Goal: Task Accomplishment & Management: Contribute content

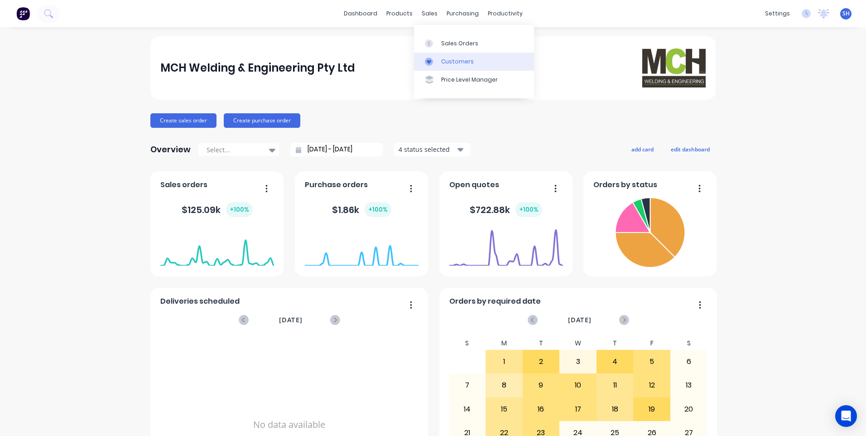
click at [447, 58] on div "Customers" at bounding box center [457, 62] width 33 height 8
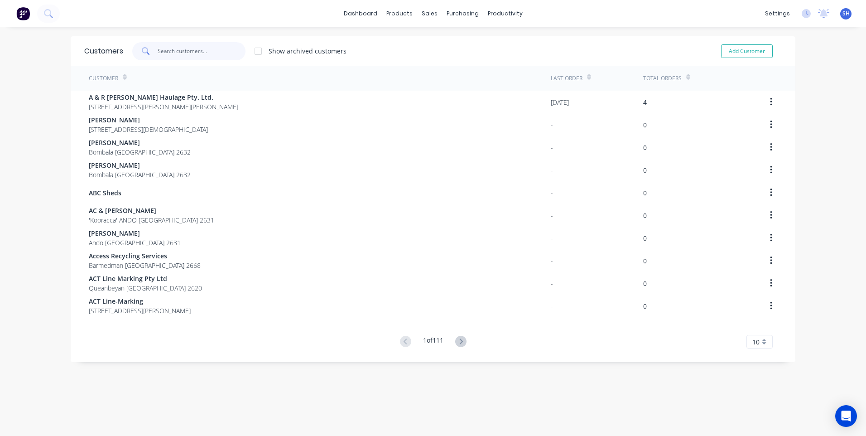
click at [174, 51] on input "text" at bounding box center [202, 51] width 88 height 18
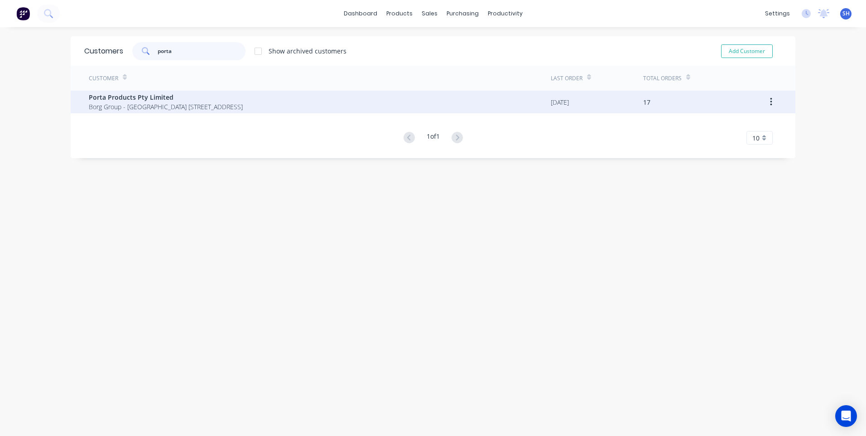
type input "porta"
click at [143, 97] on span "Porta Products Pty Limited" at bounding box center [166, 97] width 154 height 10
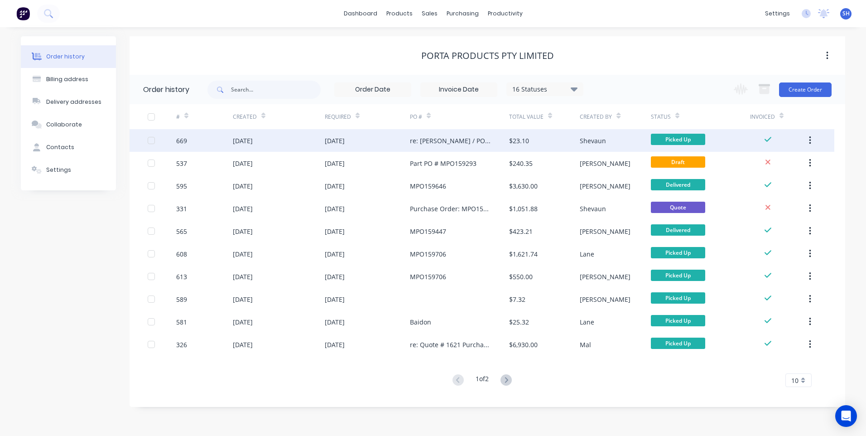
click at [372, 140] on div "[DATE]" at bounding box center [367, 140] width 85 height 23
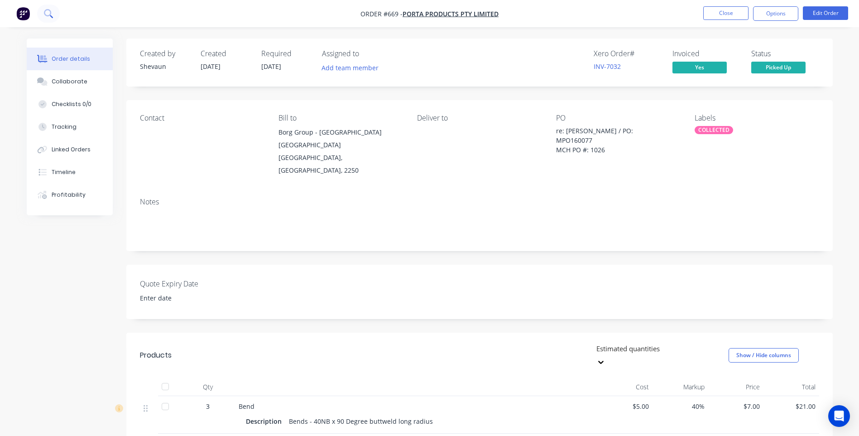
click at [43, 10] on button at bounding box center [48, 14] width 23 height 18
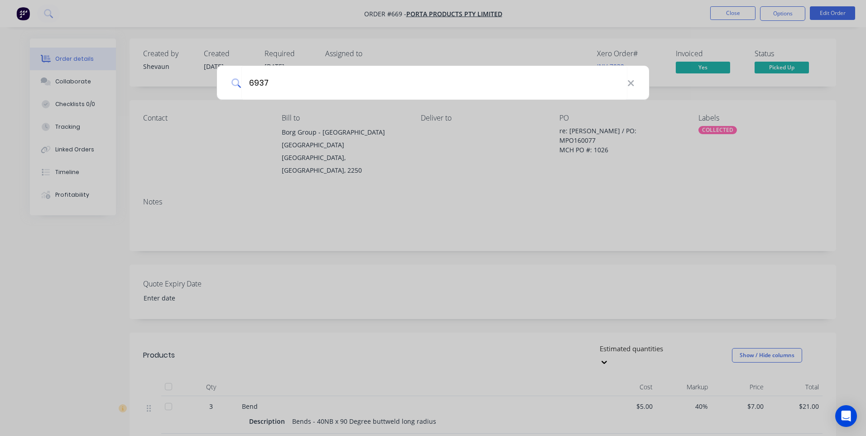
type input "6937"
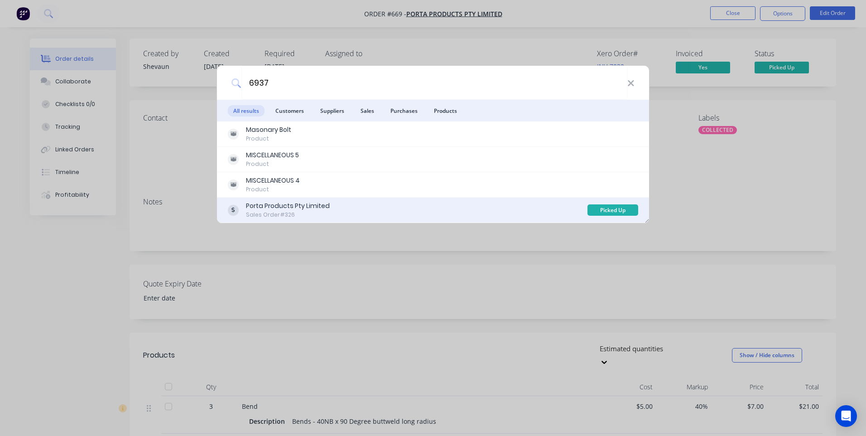
click at [266, 209] on div "Porta Products Pty Limited" at bounding box center [288, 206] width 84 height 10
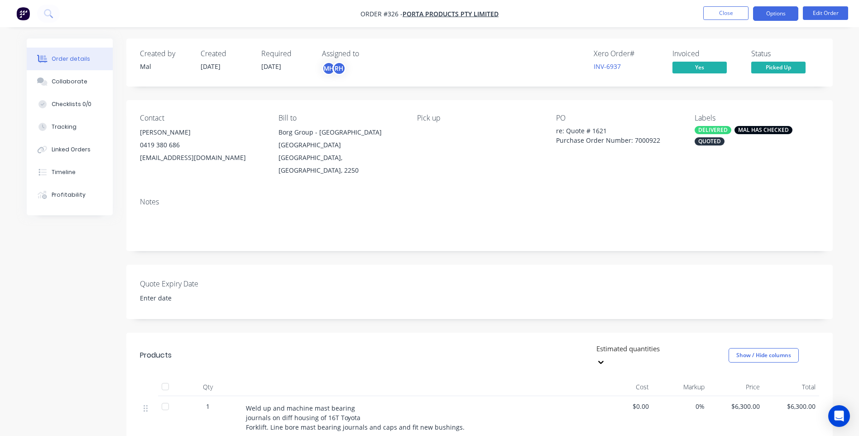
click at [774, 12] on button "Options" at bounding box center [775, 13] width 45 height 14
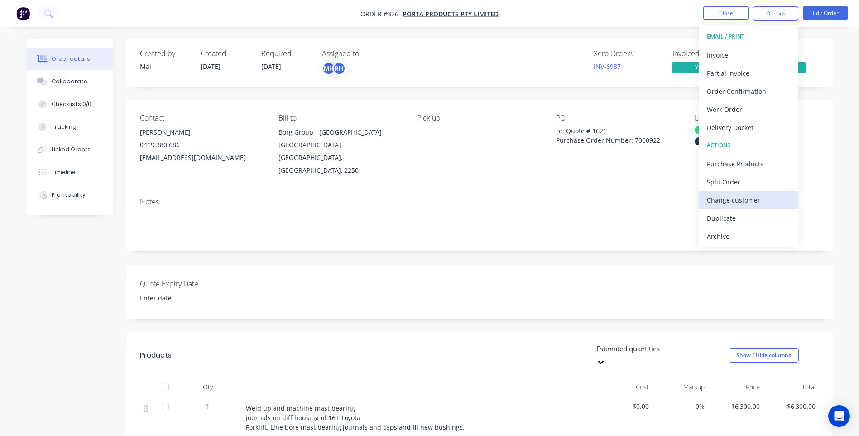
click at [736, 198] on div "Change customer" at bounding box center [748, 199] width 83 height 13
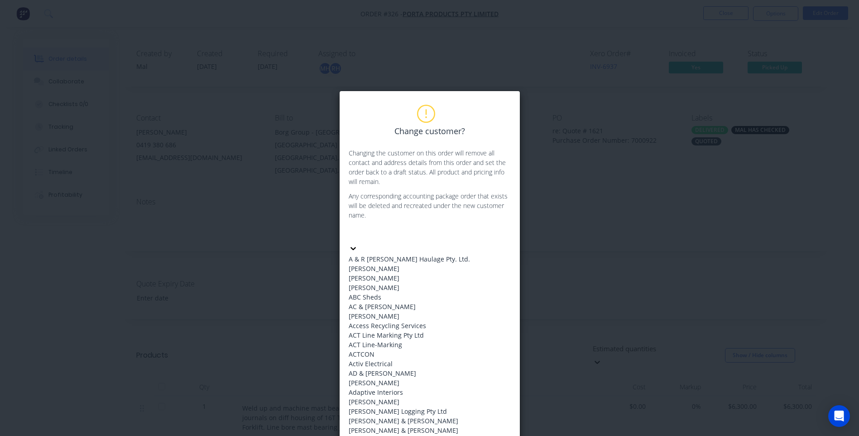
click at [353, 230] on input "text" at bounding box center [353, 234] width 2 height 10
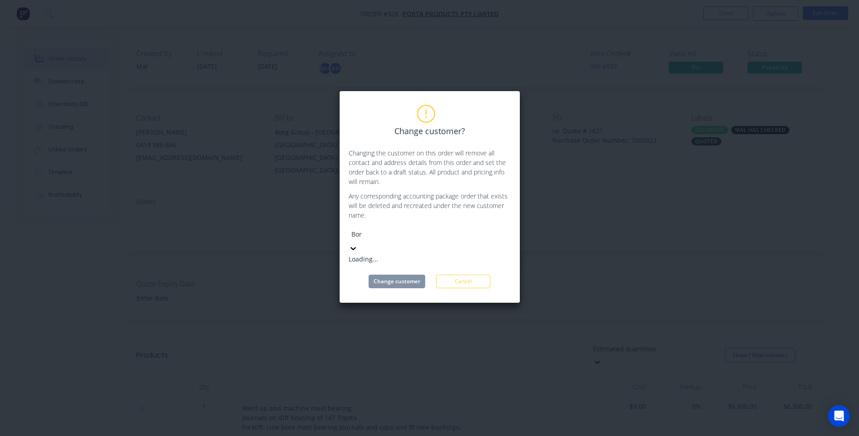
type input "Borg"
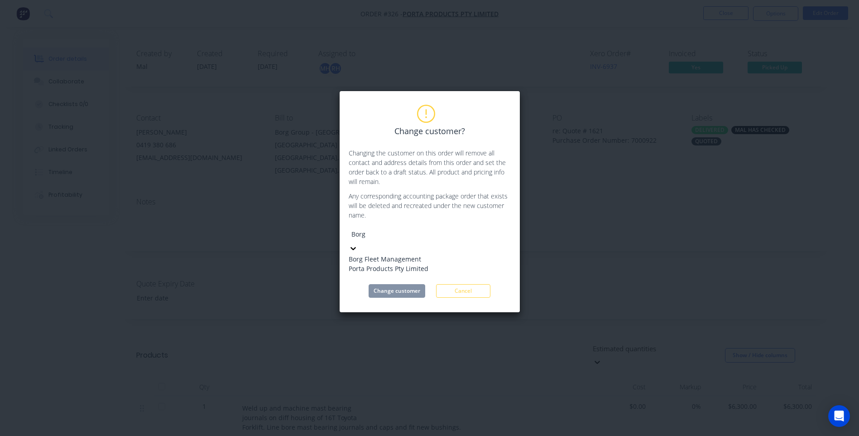
click at [392, 255] on div "Borg Fleet Management" at bounding box center [417, 259] width 136 height 10
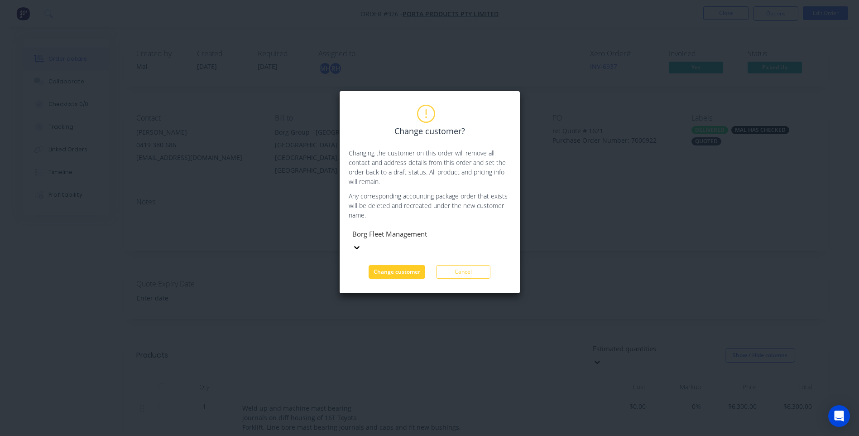
click at [398, 265] on button "Change customer" at bounding box center [397, 272] width 57 height 14
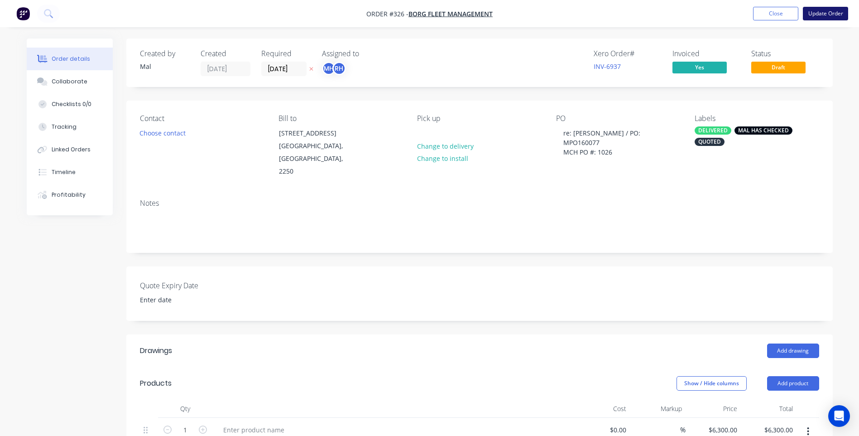
click at [825, 12] on button "Update Order" at bounding box center [825, 14] width 45 height 14
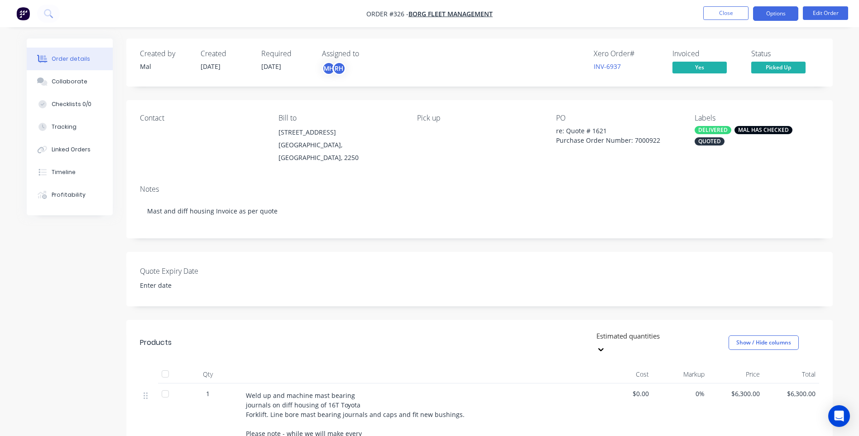
click at [772, 14] on button "Options" at bounding box center [775, 13] width 45 height 14
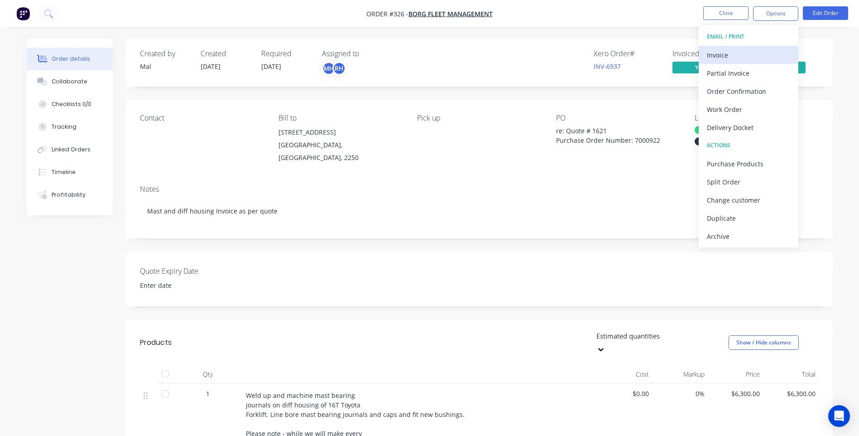
click at [719, 55] on div "Invoice" at bounding box center [748, 54] width 83 height 13
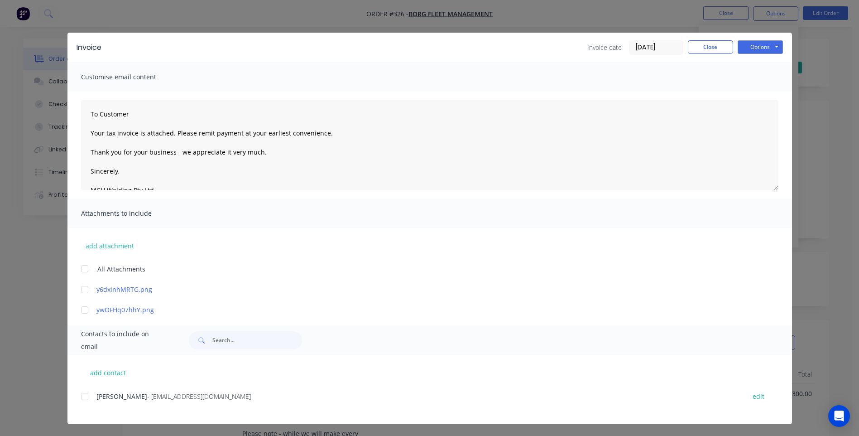
scroll to position [5, 0]
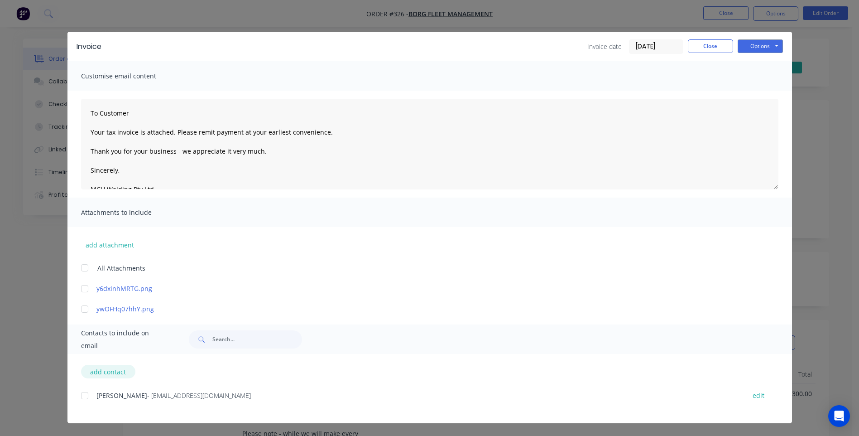
click at [108, 371] on button "add contact" at bounding box center [108, 372] width 54 height 14
select select "AU"
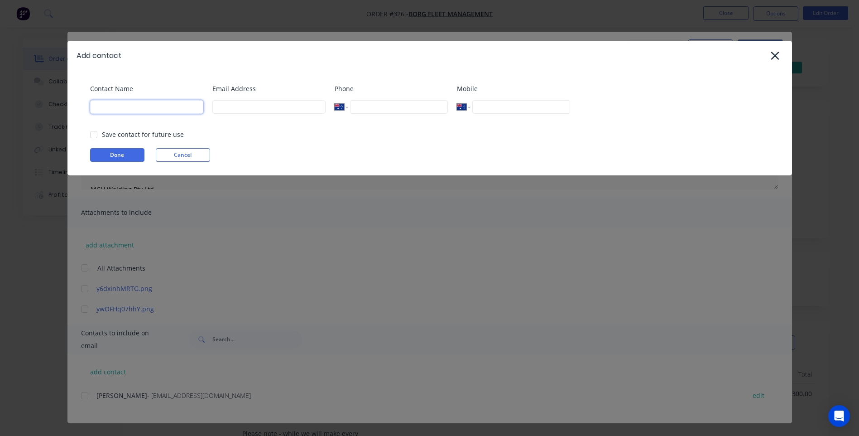
click at [106, 108] on input at bounding box center [146, 107] width 113 height 14
type input "O"
type input "Accounts Payable"
click at [222, 107] on input at bounding box center [268, 107] width 113 height 14
type input "[EMAIL_ADDRESS][DOMAIN_NAME]"
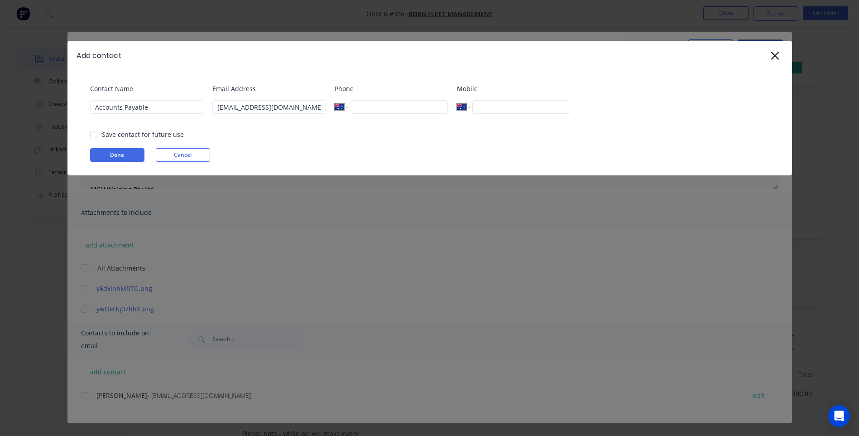
click at [365, 108] on input "tel" at bounding box center [398, 107] width 97 height 14
type input "[PHONE_NUMBER]"
click at [93, 107] on input "Accounts Payable" at bounding box center [146, 107] width 113 height 14
click at [94, 134] on div at bounding box center [94, 135] width 18 height 18
type input "[PERSON_NAME] - Accounts Payable"
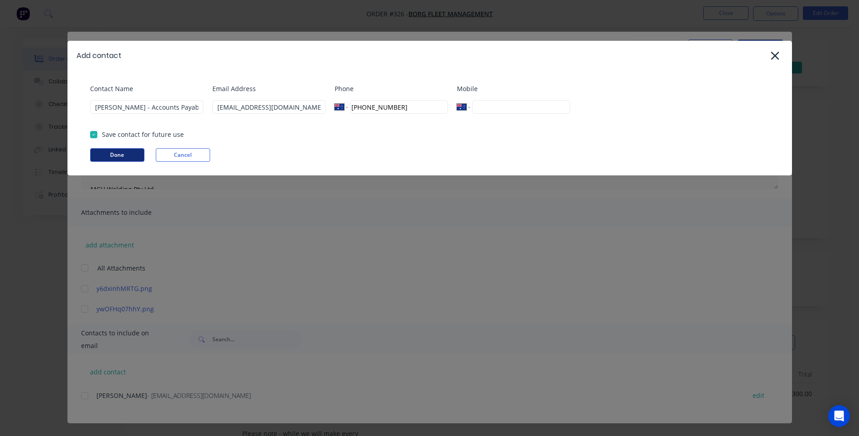
click at [116, 153] on button "Done" at bounding box center [117, 155] width 54 height 14
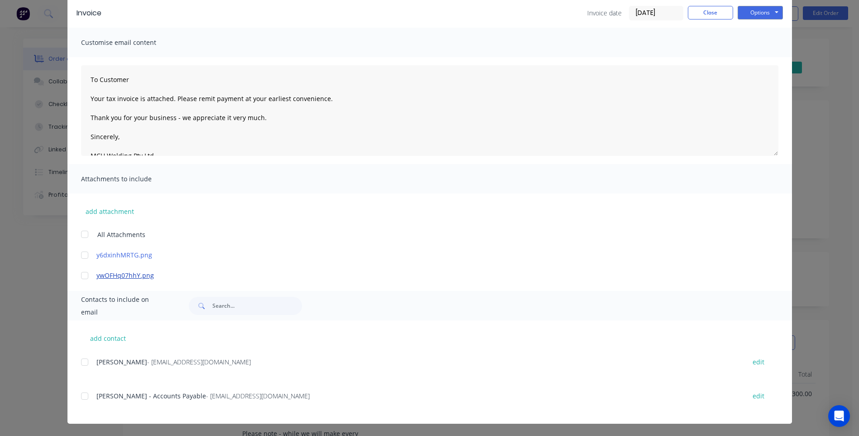
scroll to position [39, 0]
click at [79, 395] on div at bounding box center [85, 395] width 18 height 18
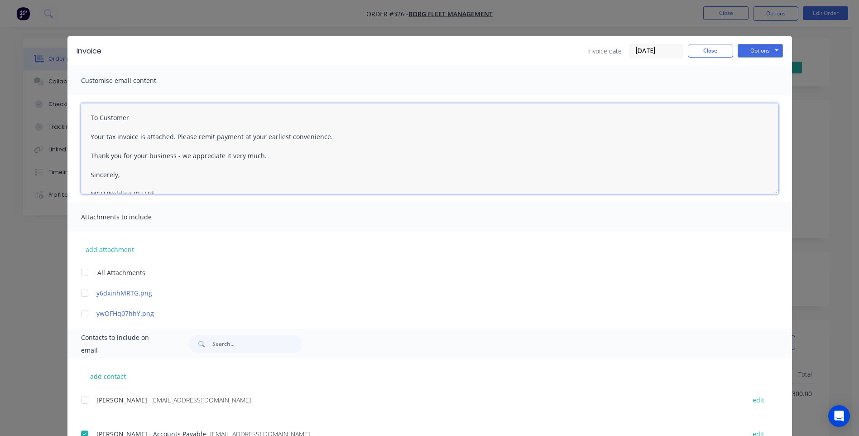
drag, startPoint x: 130, startPoint y: 119, endPoint x: 53, endPoint y: 107, distance: 78.0
click at [53, 107] on div "Invoice Invoice date [DATE] Close Options Preview Print Email Customise email c…" at bounding box center [429, 218] width 859 height 436
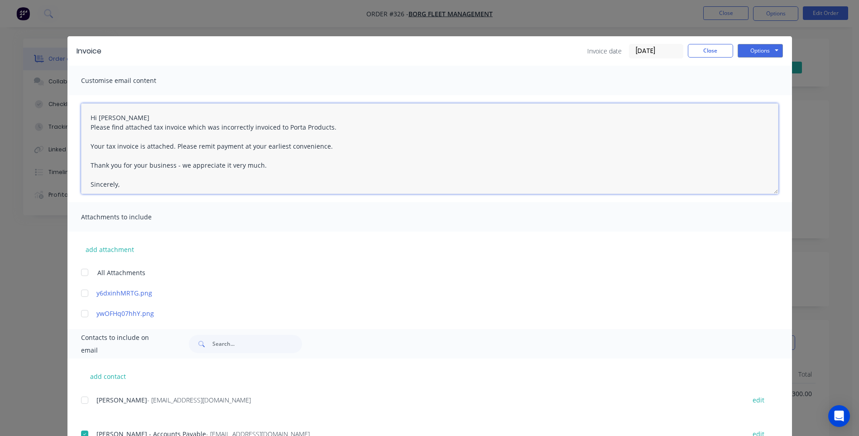
drag, startPoint x: 325, startPoint y: 148, endPoint x: 79, endPoint y: 145, distance: 246.0
click at [81, 145] on textarea "Hi [PERSON_NAME] Please find attached tax invoice which was incorrectly invoice…" at bounding box center [430, 148] width 698 height 91
drag, startPoint x: 266, startPoint y: 167, endPoint x: 83, endPoint y: 157, distance: 182.9
click at [77, 167] on div "Hi [PERSON_NAME] Please find attached tax invoice which was incorrectly invoice…" at bounding box center [430, 148] width 725 height 107
click at [95, 140] on textarea "Hi [PERSON_NAME] Please find attached tax invoice which was incorrectly invoice…" at bounding box center [430, 148] width 698 height 91
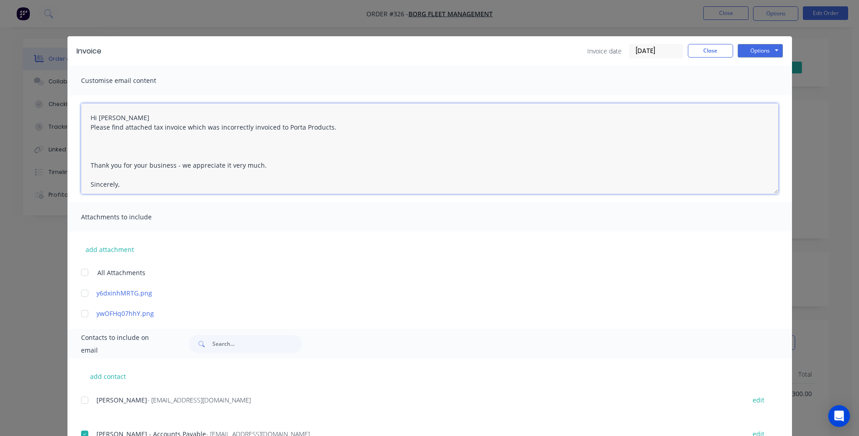
click at [96, 149] on textarea "Hi [PERSON_NAME] Please find attached tax invoice which was incorrectly invoice…" at bounding box center [430, 148] width 698 height 91
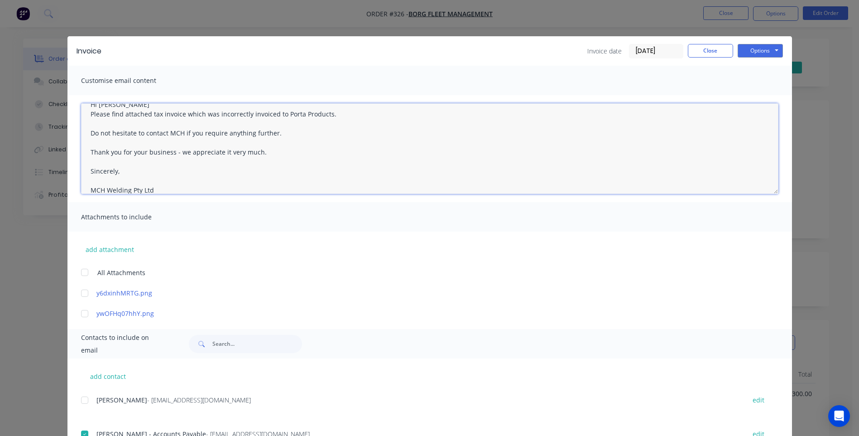
scroll to position [24, 0]
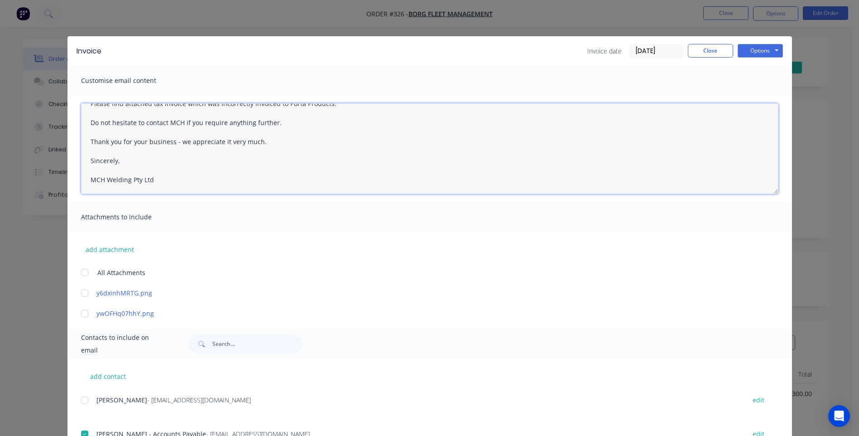
drag, startPoint x: 259, startPoint y: 142, endPoint x: 82, endPoint y: 140, distance: 177.6
click at [82, 140] on textarea "Hi [PERSON_NAME] Please find attached tax invoice which was incorrectly invoice…" at bounding box center [430, 148] width 698 height 91
drag, startPoint x: 120, startPoint y: 163, endPoint x: 72, endPoint y: 162, distance: 47.6
click at [72, 162] on div "Hi [PERSON_NAME] Please find attached tax invoice which was incorrectly invoice…" at bounding box center [430, 148] width 725 height 107
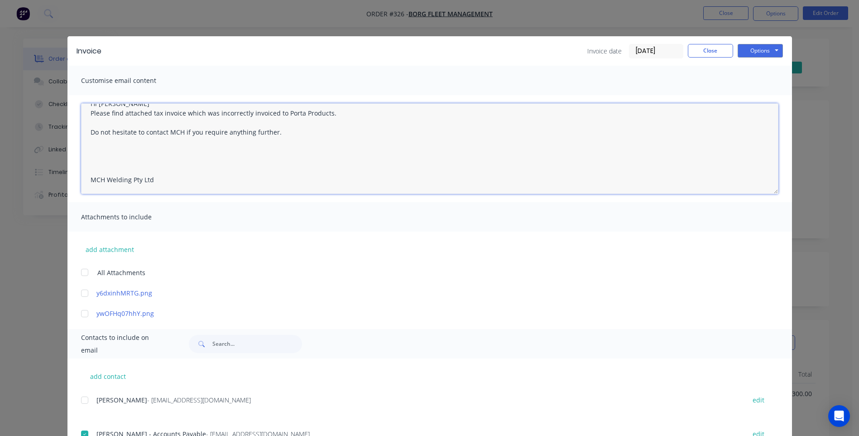
scroll to position [14, 0]
click at [91, 150] on textarea "Hi [PERSON_NAME] Please find attached tax invoice which was incorrectly invoice…" at bounding box center [430, 148] width 698 height 91
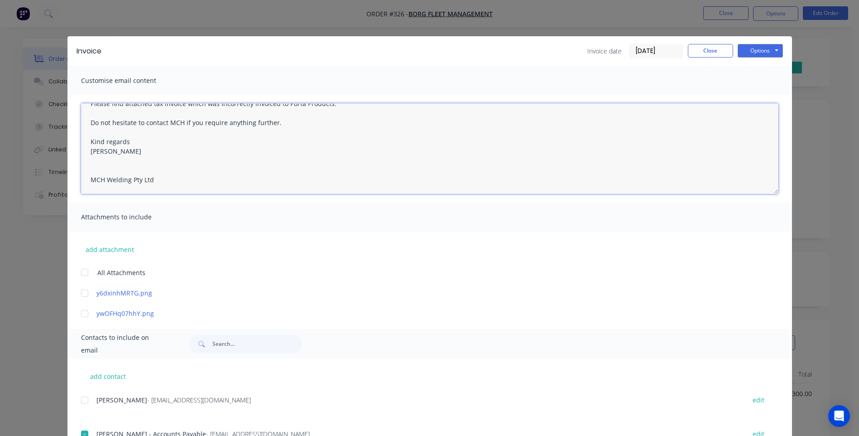
click at [90, 162] on textarea "Hi [PERSON_NAME] Please find attached tax invoice which was incorrectly invoice…" at bounding box center [430, 148] width 698 height 91
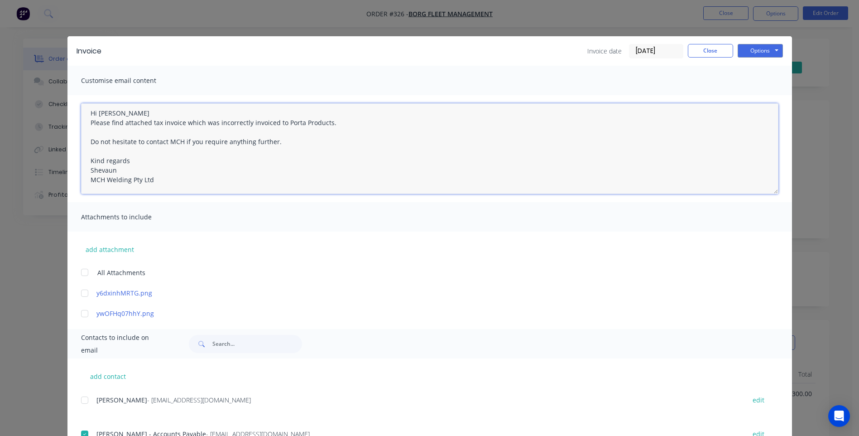
scroll to position [0, 0]
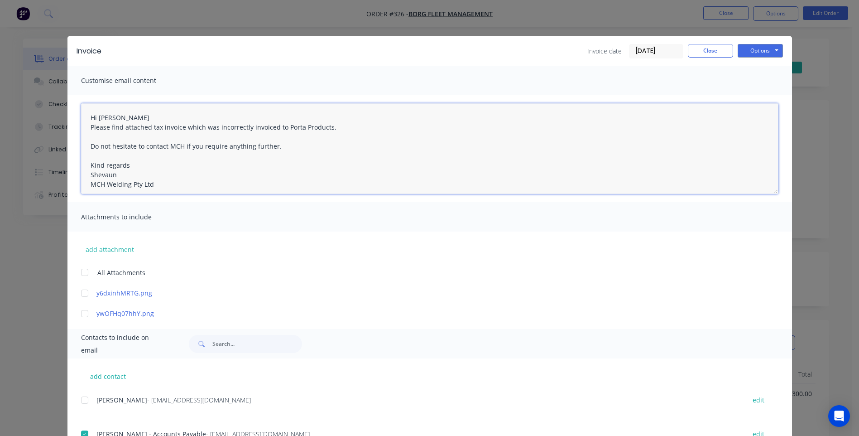
click at [330, 128] on textarea "Hi [PERSON_NAME] Please find attached tax invoice which was incorrectly invoice…" at bounding box center [430, 148] width 698 height 91
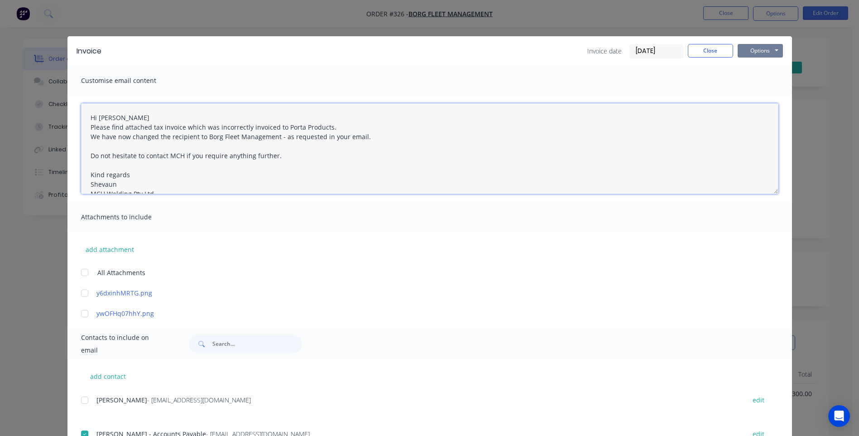
type textarea "Hi [PERSON_NAME] Please find attached tax invoice which was incorrectly invoice…"
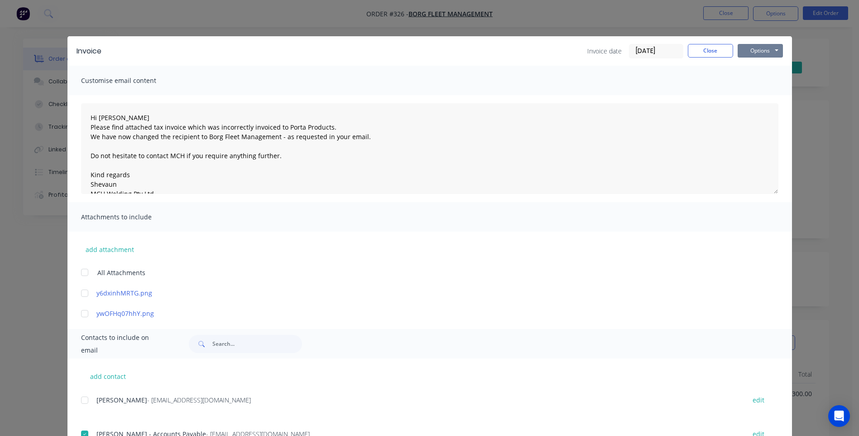
click at [758, 50] on button "Options" at bounding box center [760, 51] width 45 height 14
click at [754, 95] on button "Email" at bounding box center [767, 96] width 58 height 15
click at [705, 51] on button "Close" at bounding box center [710, 51] width 45 height 14
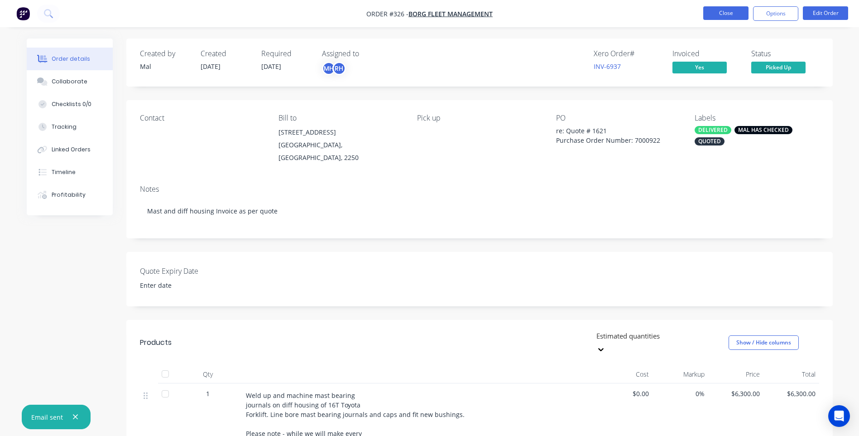
click at [724, 12] on button "Close" at bounding box center [726, 13] width 45 height 14
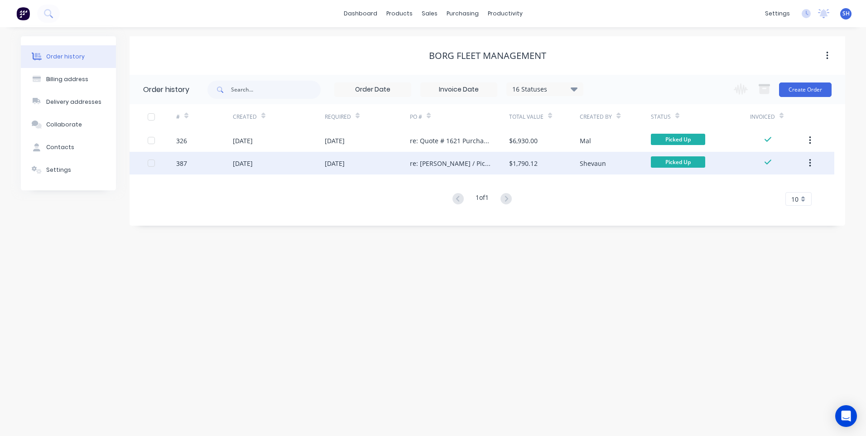
click at [378, 159] on div "[DATE]" at bounding box center [367, 163] width 85 height 23
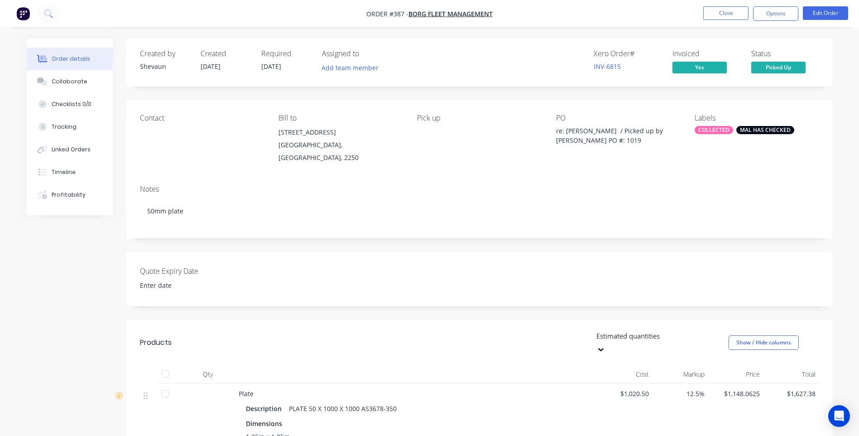
click at [21, 13] on img "button" at bounding box center [23, 14] width 14 height 14
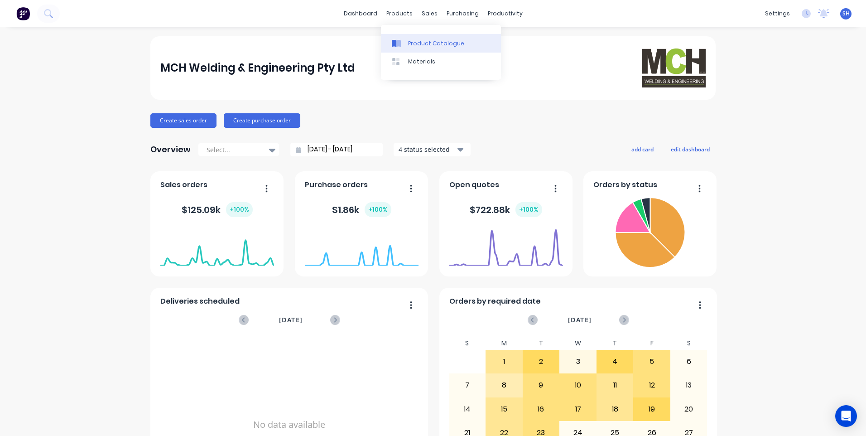
click at [421, 41] on div "Product Catalogue" at bounding box center [436, 43] width 56 height 8
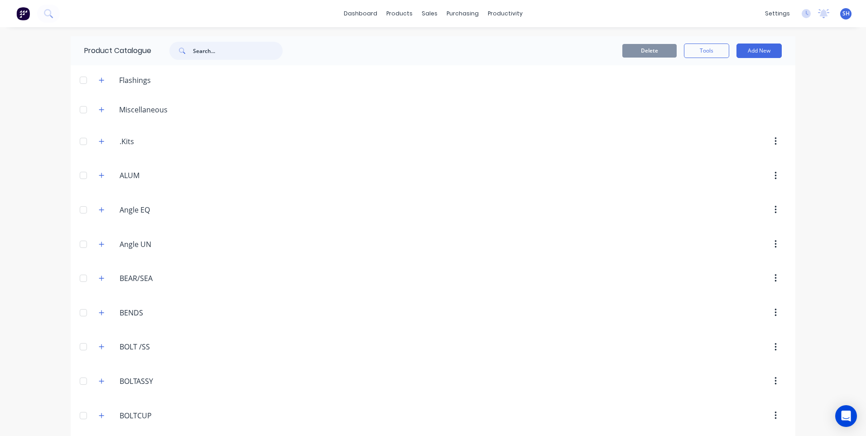
click at [207, 51] on input "text" at bounding box center [238, 51] width 90 height 18
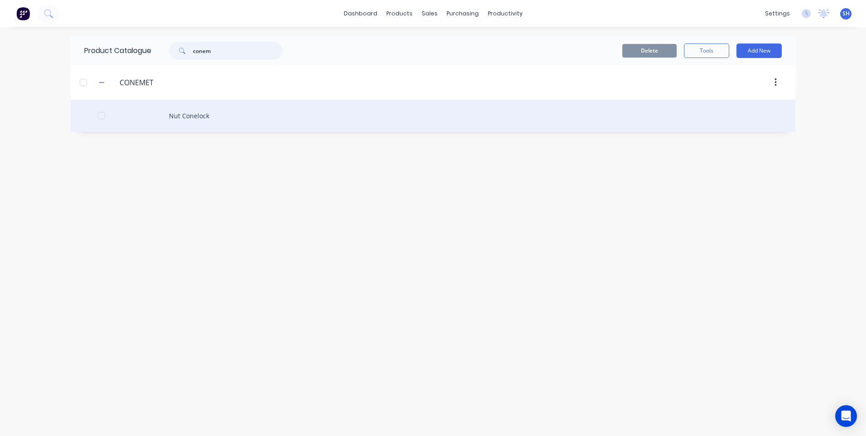
type input "conem"
click at [188, 116] on div "Nut Conelock" at bounding box center [433, 116] width 725 height 32
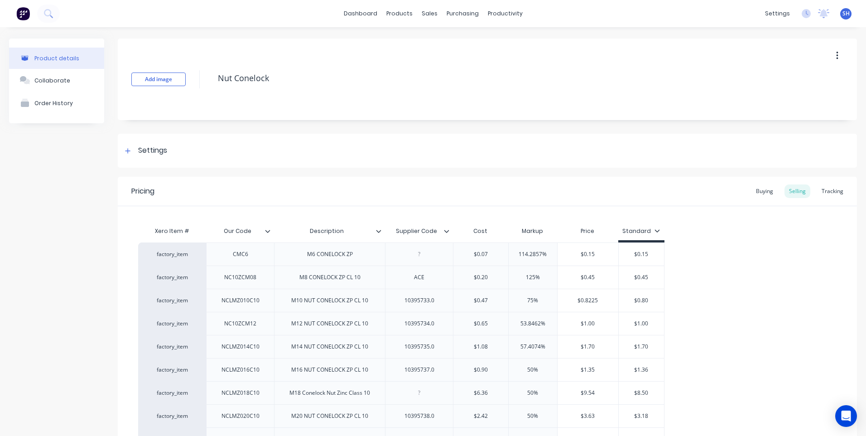
type textarea "x"
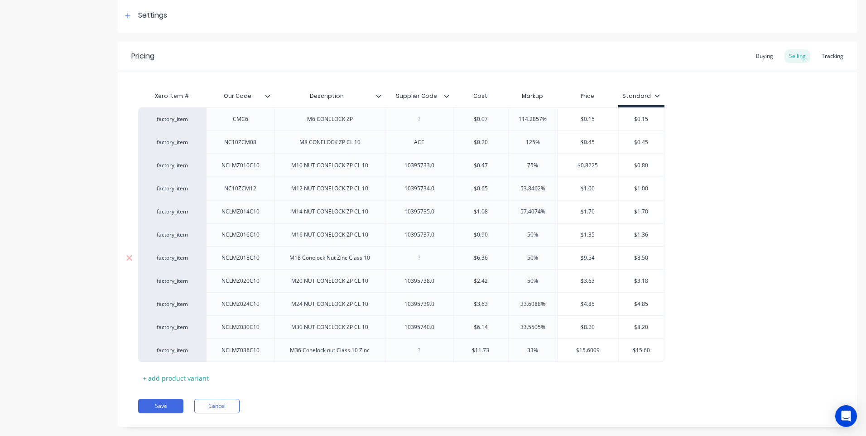
scroll to position [136, 0]
type input "$6.14"
drag, startPoint x: 494, startPoint y: 326, endPoint x: 456, endPoint y: 326, distance: 38.5
click at [456, 326] on input "$6.14" at bounding box center [481, 326] width 55 height 8
type textarea "x"
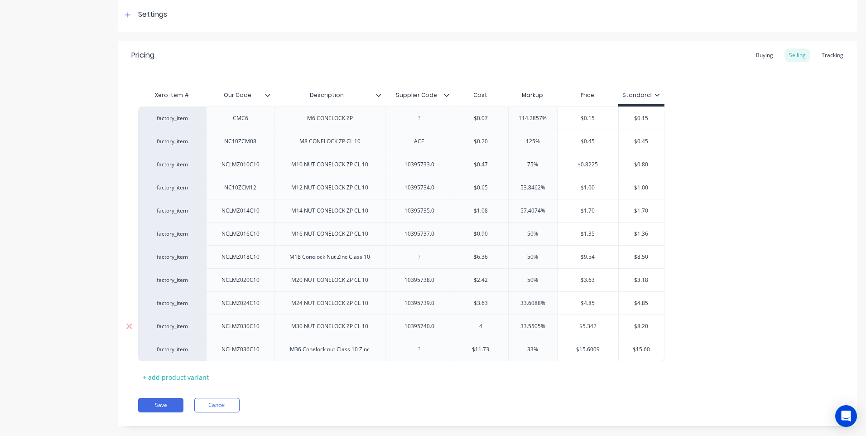
type input "4."
type textarea "x"
type input "4.9"
type textarea "x"
type input "4.95"
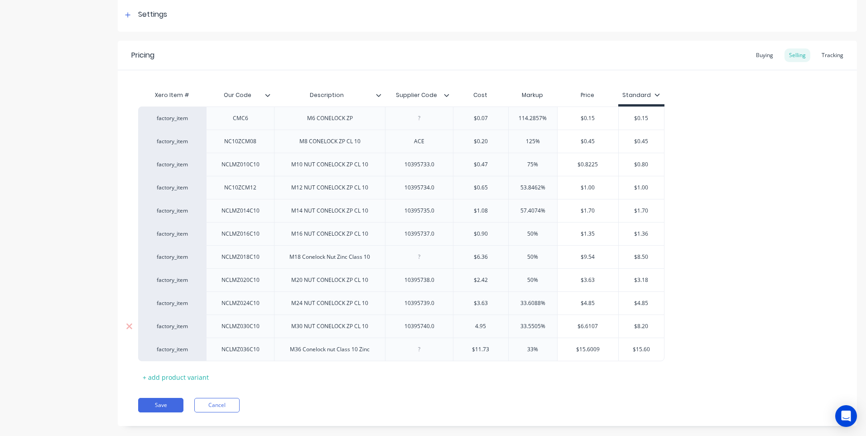
type input "33.5505%"
type input "$6.6107"
drag, startPoint x: 602, startPoint y: 327, endPoint x: 558, endPoint y: 327, distance: 44.0
click at [558, 327] on input "$6.6107" at bounding box center [588, 326] width 61 height 8
type textarea "x"
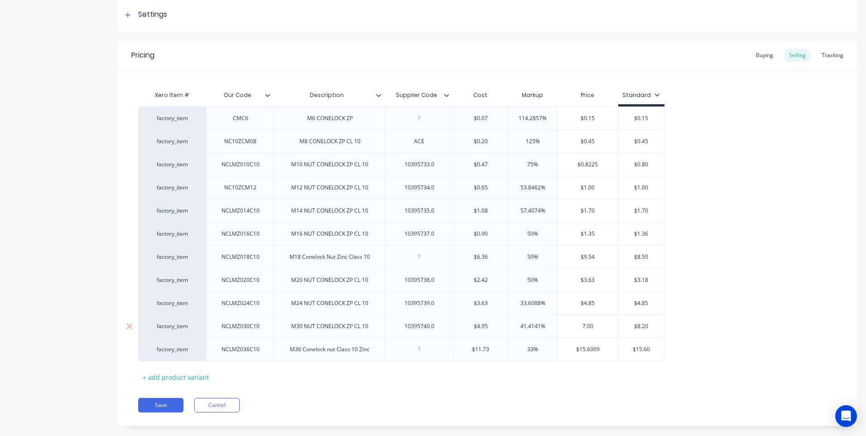
type input "7.00"
type input "$8.20"
type textarea "x"
type input "$8.2"
type textarea "x"
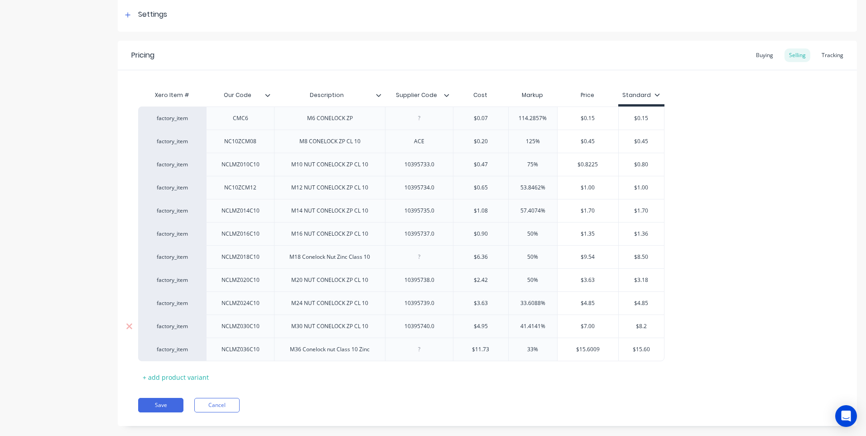
type input "$8."
type textarea "x"
type input "$8"
type textarea "x"
type input "$"
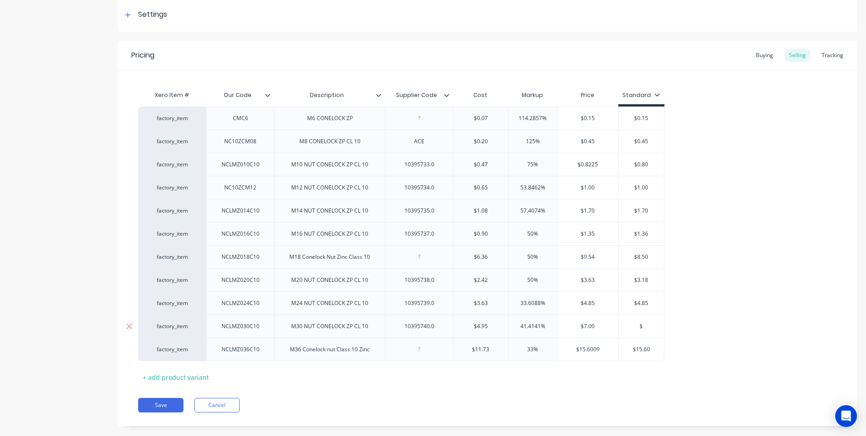
type textarea "x"
type input "7"
type textarea "x"
type input "7."
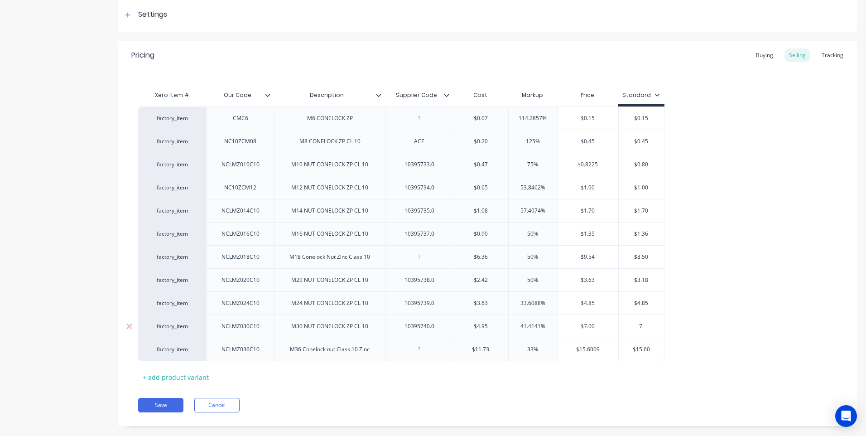
type textarea "x"
type input "7.0"
type textarea "x"
type input "7.00"
click at [510, 407] on div "Save Cancel" at bounding box center [497, 405] width 719 height 14
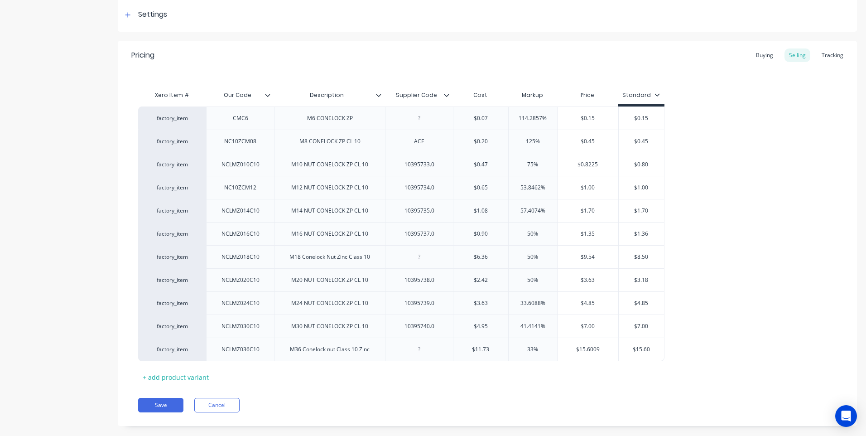
click at [446, 92] on icon at bounding box center [446, 94] width 5 height 5
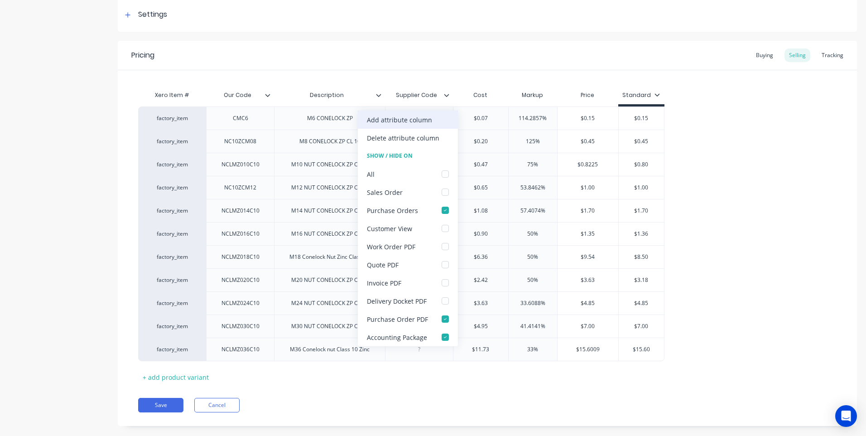
click at [402, 119] on div "Add attribute column" at bounding box center [399, 120] width 65 height 10
type textarea "x"
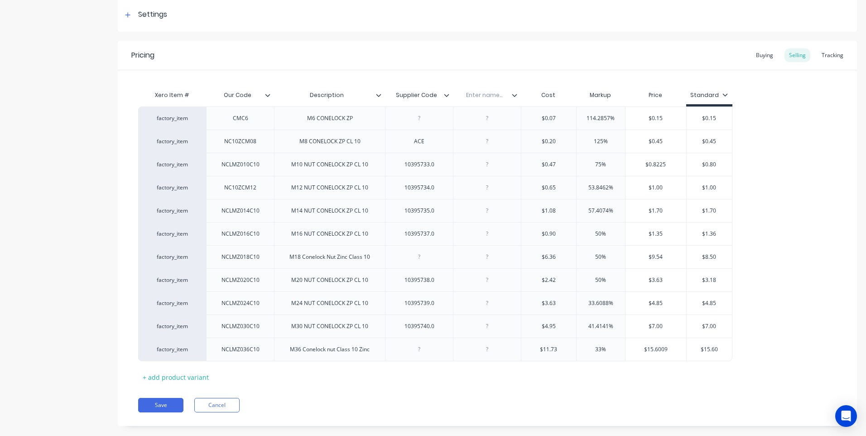
click at [486, 92] on input "text" at bounding box center [484, 95] width 63 height 8
type input "Date"
type textarea "x"
click at [488, 331] on div at bounding box center [487, 326] width 45 height 12
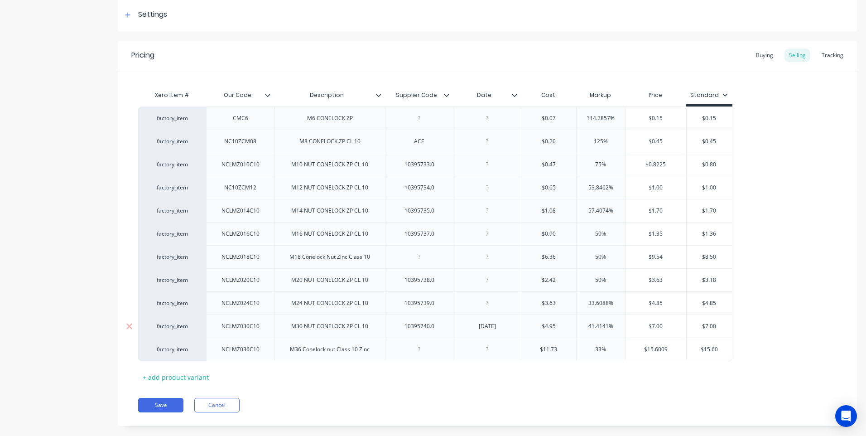
type textarea "x"
type input "$7.00"
drag, startPoint x: 721, startPoint y: 325, endPoint x: 691, endPoint y: 325, distance: 29.5
click at [691, 325] on input "$7.00" at bounding box center [709, 326] width 45 height 8
type textarea "x"
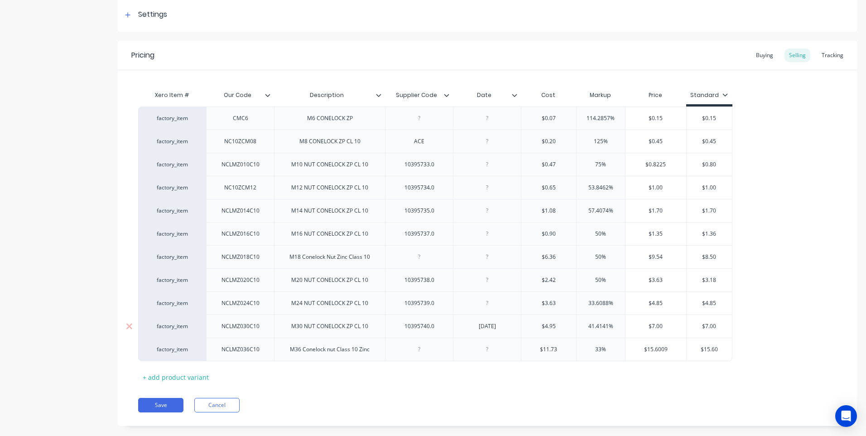
type input "6"
type textarea "x"
type input "6."
type textarea "x"
type input "6.0"
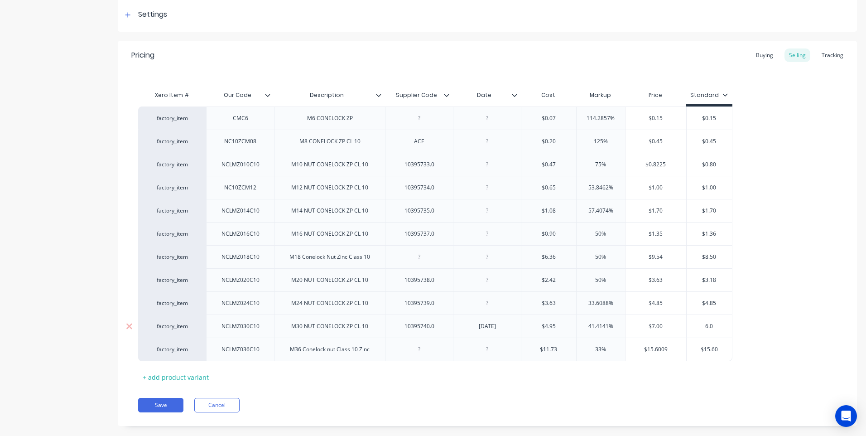
type textarea "x"
type input "6.00"
type input "$7.00"
drag, startPoint x: 664, startPoint y: 326, endPoint x: 631, endPoint y: 324, distance: 33.6
click at [631, 324] on input "$7.00" at bounding box center [656, 326] width 61 height 8
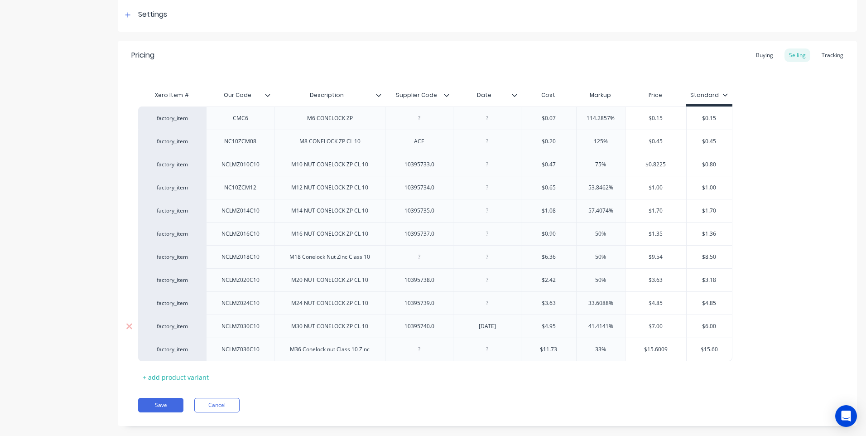
type textarea "x"
click at [565, 390] on div "Pricing Buying Selling Tracking Xero Item # Our Code Description Supplier Code …" at bounding box center [487, 233] width 739 height 385
drag, startPoint x: 666, startPoint y: 327, endPoint x: 634, endPoint y: 326, distance: 32.6
click at [634, 326] on input "$6.00" at bounding box center [656, 326] width 61 height 8
type input "6."
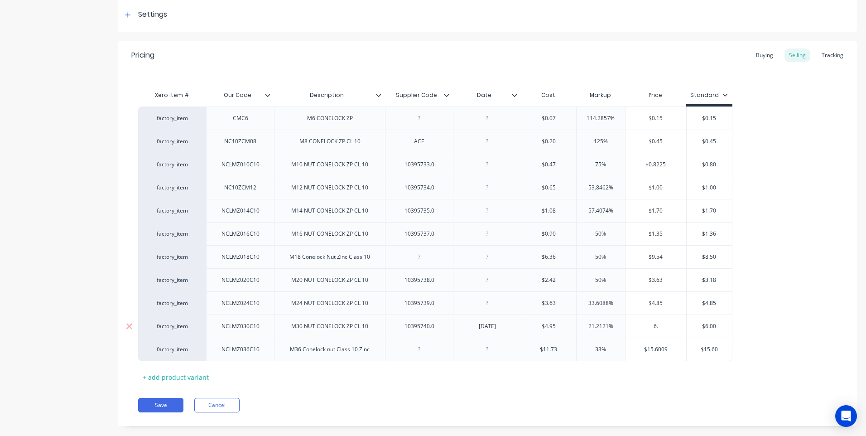
type textarea "x"
type input "6.50"
type input "$6.00"
click at [720, 325] on input "$6.00" at bounding box center [709, 326] width 45 height 8
type input "$6.50"
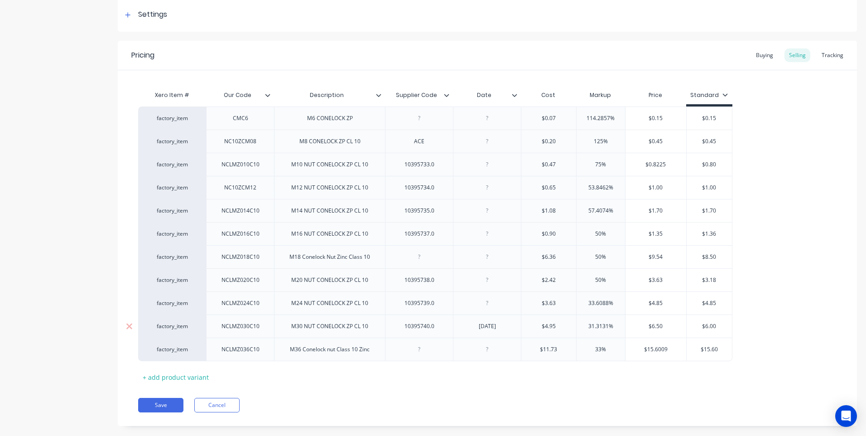
drag, startPoint x: 665, startPoint y: 326, endPoint x: 632, endPoint y: 326, distance: 33.1
click at [632, 326] on input "$6.50" at bounding box center [656, 326] width 61 height 8
type textarea "x"
type input "6."
type textarea "x"
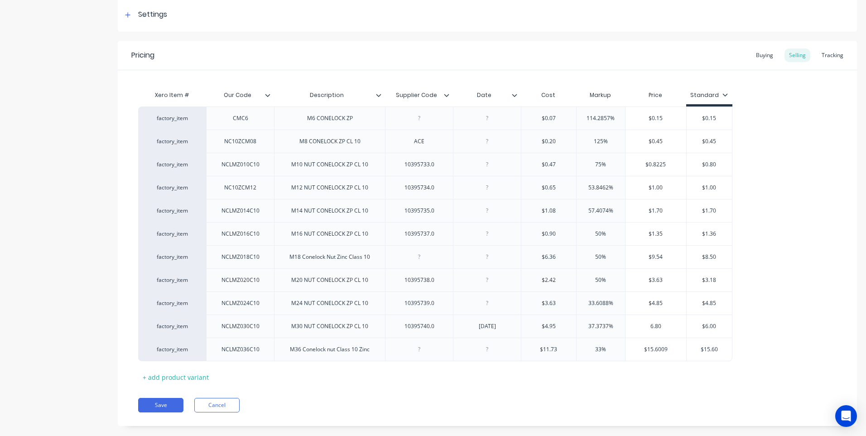
type input "6.80"
click at [652, 397] on div "Pricing Buying Selling Tracking Xero Item # Our Code Description Supplier Code …" at bounding box center [487, 233] width 739 height 385
drag, startPoint x: 719, startPoint y: 326, endPoint x: 686, endPoint y: 326, distance: 32.6
click at [687, 326] on input "$6.00" at bounding box center [709, 326] width 45 height 8
type textarea "x"
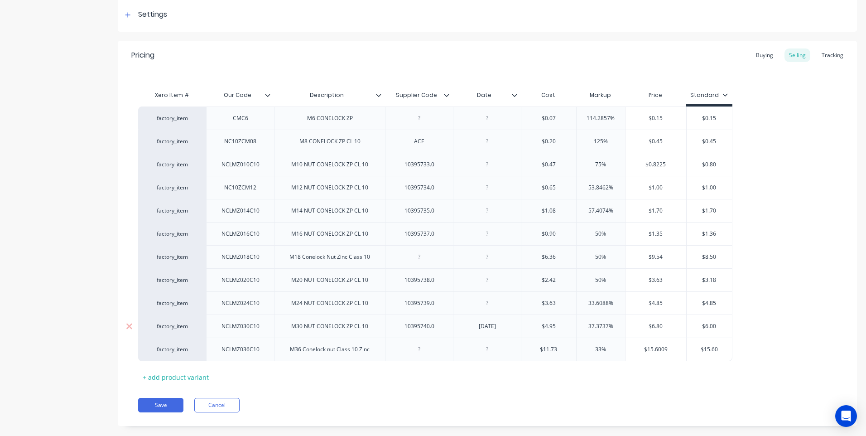
type input "6"
type textarea "x"
type input "6."
type textarea "x"
type input "6.8"
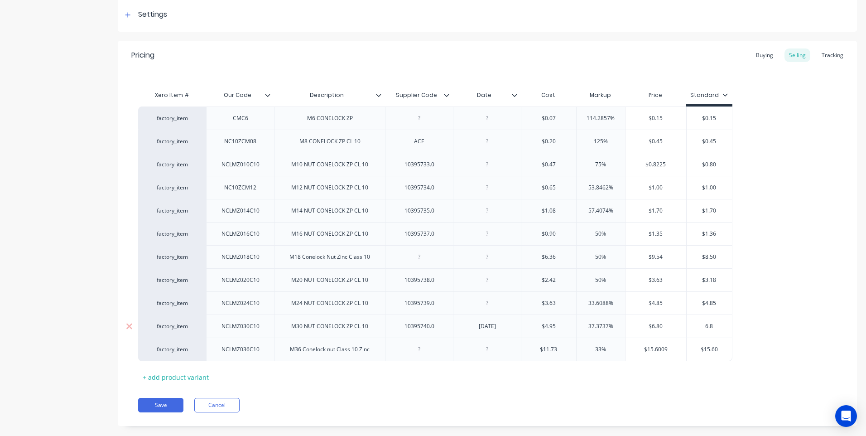
type textarea "x"
type input "6.80"
click at [521, 392] on div "Pricing Buying Selling Tracking Xero Item # Our Code Description Supplier Code …" at bounding box center [487, 233] width 739 height 385
click at [262, 329] on div "NCLMZ030C10" at bounding box center [240, 326] width 53 height 12
drag, startPoint x: 261, startPoint y: 329, endPoint x: 214, endPoint y: 332, distance: 47.2
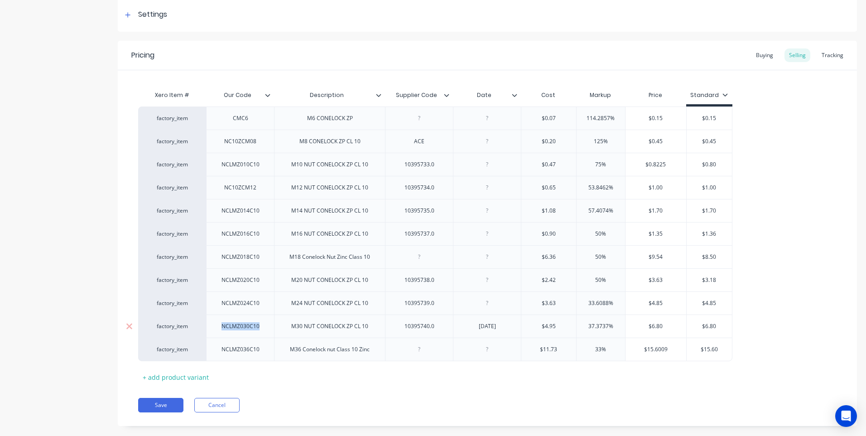
click at [214, 332] on div "NCLMZ030C10" at bounding box center [240, 325] width 68 height 23
click at [163, 402] on button "Save" at bounding box center [160, 405] width 45 height 14
type textarea "x"
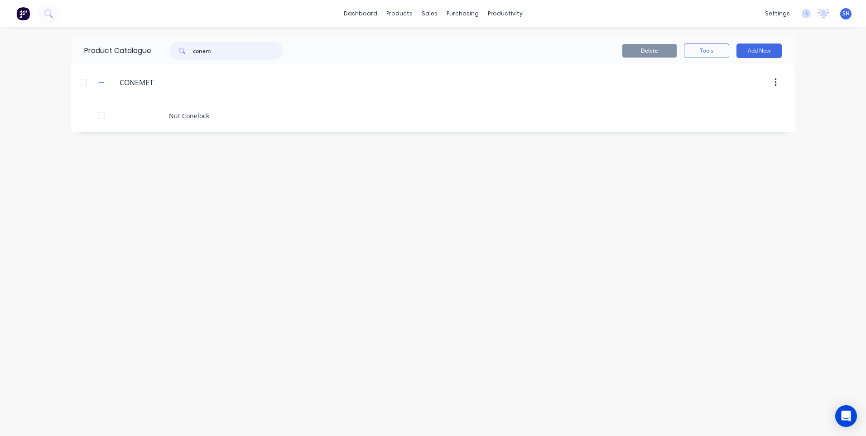
drag, startPoint x: 217, startPoint y: 53, endPoint x: 182, endPoint y: 54, distance: 34.9
click at [182, 54] on div "conem" at bounding box center [225, 51] width 113 height 18
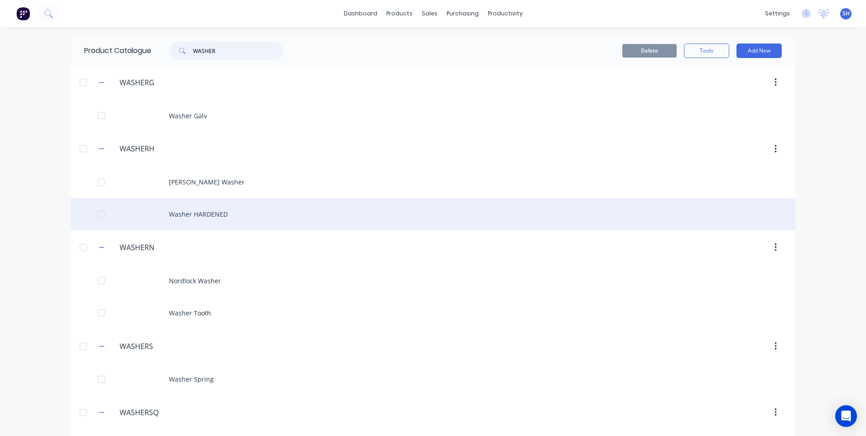
type input "WASHER"
click at [203, 211] on div "Washer HARDENED" at bounding box center [433, 214] width 725 height 32
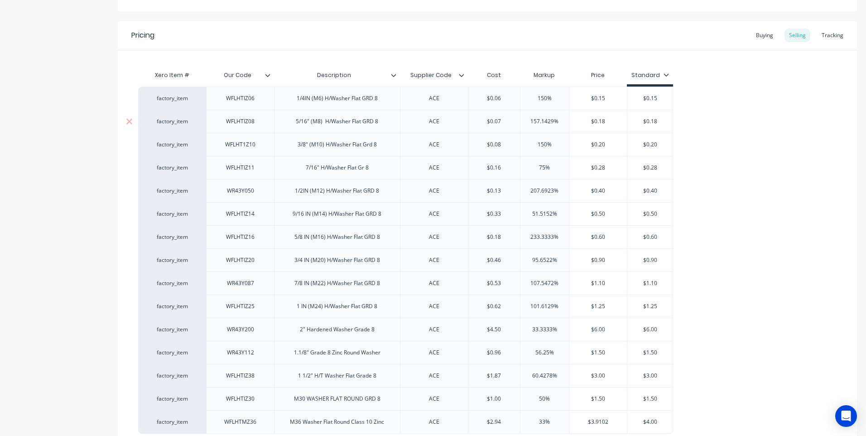
scroll to position [181, 0]
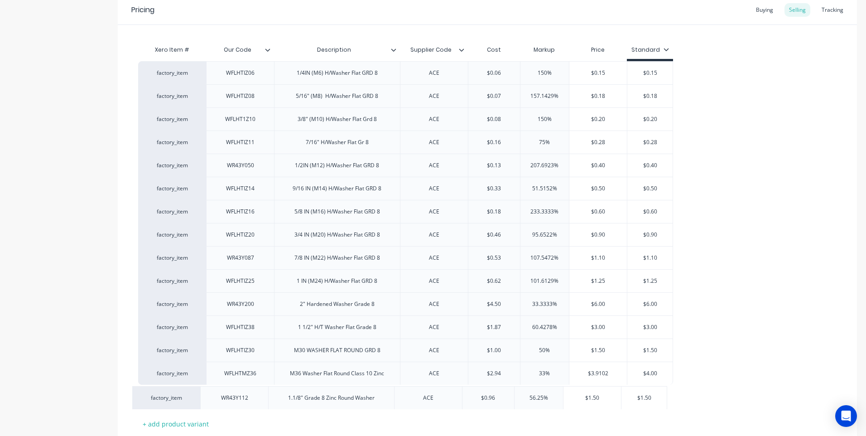
drag, startPoint x: 193, startPoint y: 320, endPoint x: 188, endPoint y: 394, distance: 74.1
click at [188, 394] on div "factory_item WFLHTIZ06 1/4IN (M6) H/Washer Flat GRD 8 ACE $0.06 150% $0.15 $0.1…" at bounding box center [487, 234] width 699 height 347
drag, startPoint x: 198, startPoint y: 322, endPoint x: 192, endPoint y: 398, distance: 76.3
click at [192, 398] on div "factory_item WFLHTIZ06 1/4IN (M6) H/Washer Flat GRD 8 ACE $0.06 150% $0.15 $0.1…" at bounding box center [487, 234] width 699 height 347
click at [462, 49] on icon at bounding box center [461, 49] width 5 height 5
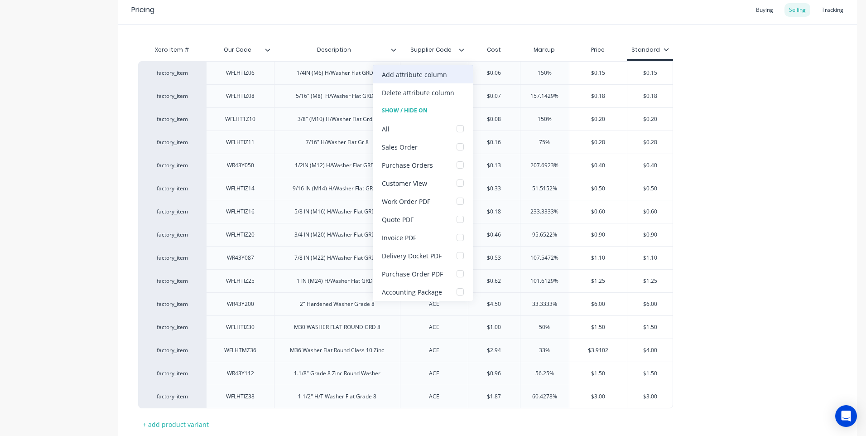
click at [425, 76] on div "Add attribute column" at bounding box center [414, 75] width 65 height 10
type textarea "x"
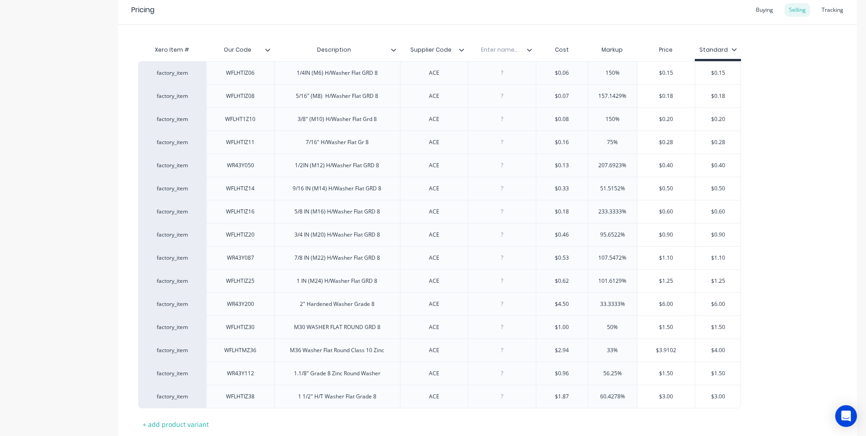
click at [501, 49] on input "text" at bounding box center [499, 50] width 63 height 8
type input "Date"
type textarea "x"
click at [503, 377] on div at bounding box center [501, 373] width 45 height 12
click at [530, 55] on div "Date" at bounding box center [499, 50] width 63 height 23
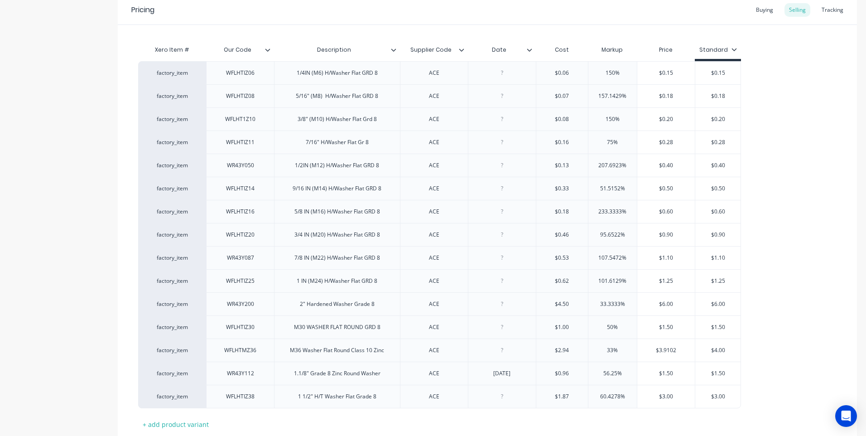
type textarea "x"
type input "Date"
click at [507, 53] on input "Date" at bounding box center [499, 50] width 63 height 8
click at [529, 50] on icon at bounding box center [529, 49] width 5 height 3
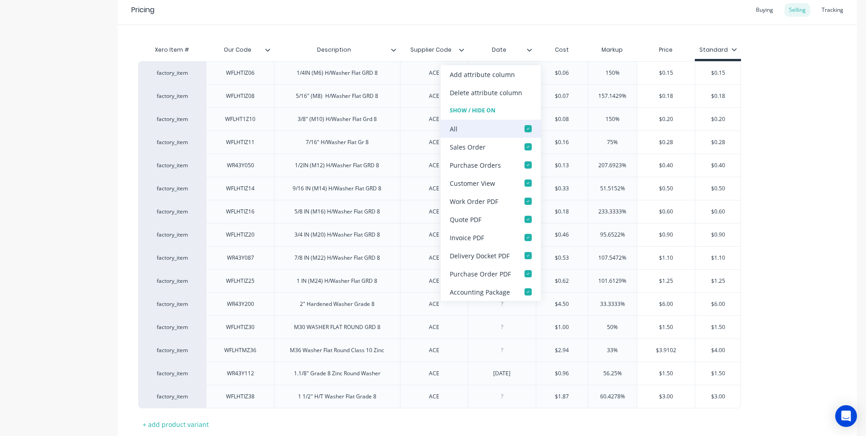
click at [528, 127] on div at bounding box center [528, 129] width 18 height 18
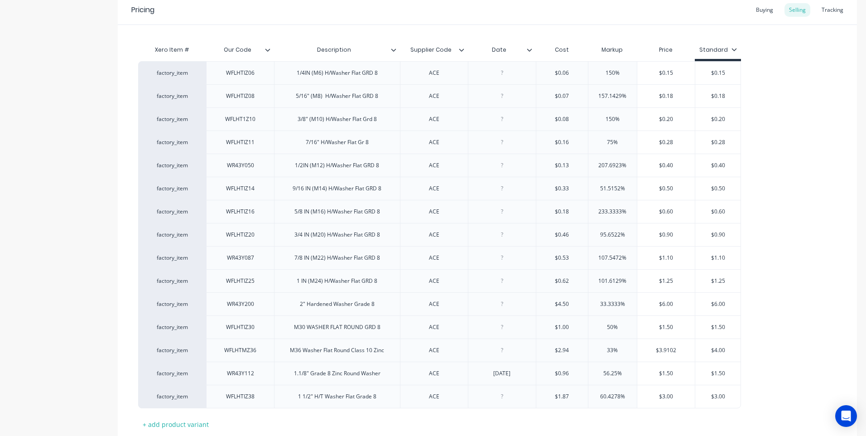
click at [511, 29] on div "Xero Item # Our Code Description Supplier Code Date Cost Markup Price Standard …" at bounding box center [487, 228] width 739 height 406
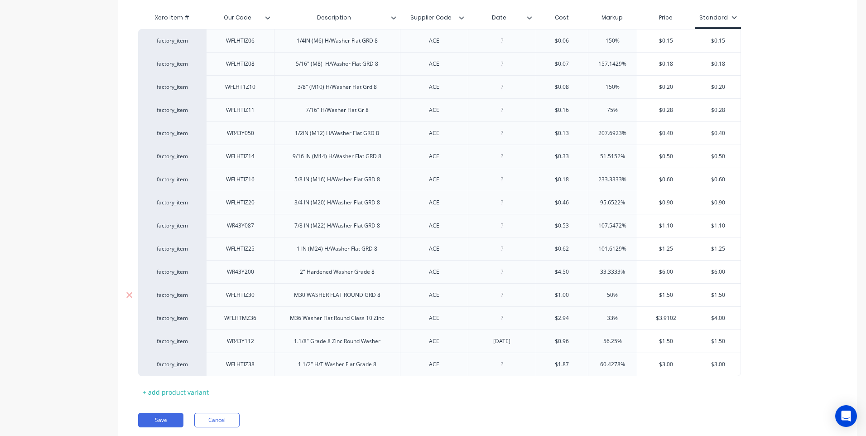
scroll to position [243, 0]
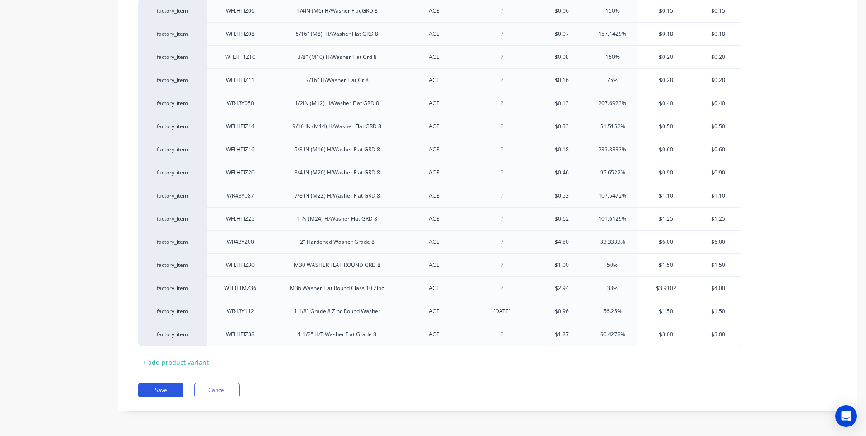
click at [162, 386] on button "Save" at bounding box center [160, 390] width 45 height 14
type textarea "x"
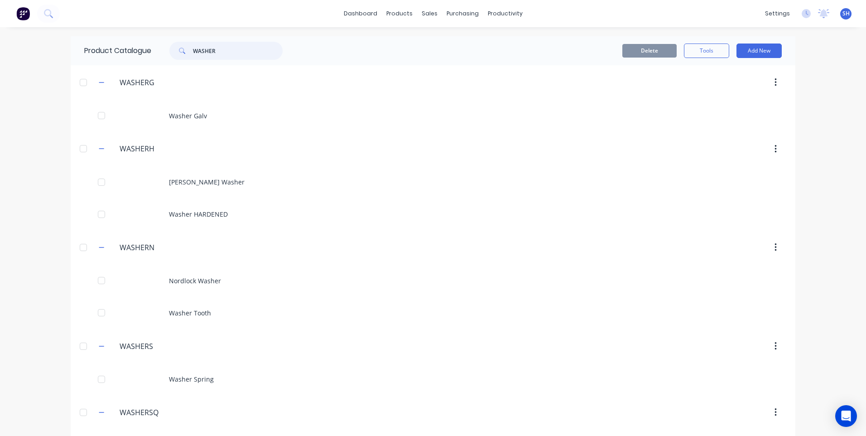
drag, startPoint x: 217, startPoint y: 52, endPoint x: 155, endPoint y: 52, distance: 62.1
click at [155, 52] on div "WASHER" at bounding box center [223, 51] width 145 height 18
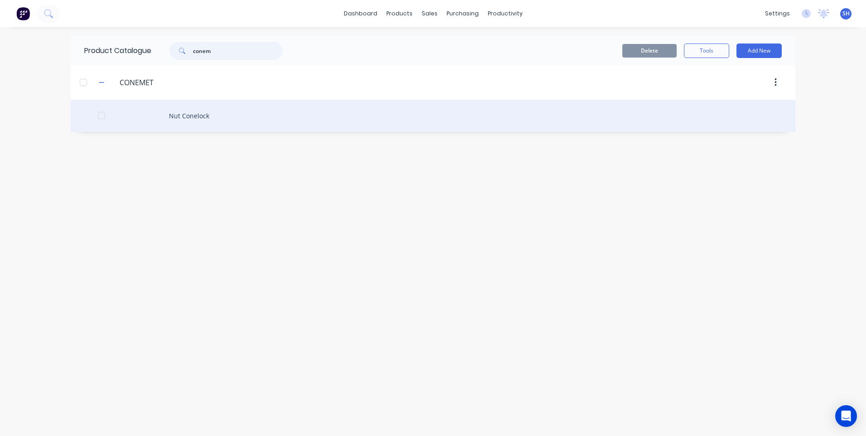
type input "conem"
click at [188, 114] on div "Nut Conelock" at bounding box center [433, 116] width 725 height 32
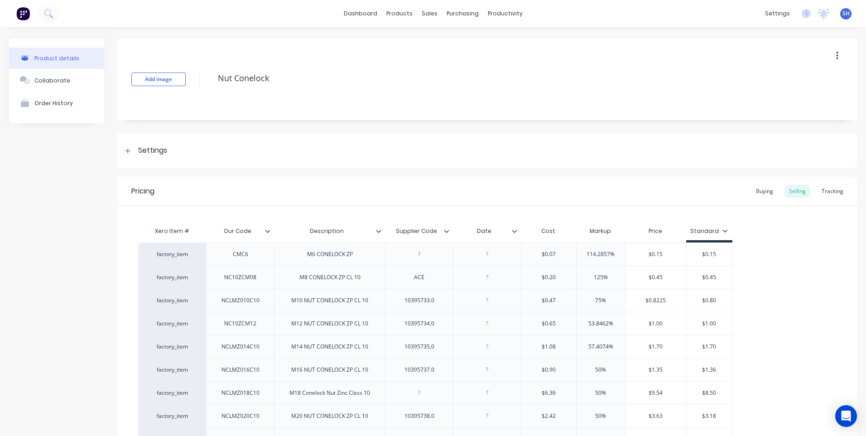
click at [515, 231] on icon at bounding box center [514, 230] width 5 height 5
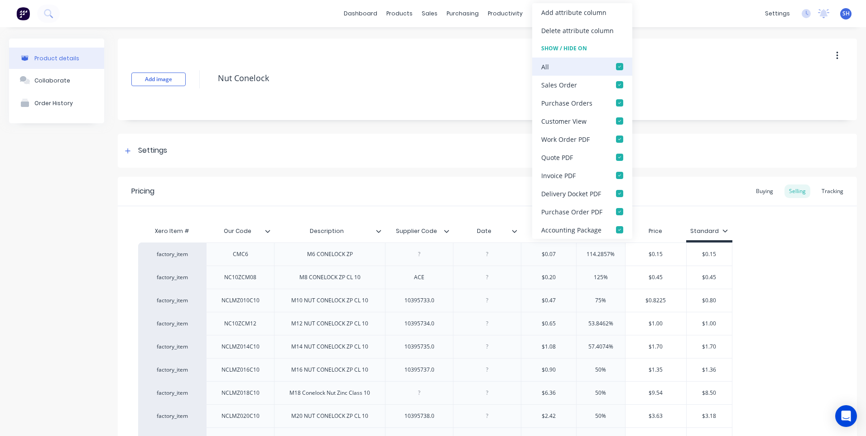
click at [620, 63] on div at bounding box center [620, 67] width 18 height 18
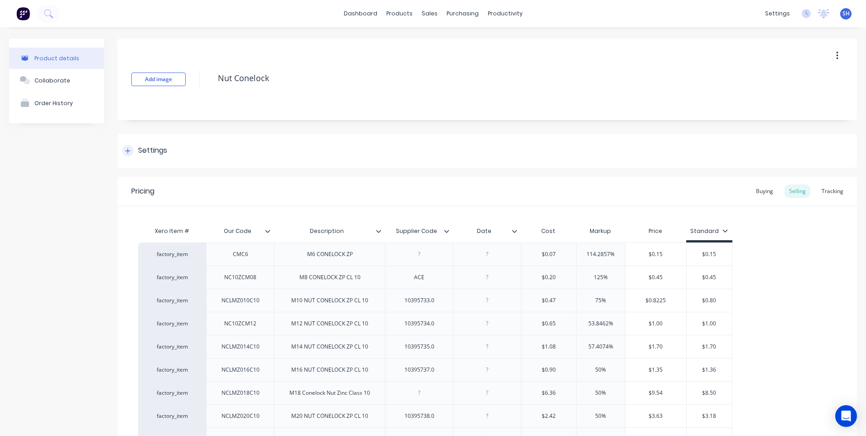
click at [441, 141] on div "Settings" at bounding box center [487, 151] width 739 height 34
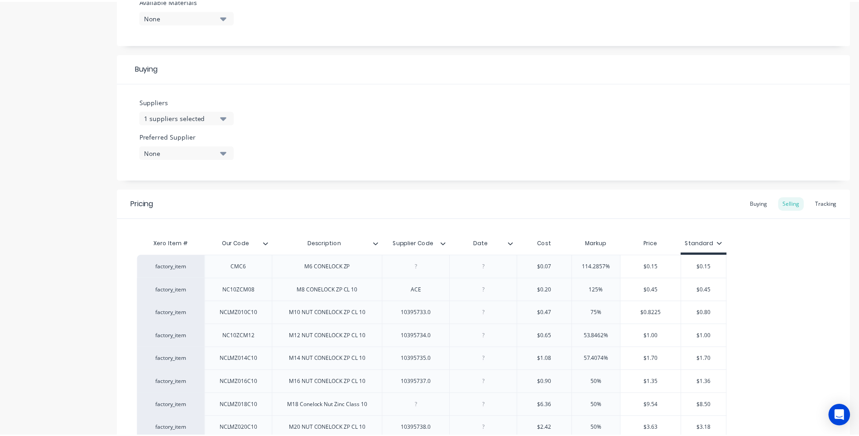
scroll to position [536, 0]
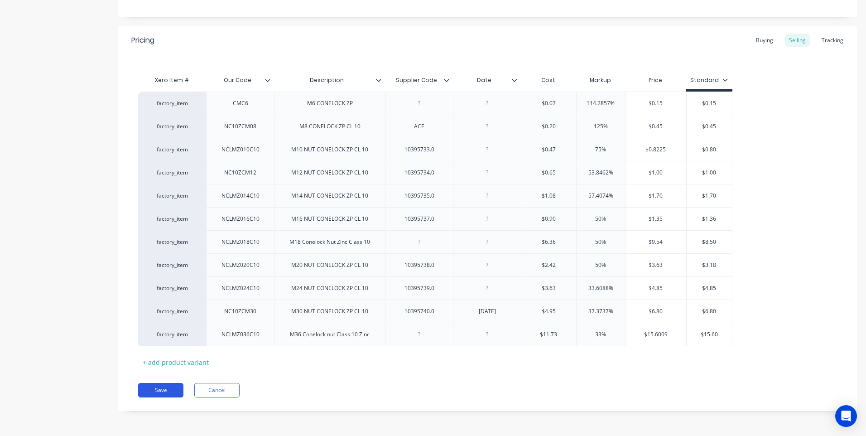
click at [157, 390] on button "Save" at bounding box center [160, 390] width 45 height 14
type textarea "x"
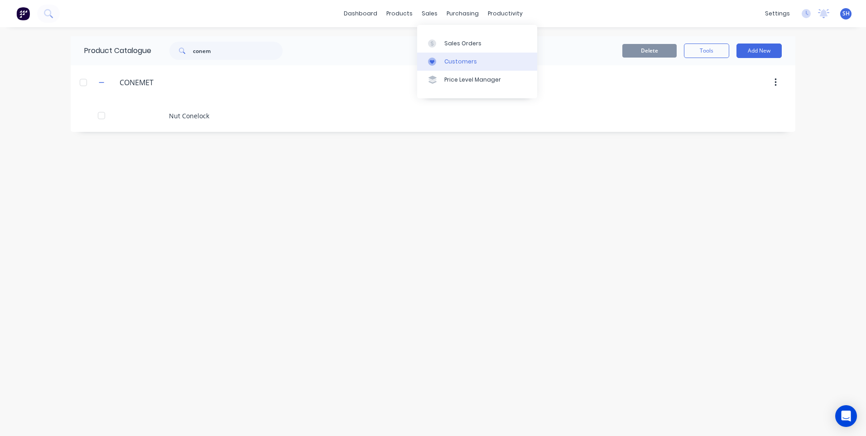
click at [457, 60] on div "Customers" at bounding box center [460, 62] width 33 height 8
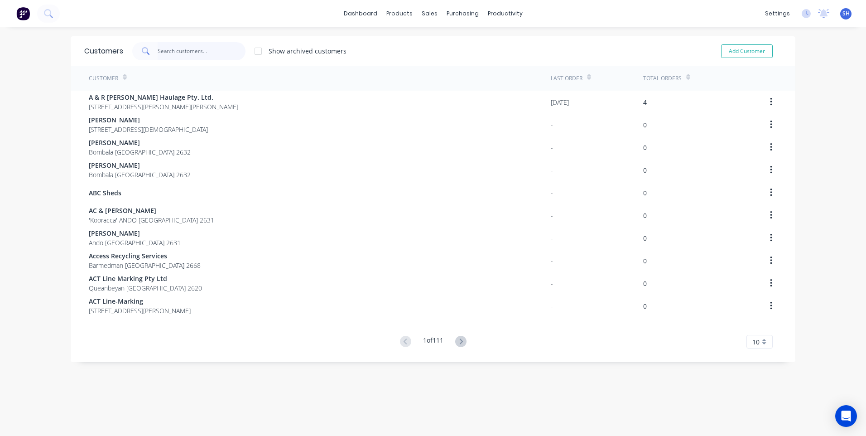
click at [164, 49] on input "text" at bounding box center [202, 51] width 88 height 18
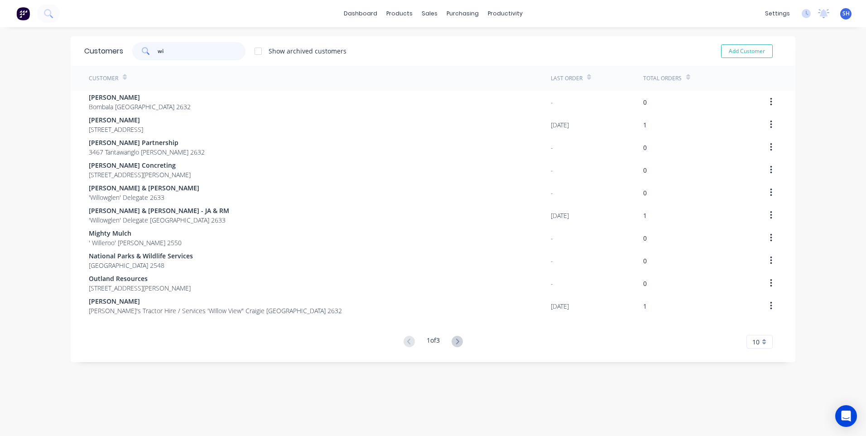
type input "w"
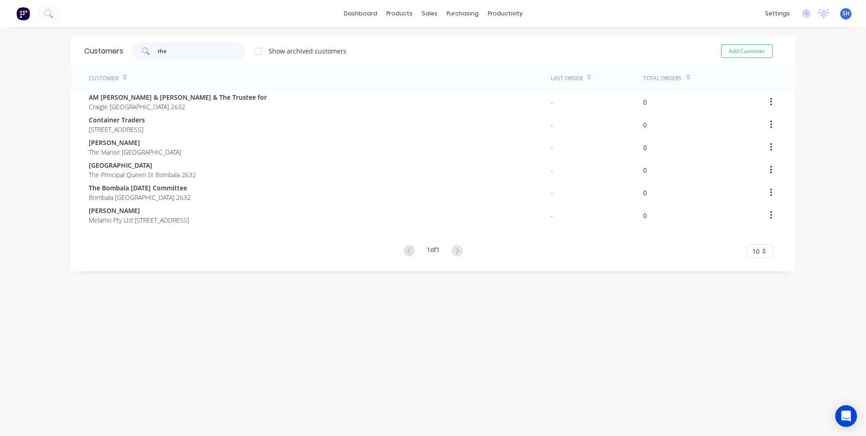
drag, startPoint x: 181, startPoint y: 48, endPoint x: 141, endPoint y: 51, distance: 40.4
click at [141, 51] on div "the" at bounding box center [188, 51] width 113 height 18
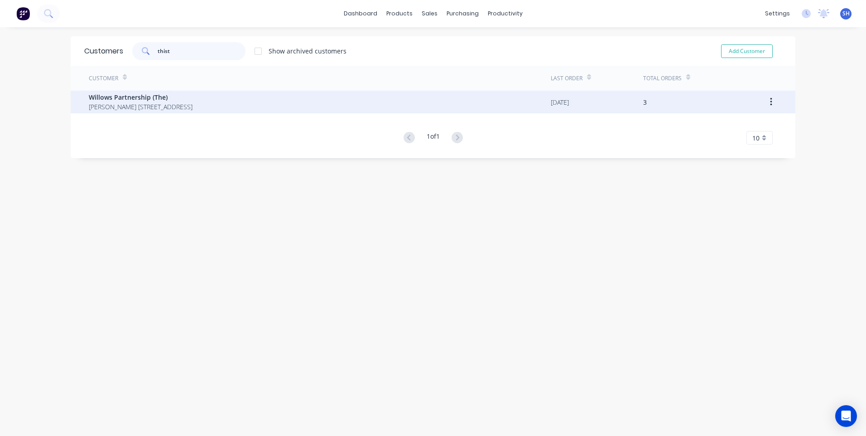
type input "thist"
click at [124, 101] on span "Willows Partnership (The)" at bounding box center [141, 97] width 104 height 10
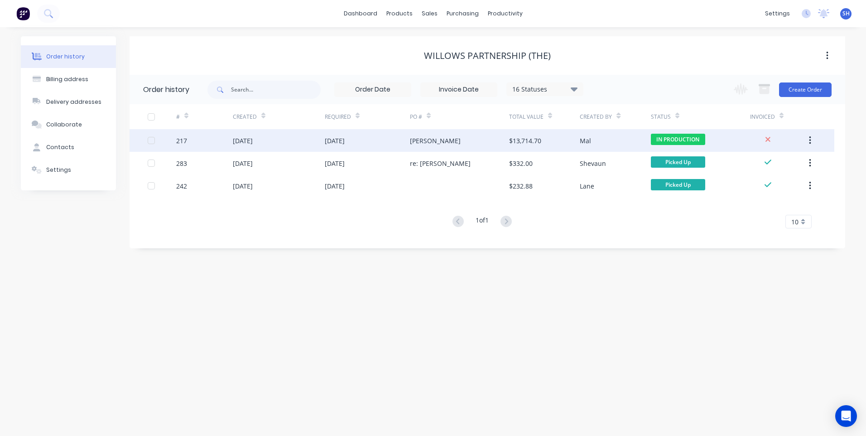
click at [384, 138] on div "[DATE]" at bounding box center [367, 140] width 85 height 23
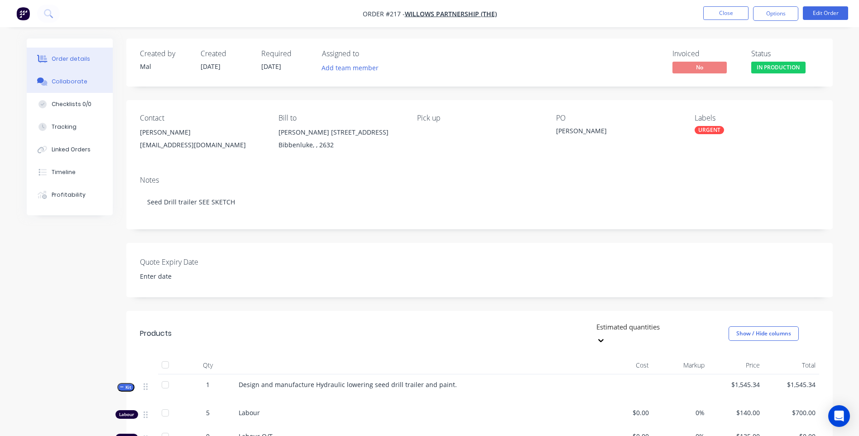
click at [68, 78] on div "Collaborate" at bounding box center [70, 81] width 36 height 8
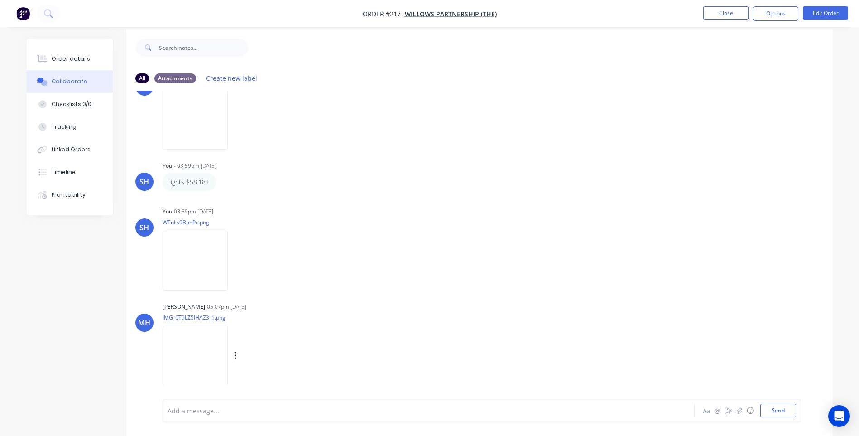
scroll to position [14, 0]
click at [196, 348] on img at bounding box center [195, 350] width 65 height 59
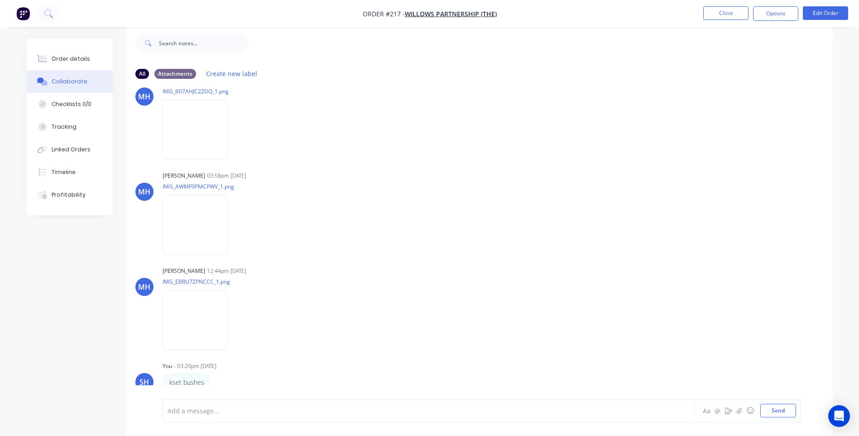
scroll to position [68, 0]
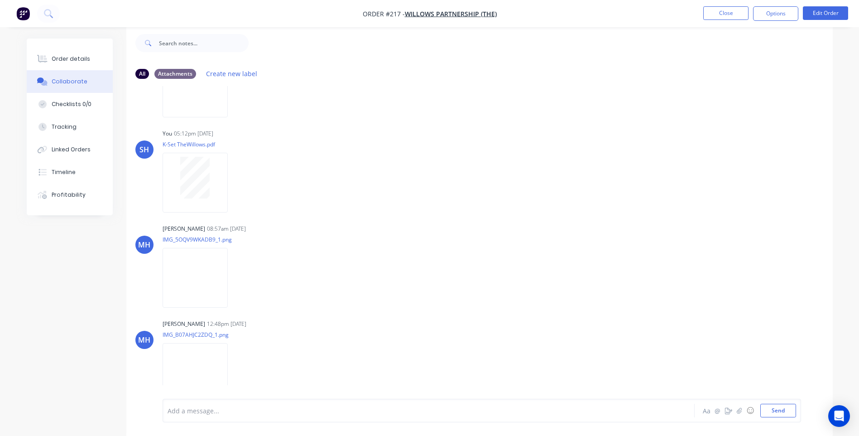
click at [21, 12] on img "button" at bounding box center [23, 14] width 14 height 14
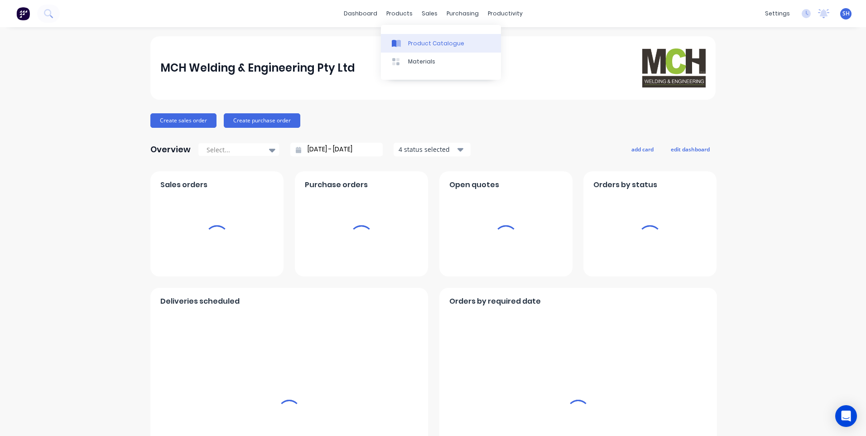
click at [432, 40] on div "Product Catalogue" at bounding box center [436, 43] width 56 height 8
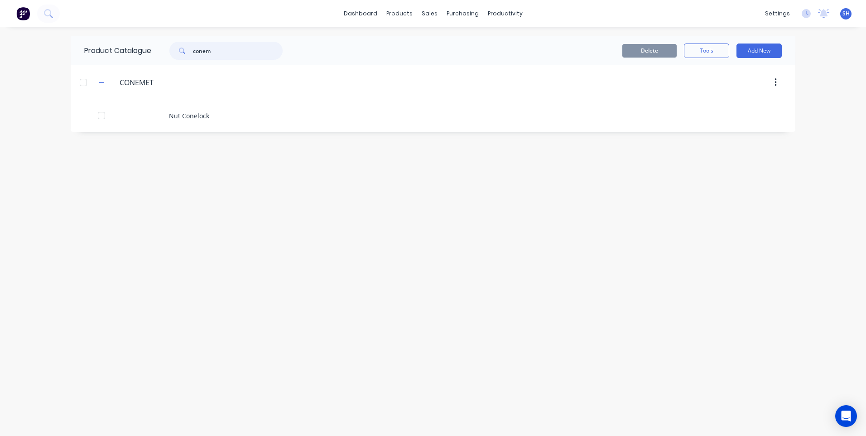
drag, startPoint x: 223, startPoint y: 48, endPoint x: 169, endPoint y: 48, distance: 54.4
click at [169, 48] on div "conem" at bounding box center [221, 51] width 122 height 18
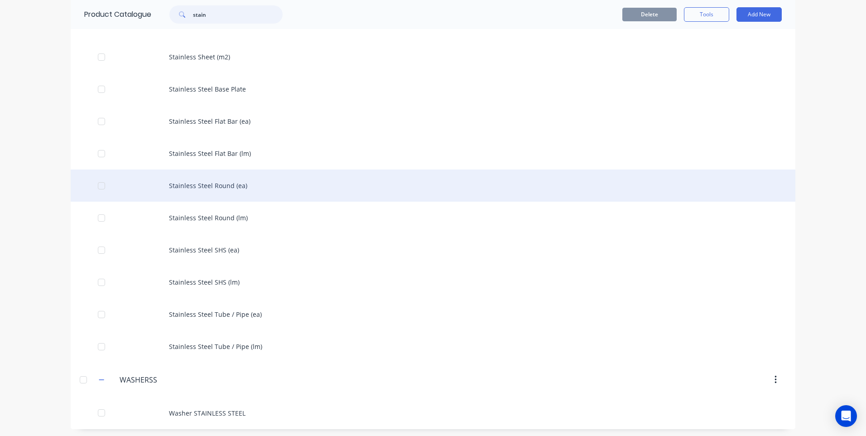
scroll to position [159, 0]
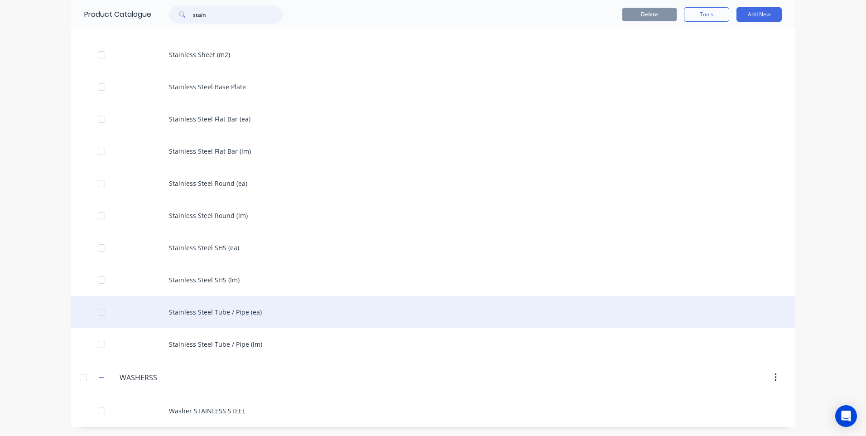
type input "stain"
click at [200, 309] on div "Stainless Steel Tube / Pipe (ea)" at bounding box center [433, 312] width 725 height 32
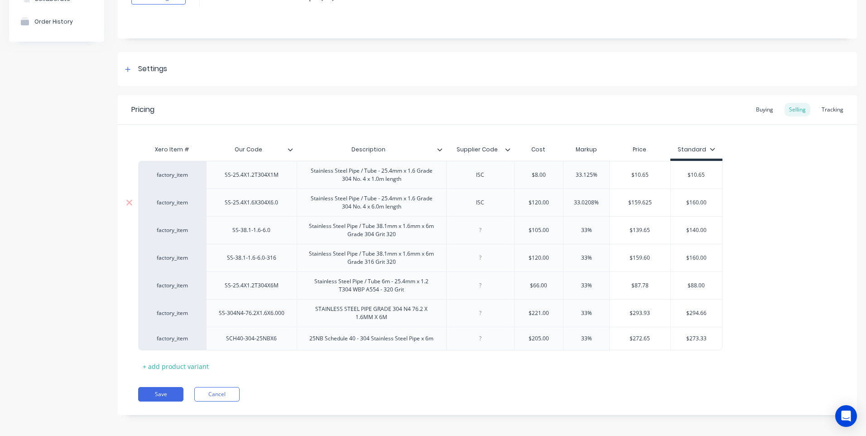
scroll to position [86, 0]
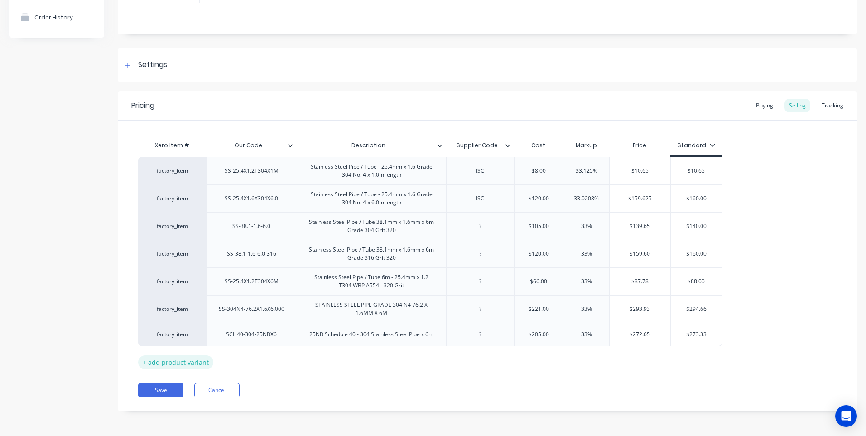
click at [168, 359] on div "+ add product variant" at bounding box center [175, 362] width 75 height 14
type textarea "x"
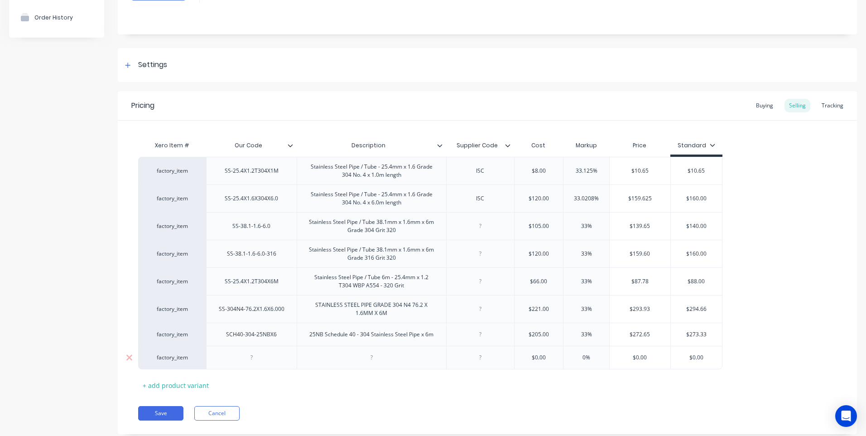
click at [252, 362] on div at bounding box center [251, 358] width 45 height 12
type textarea "x"
type input "$0.00"
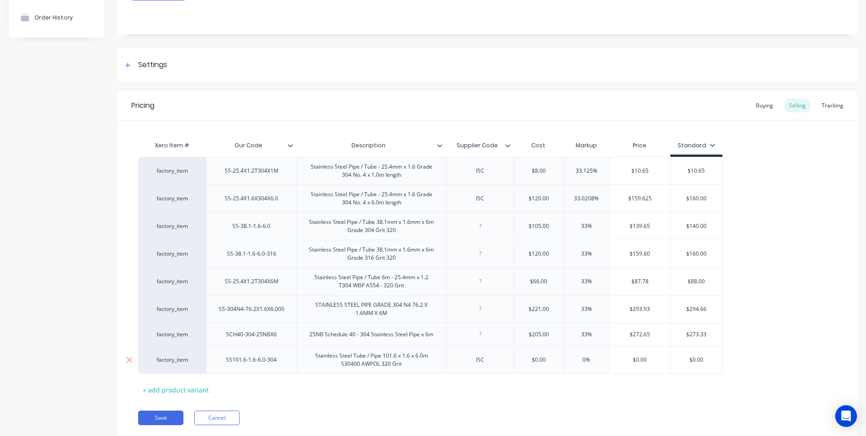
type textarea "x"
type input "$0.0030"
type textarea "x"
type input "$0.00305"
type textarea "x"
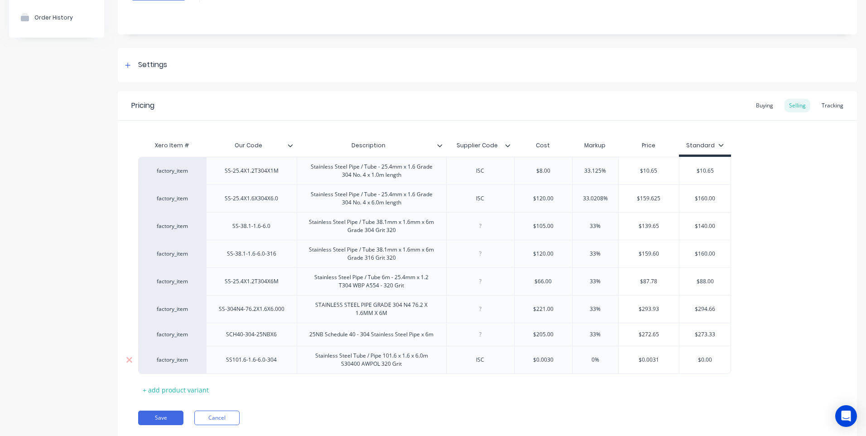
type input "$0.003"
type textarea "x"
type input "$"
type textarea "x"
type input "3"
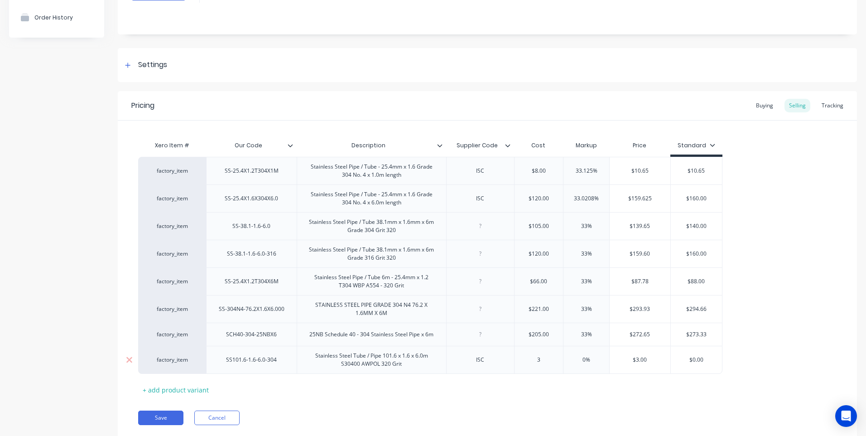
type textarea "x"
type input "30"
type textarea "x"
type input "305.00"
type input "0"
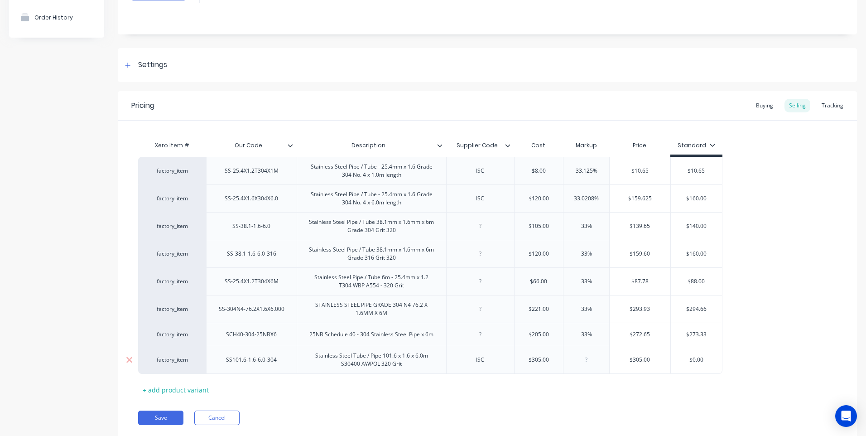
type textarea "x"
type input "3"
type textarea "x"
type input "33"
type input "$405.65"
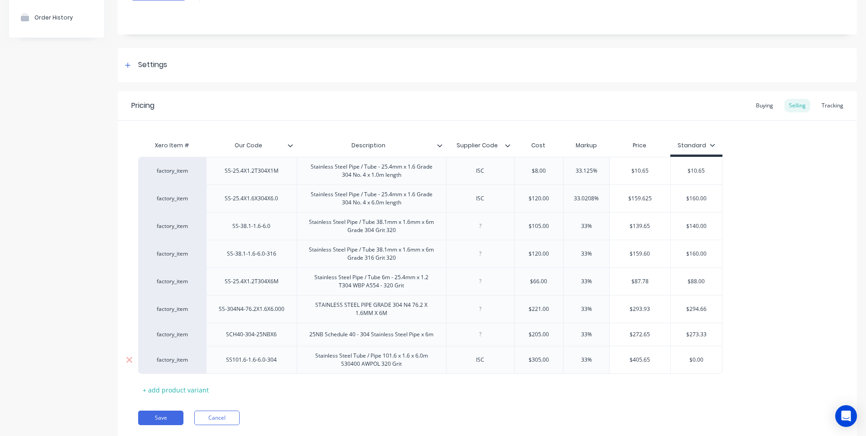
type input "$0.00"
type textarea "x"
type input "$0.0"
type textarea "x"
type input "$0"
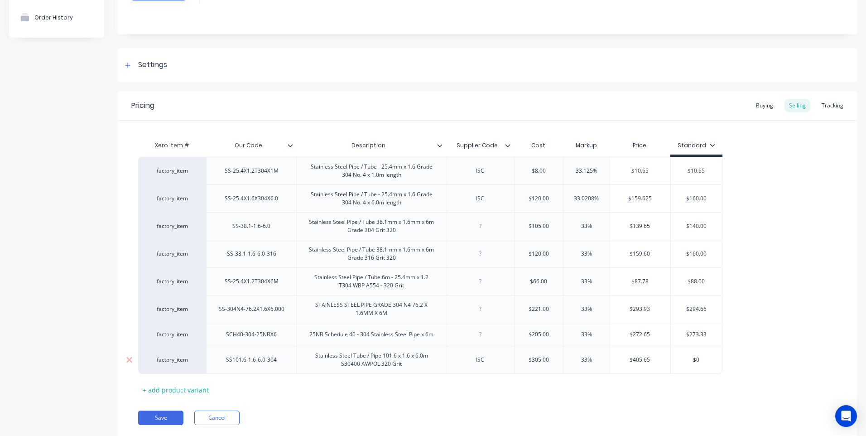
type textarea "x"
type input "$"
type textarea "x"
type input "4"
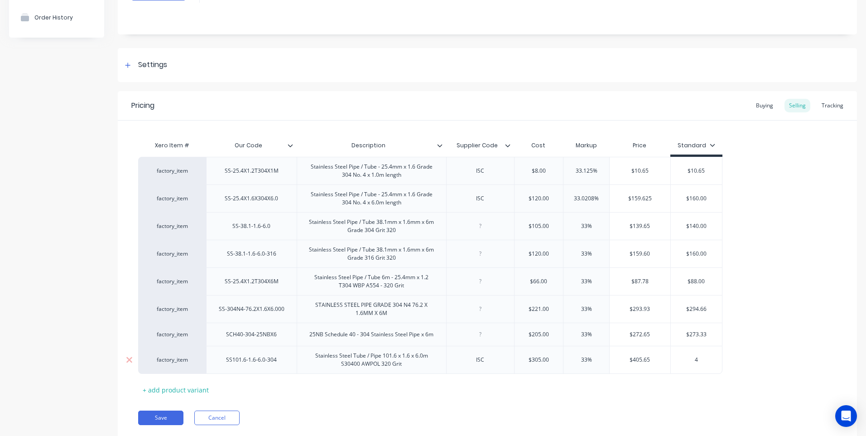
type textarea "x"
type input "40"
type textarea "x"
type input "405"
type textarea "x"
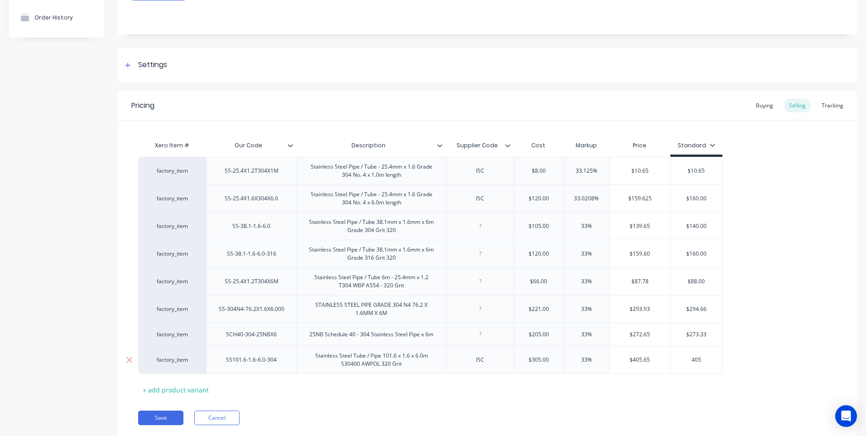
type input "405."
type textarea "x"
type input "405.6"
type textarea "x"
type input "405.65"
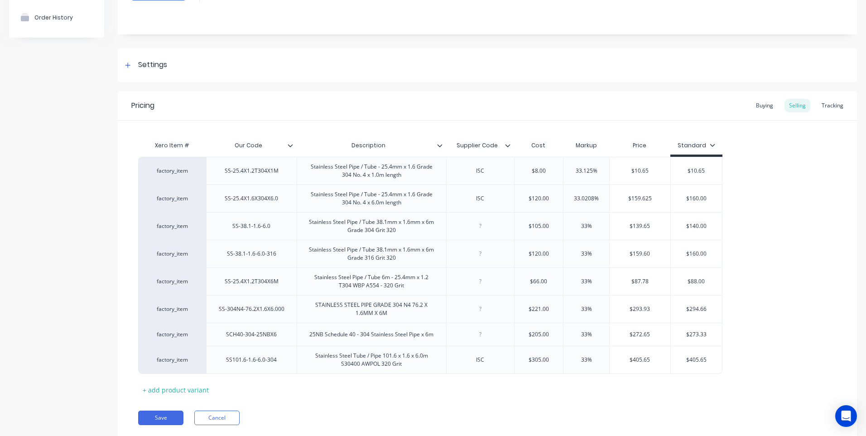
click at [508, 145] on icon at bounding box center [507, 145] width 5 height 5
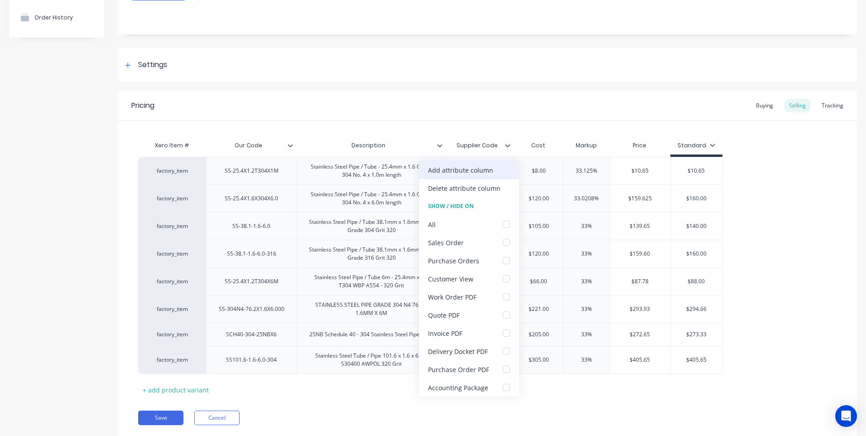
click at [478, 167] on div "Add attribute column" at bounding box center [460, 170] width 65 height 10
type textarea "x"
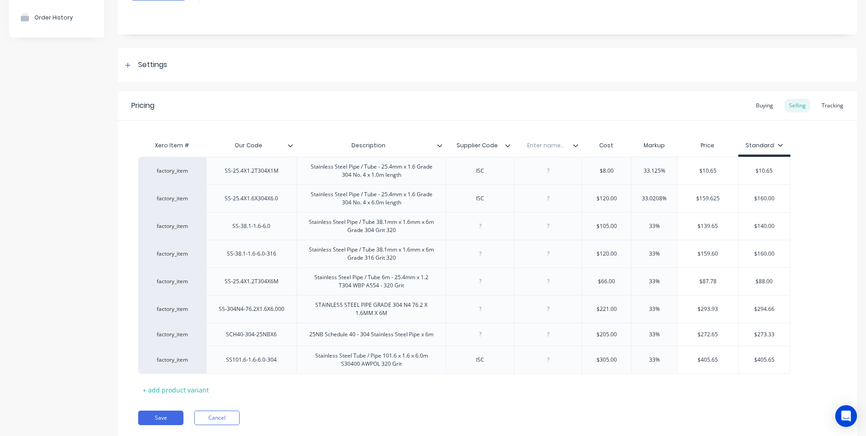
click at [545, 148] on input "text" at bounding box center [545, 145] width 63 height 8
type input "Date"
type textarea "x"
click at [548, 362] on div at bounding box center [548, 360] width 45 height 12
click at [168, 415] on button "Save" at bounding box center [160, 417] width 45 height 14
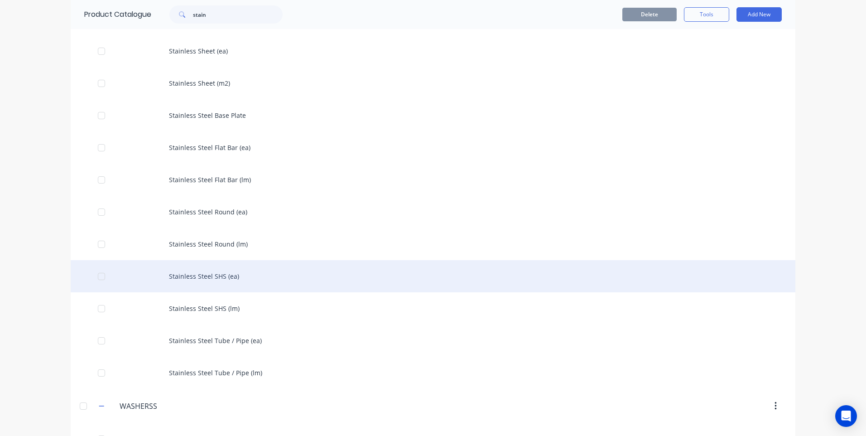
scroll to position [136, 0]
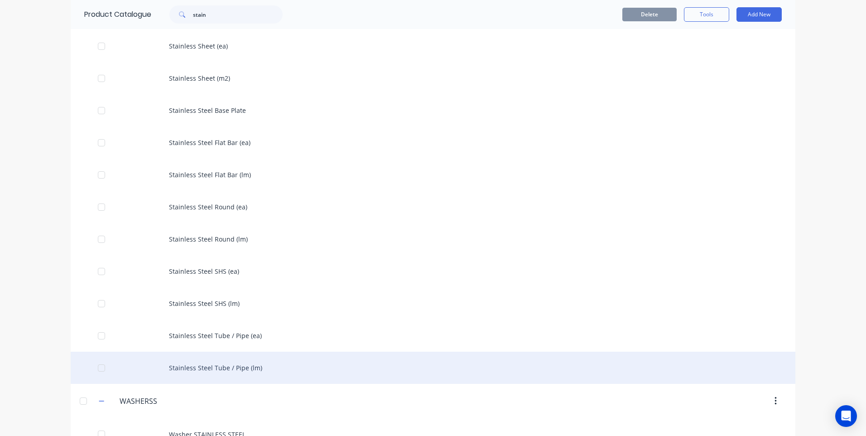
click at [207, 367] on div "Stainless Steel Tube / Pipe (lm)" at bounding box center [433, 368] width 725 height 32
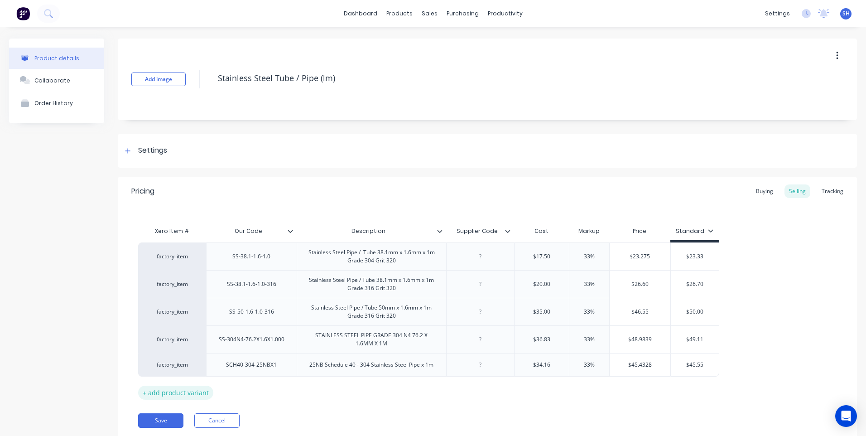
click at [174, 389] on div "+ add product variant" at bounding box center [175, 393] width 75 height 14
type textarea "x"
click at [372, 392] on div at bounding box center [371, 388] width 45 height 12
paste div
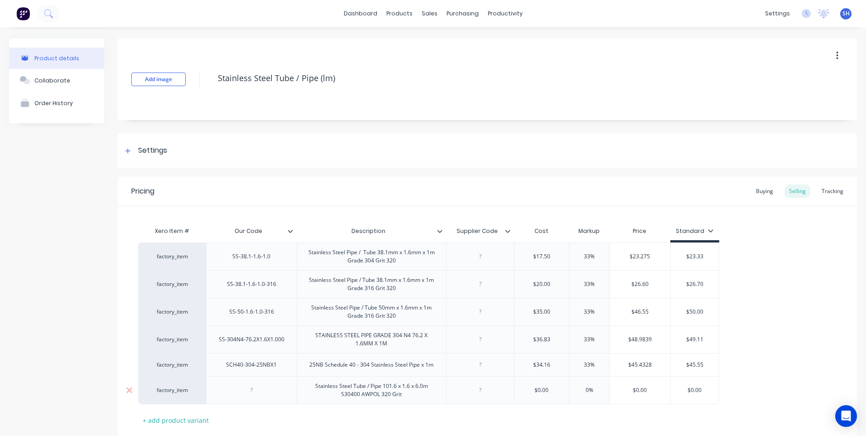
type textarea "x"
click at [255, 390] on div at bounding box center [251, 390] width 45 height 12
paste div
click at [261, 395] on div "SS101.6-1.6-6.0-304" at bounding box center [251, 390] width 65 height 12
click at [417, 389] on div "Stainless Steel Tube / Pipe 101.6 x 1.6 x 6.0m S30400 AWPOL 320 Grit" at bounding box center [372, 390] width 142 height 20
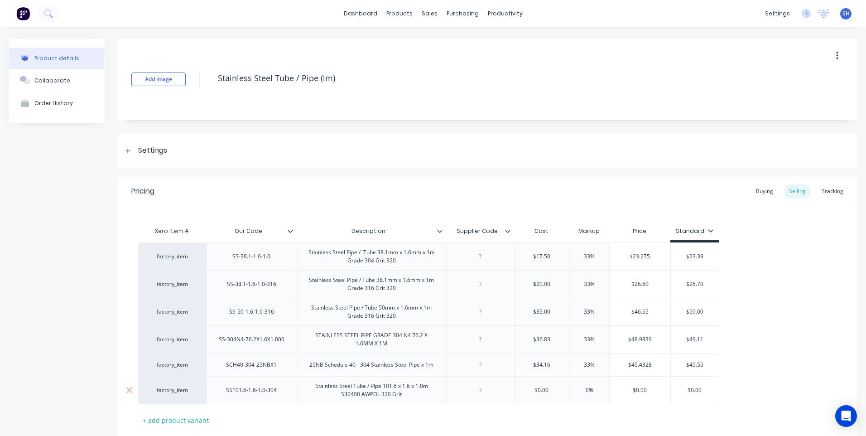
type textarea "x"
click at [481, 394] on div at bounding box center [480, 390] width 45 height 12
click at [507, 231] on icon at bounding box center [507, 230] width 5 height 5
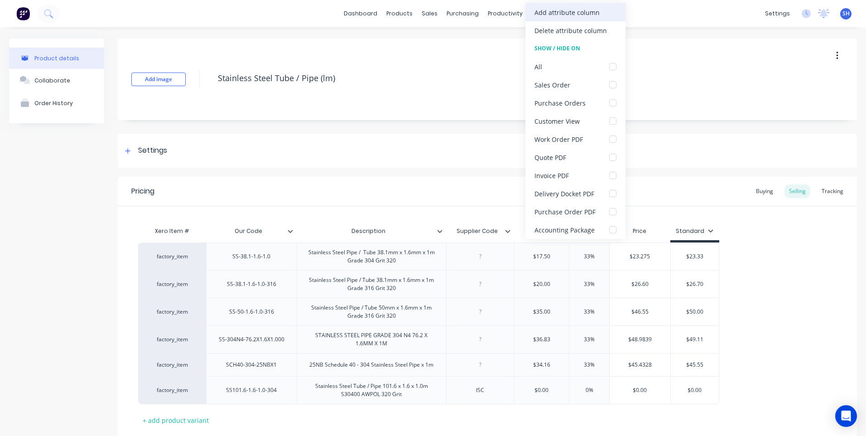
click at [566, 12] on div "Add attribute column" at bounding box center [567, 13] width 65 height 10
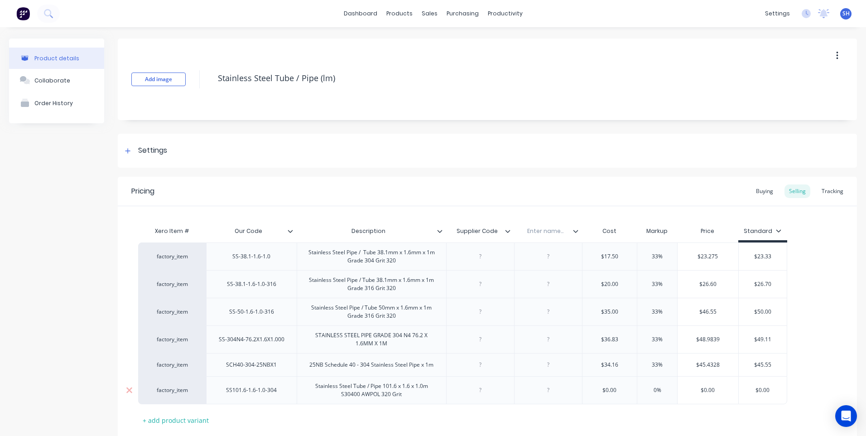
click at [483, 394] on div at bounding box center [480, 390] width 45 height 12
type textarea "x"
click at [546, 229] on input "text" at bounding box center [545, 231] width 63 height 8
type input "Date"
type textarea "x"
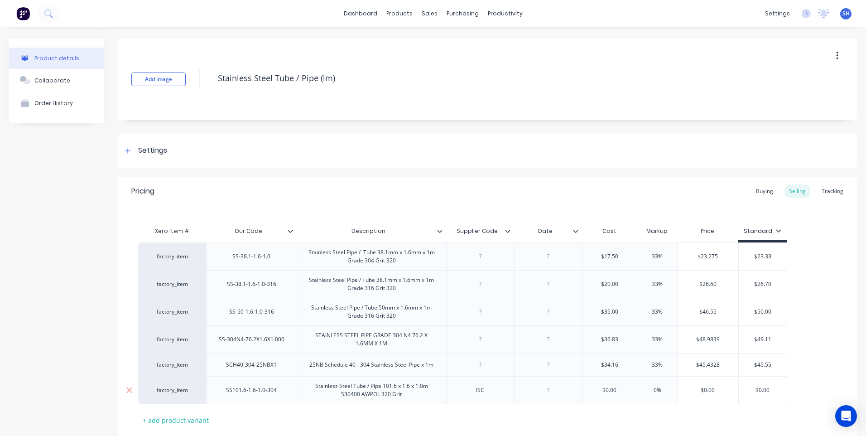
click at [550, 394] on div at bounding box center [548, 390] width 45 height 12
type textarea "x"
type input "$0.00"
drag, startPoint x: 622, startPoint y: 392, endPoint x: 584, endPoint y: 391, distance: 38.1
click at [584, 391] on input "$0.00" at bounding box center [610, 390] width 55 height 8
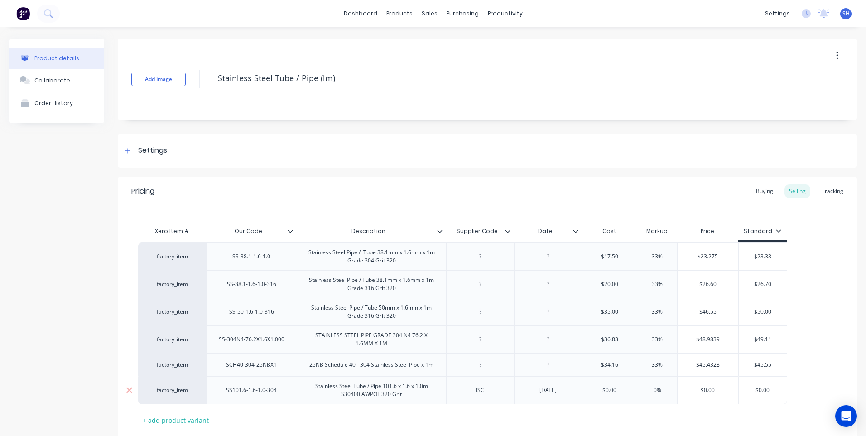
type textarea "x"
type input "5"
type textarea "x"
type input "51"
type input "0%"
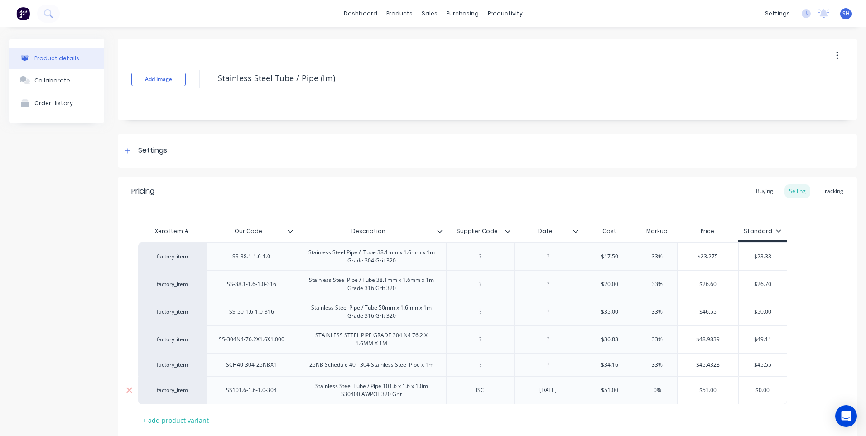
type textarea "x"
type input "0%3"
type textarea "x"
type input "0%33"
type input "$67.83"
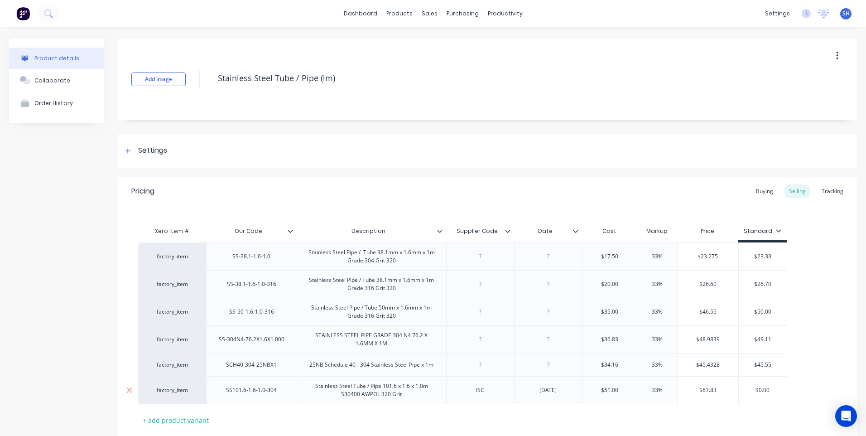
type textarea "x"
type input "$67.8"
type textarea "x"
type input "$67"
type textarea "x"
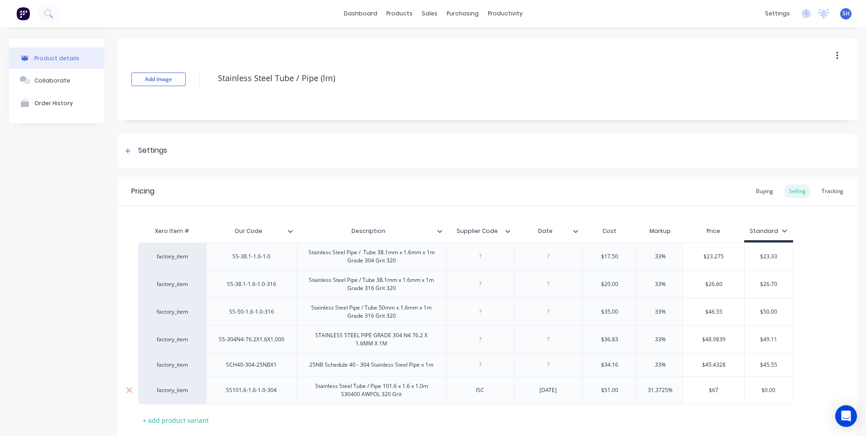
type input "$6"
type textarea "x"
type input "$68.00"
type input "$0.00"
type textarea "x"
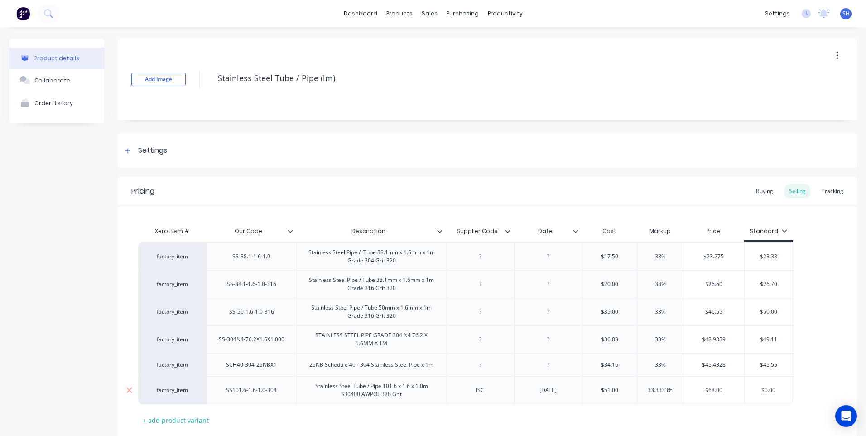
type input "$0.0"
type textarea "x"
type input "$0."
type textarea "x"
type input "$0"
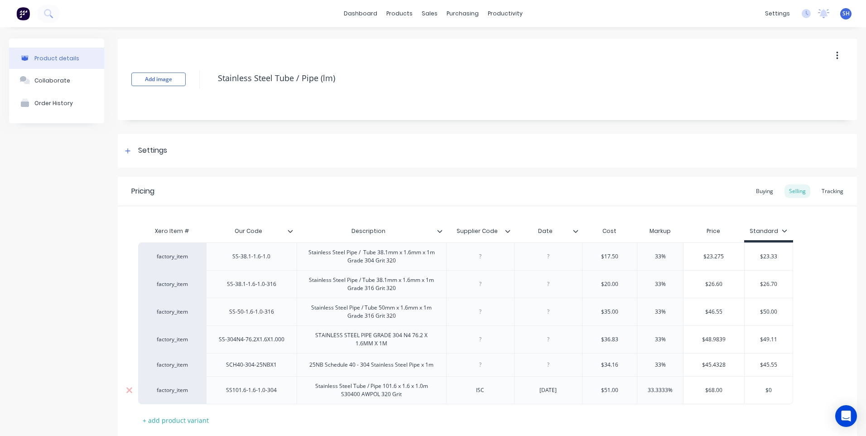
type textarea "x"
type input "$"
type textarea "x"
type input "$6"
type textarea "x"
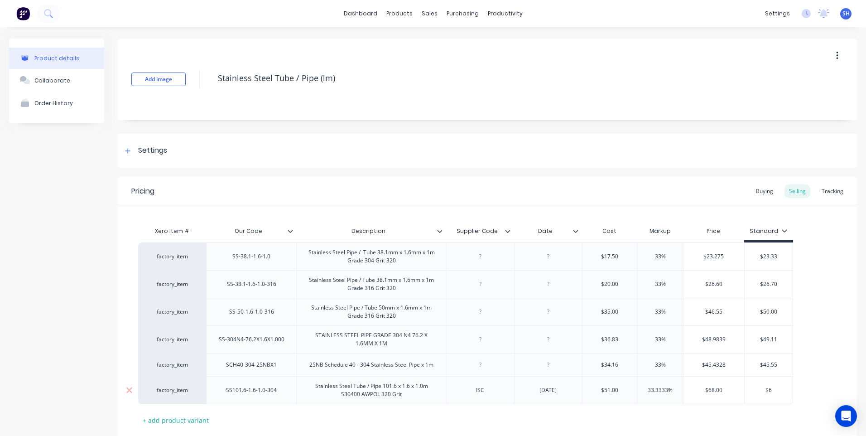
type input "$68"
type textarea "x"
type input "$68."
type textarea "x"
type input "$68.0"
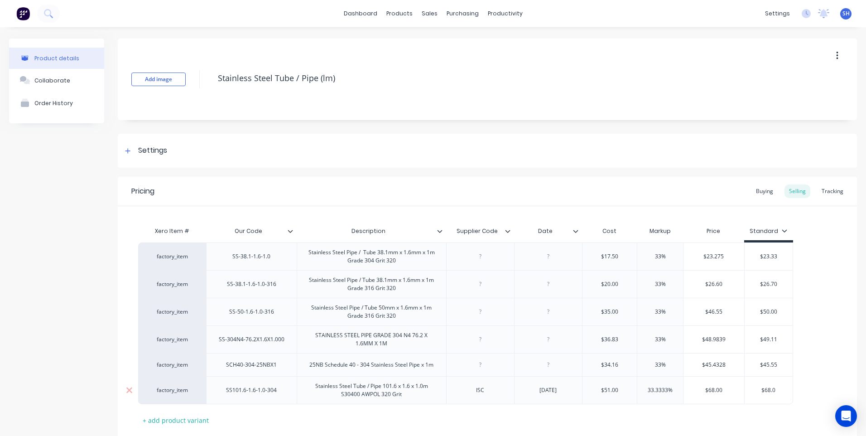
type textarea "x"
type input "$68.00"
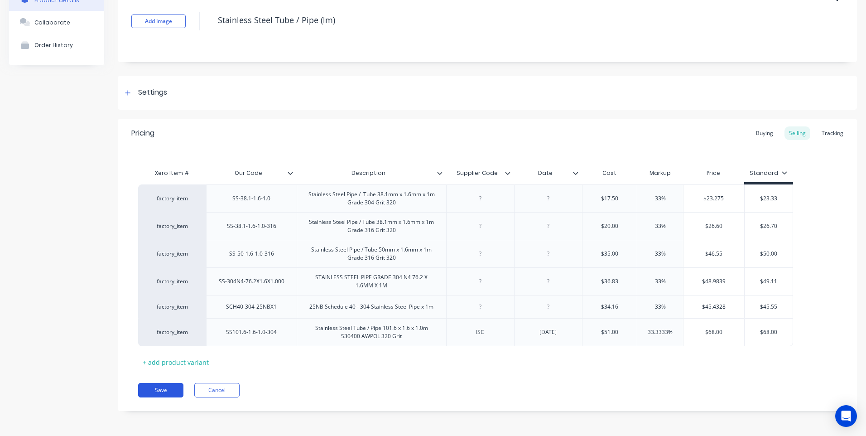
click at [159, 388] on button "Save" at bounding box center [160, 390] width 45 height 14
type textarea "x"
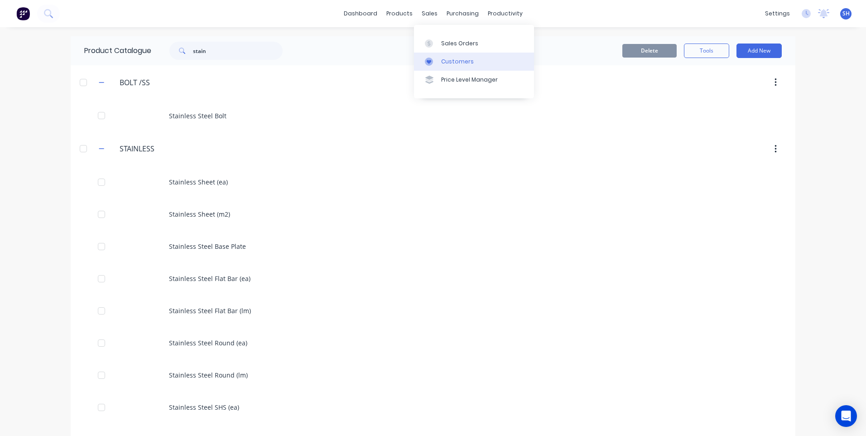
click at [459, 58] on div "Customers" at bounding box center [457, 62] width 33 height 8
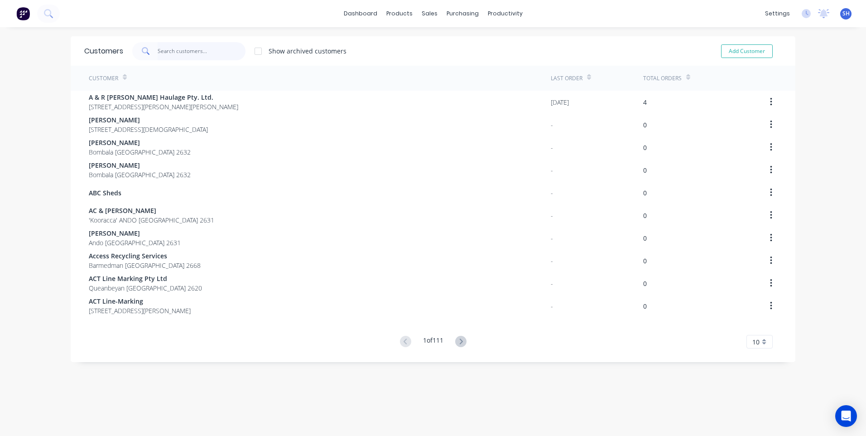
click at [165, 47] on input "text" at bounding box center [202, 51] width 88 height 18
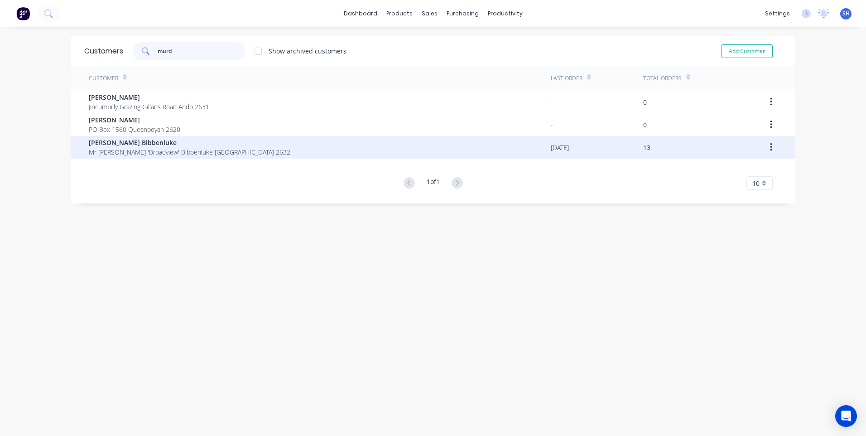
type input "murd"
click at [129, 145] on span "[PERSON_NAME] Bibbenluke" at bounding box center [190, 143] width 202 height 10
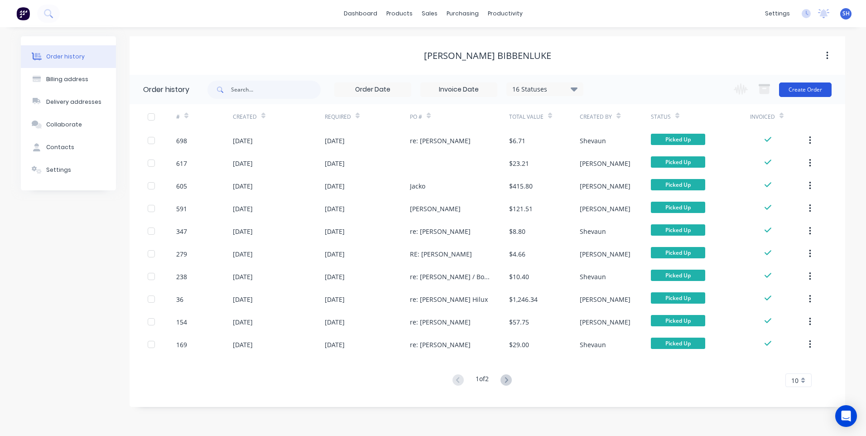
click at [807, 88] on button "Create Order" at bounding box center [805, 89] width 53 height 14
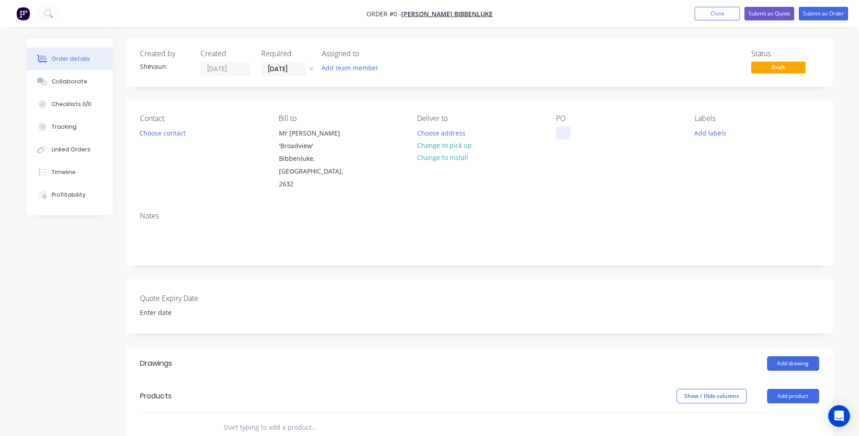
click at [559, 132] on div at bounding box center [563, 132] width 14 height 13
click at [710, 133] on div "Order details Collaborate Checklists 0/0 Tracking Linked Orders Timeline Profit…" at bounding box center [430, 356] width 825 height 635
click at [706, 134] on button "Add labels" at bounding box center [711, 132] width 42 height 12
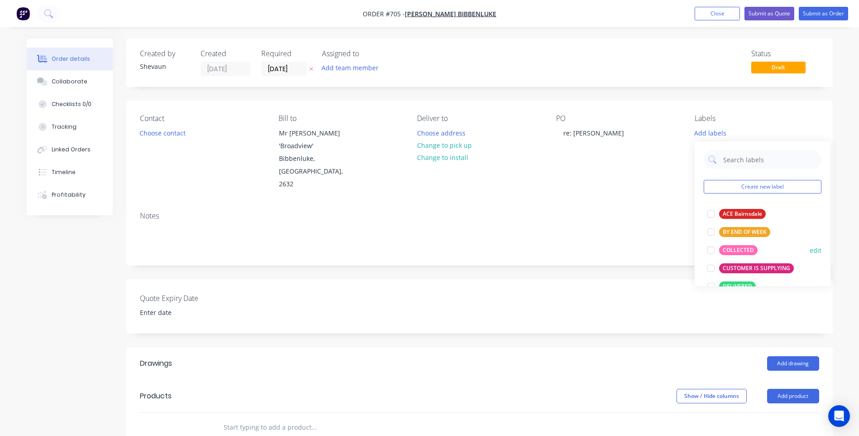
click at [738, 247] on div "COLLECTED" at bounding box center [738, 250] width 39 height 10
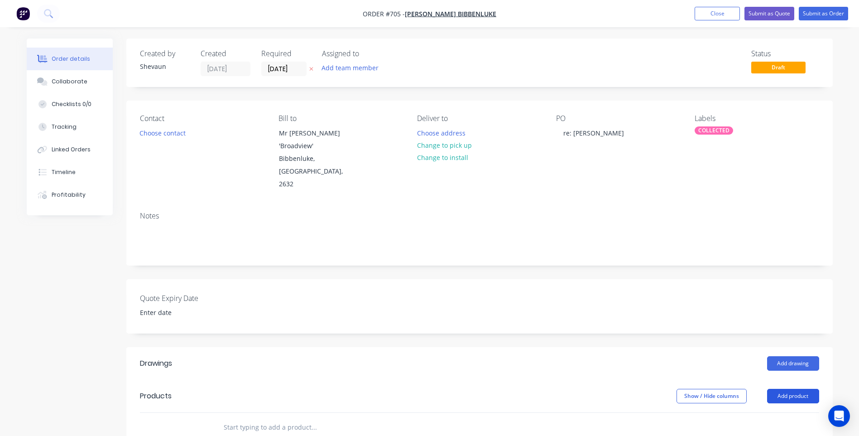
click at [802, 389] on button "Add product" at bounding box center [794, 396] width 52 height 14
click at [764, 412] on div "Product catalogue" at bounding box center [777, 418] width 70 height 13
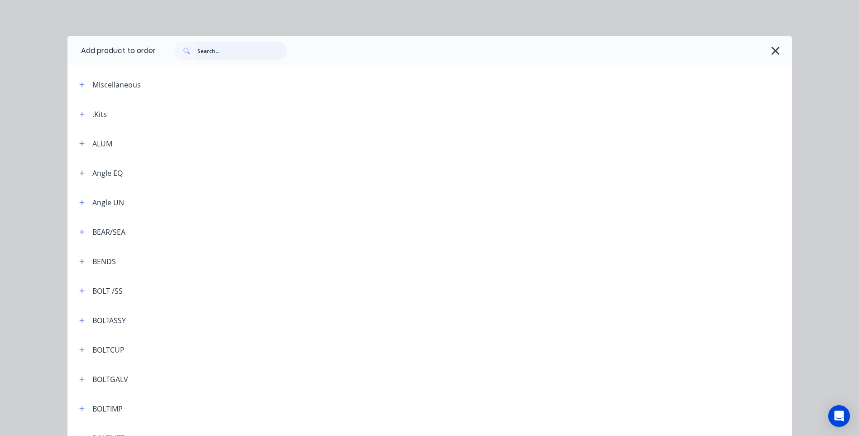
click at [198, 49] on input "text" at bounding box center [243, 51] width 90 height 18
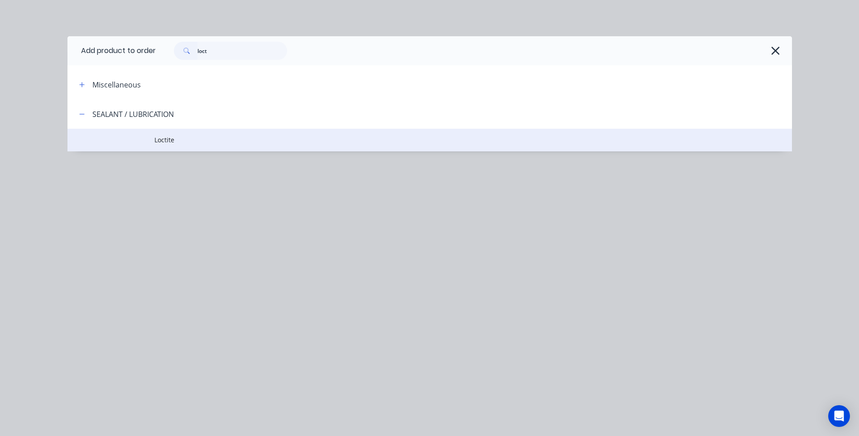
click at [169, 137] on span "Loctite" at bounding box center [410, 140] width 510 height 10
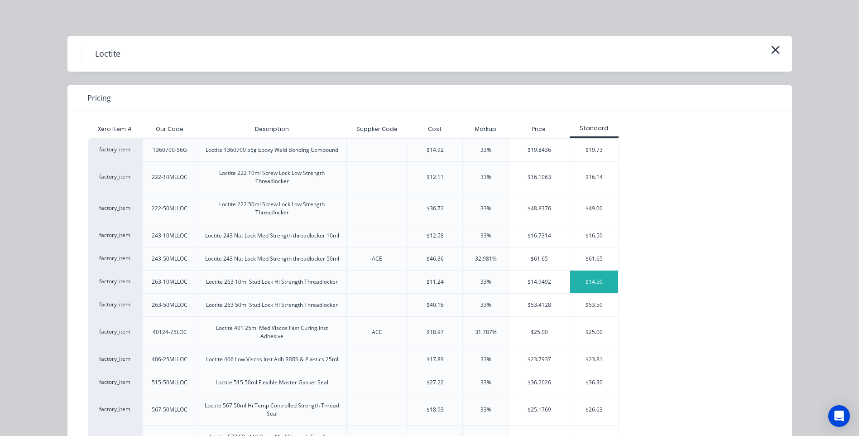
click at [588, 293] on div "$14.50" at bounding box center [594, 281] width 48 height 23
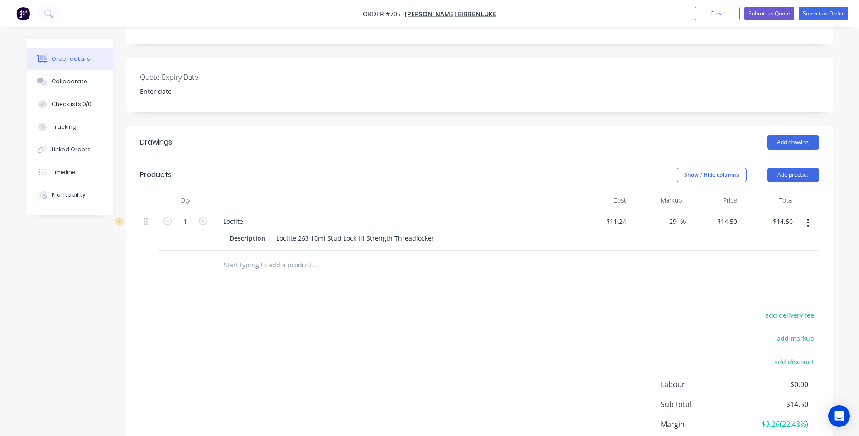
scroll to position [227, 0]
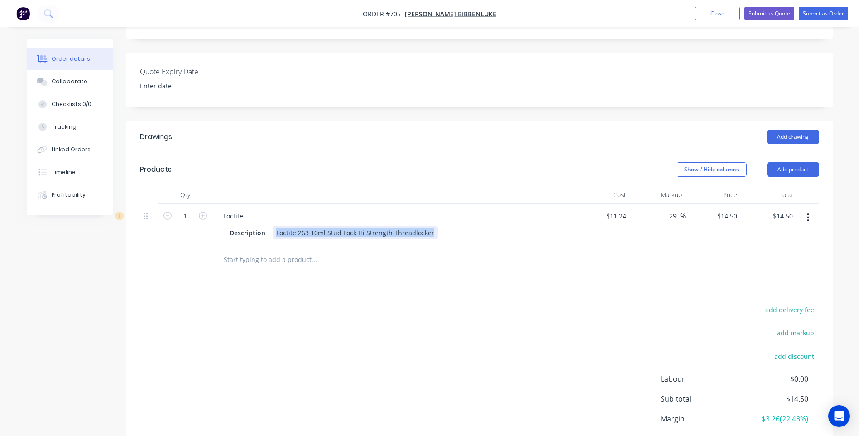
drag, startPoint x: 275, startPoint y: 220, endPoint x: 435, endPoint y: 231, distance: 160.8
click at [435, 231] on div "Loctite Description Loctite 263 10ml Stud Lock Hi Strength Threadlocker" at bounding box center [393, 224] width 362 height 41
copy div "Loctite 263 10ml Stud Lock Hi Strength Threadlocker"
click at [358, 304] on div "add delivery fee add markup add discount Labour $0.00 Sub total $14.50 Margin $…" at bounding box center [480, 391] width 680 height 175
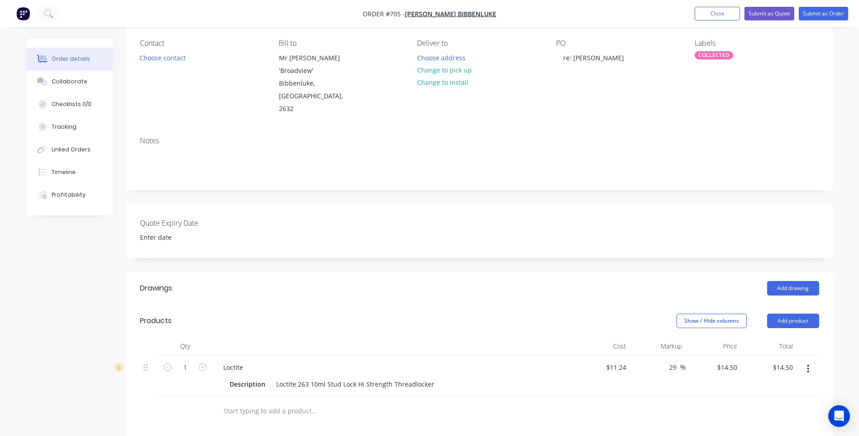
scroll to position [0, 0]
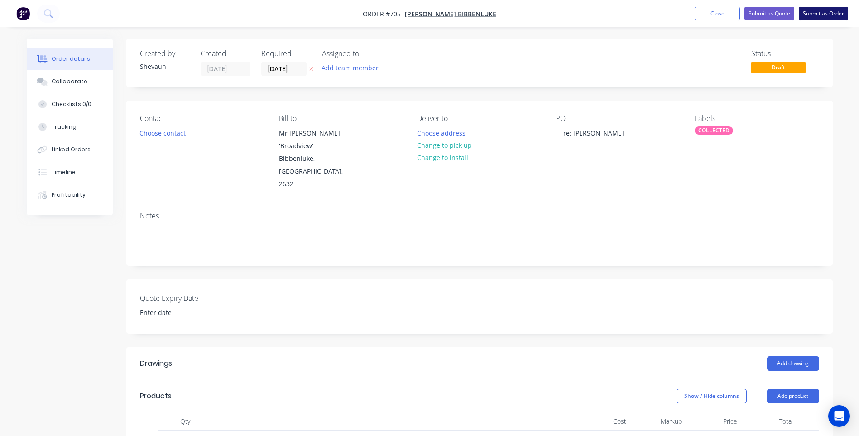
click at [822, 10] on button "Submit as Order" at bounding box center [823, 14] width 49 height 14
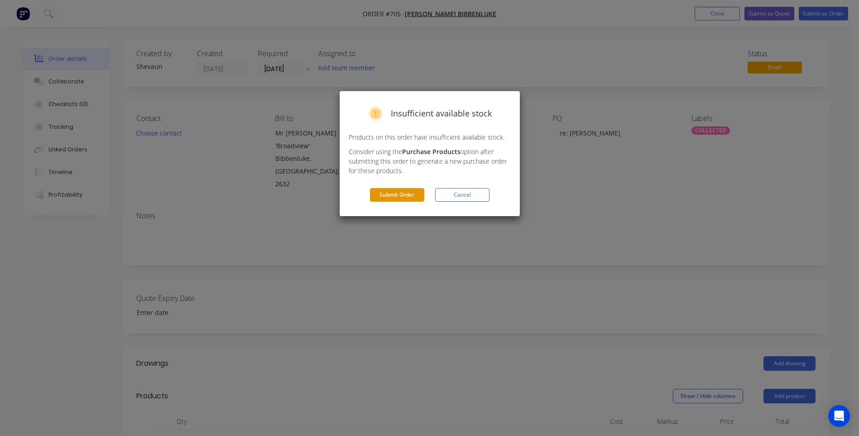
click at [392, 194] on button "Submit Order" at bounding box center [397, 195] width 54 height 14
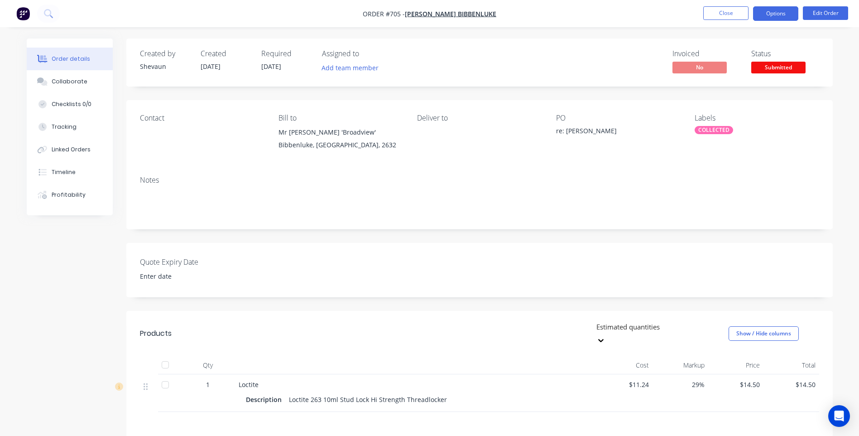
click at [775, 13] on button "Options" at bounding box center [775, 13] width 45 height 14
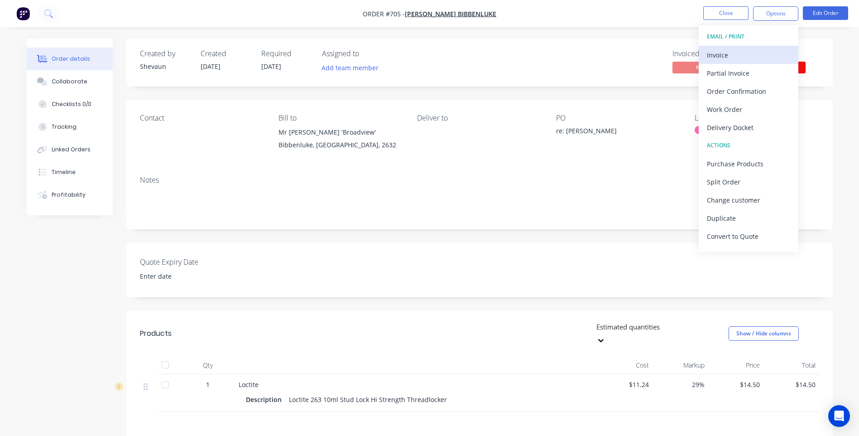
click at [714, 54] on div "Invoice" at bounding box center [748, 54] width 83 height 13
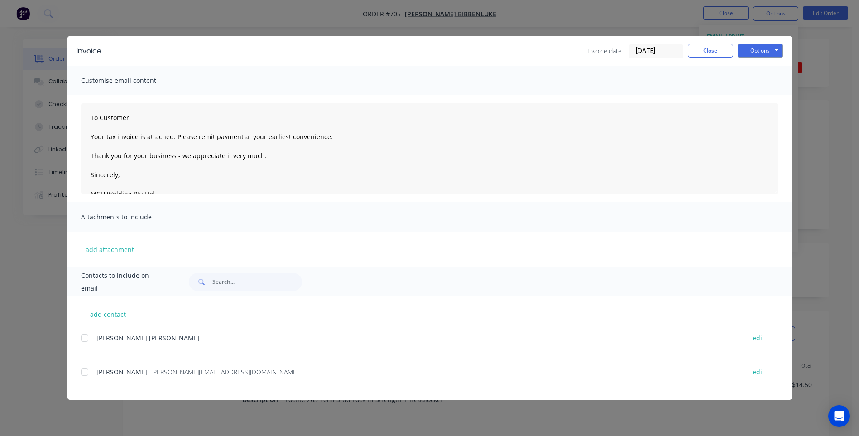
click at [82, 372] on div at bounding box center [85, 372] width 18 height 18
click at [759, 50] on button "Options" at bounding box center [760, 51] width 45 height 14
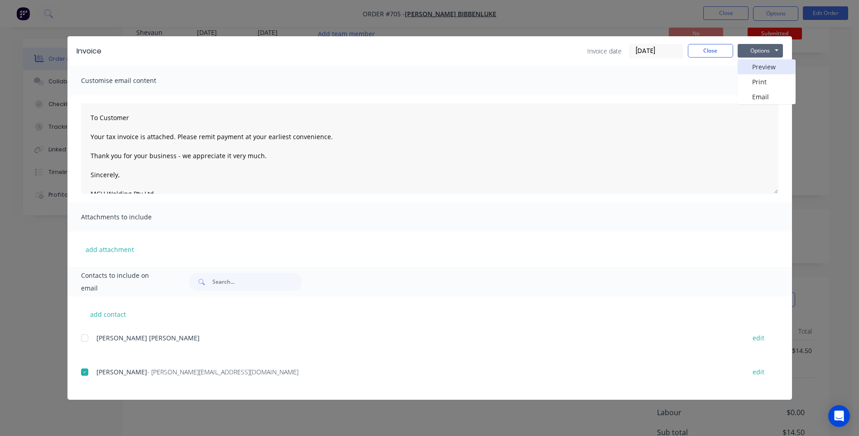
click at [768, 65] on button "Preview" at bounding box center [767, 66] width 58 height 15
click at [82, 374] on div at bounding box center [85, 372] width 18 height 18
click at [758, 51] on button "Options" at bounding box center [760, 51] width 45 height 14
click at [762, 94] on button "Email" at bounding box center [767, 96] width 58 height 15
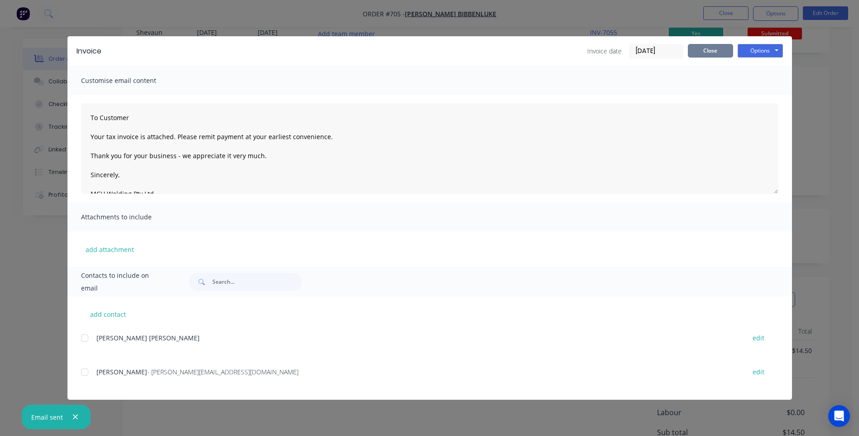
click at [711, 49] on button "Close" at bounding box center [710, 51] width 45 height 14
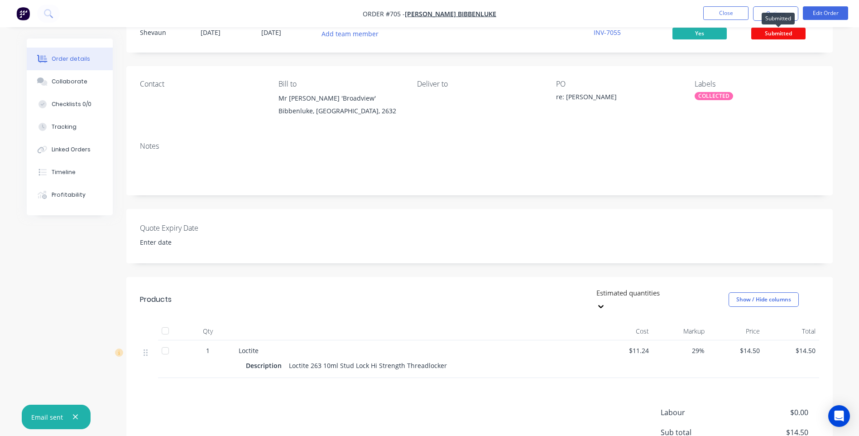
click at [777, 34] on span "Submitted" at bounding box center [779, 33] width 54 height 11
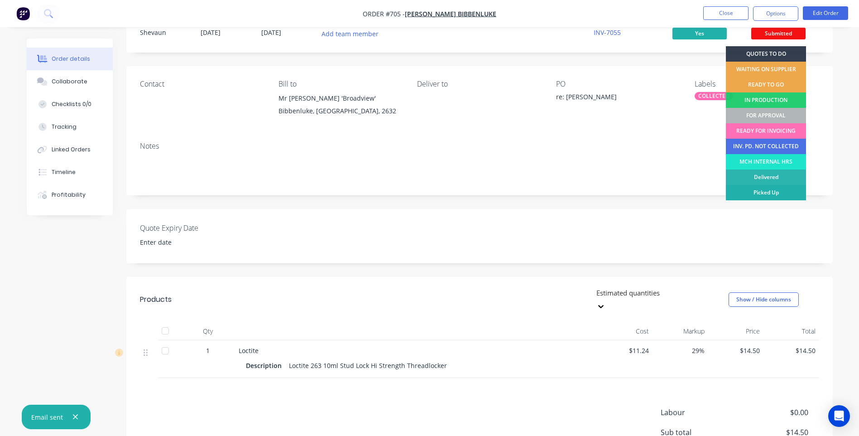
click at [769, 191] on div "Picked Up" at bounding box center [766, 192] width 80 height 15
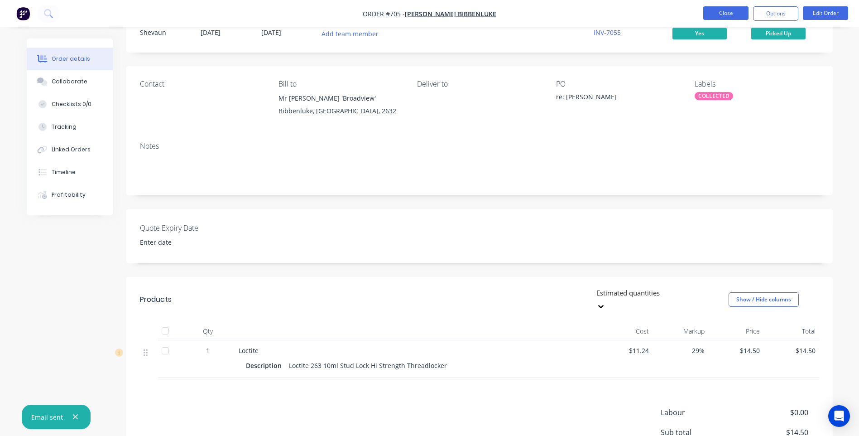
click at [724, 12] on button "Close" at bounding box center [726, 13] width 45 height 14
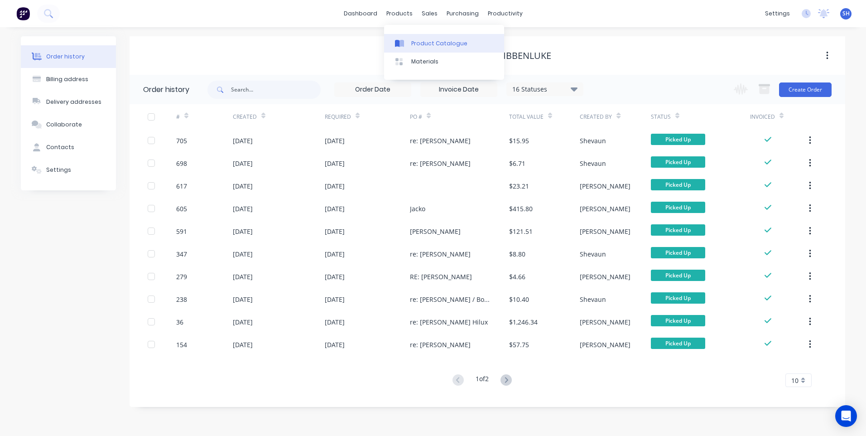
click at [423, 38] on link "Product Catalogue" at bounding box center [444, 43] width 120 height 18
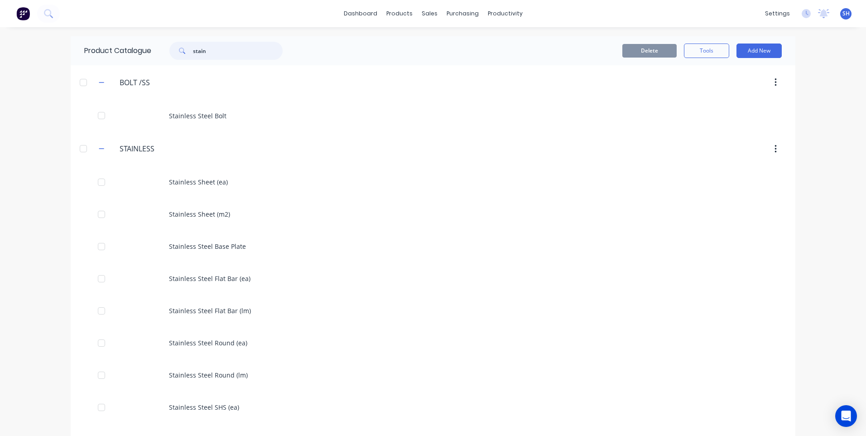
drag, startPoint x: 222, startPoint y: 48, endPoint x: 163, endPoint y: 53, distance: 59.1
click at [163, 53] on div "stain" at bounding box center [221, 51] width 122 height 18
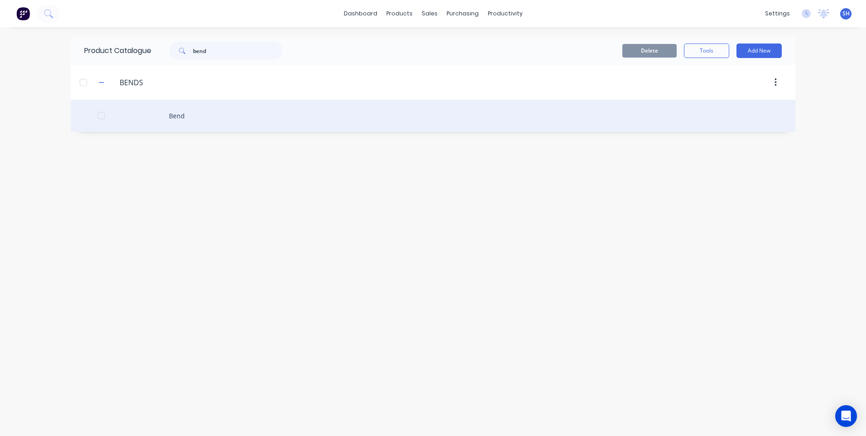
click at [177, 116] on div "Bend" at bounding box center [433, 116] width 725 height 32
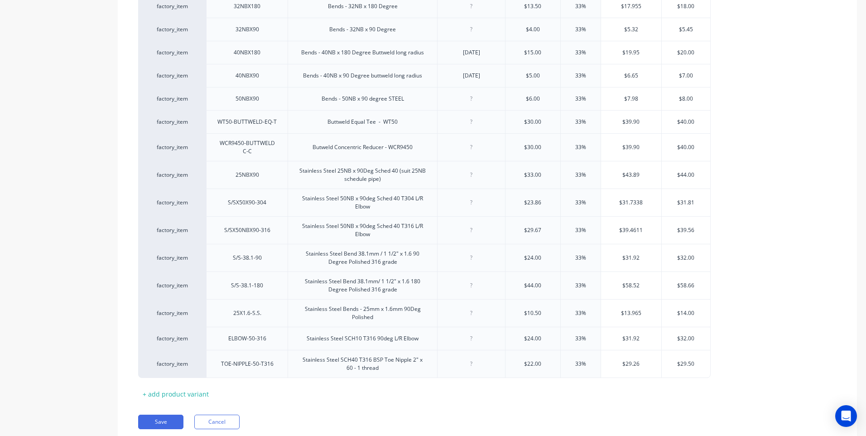
scroll to position [372, 0]
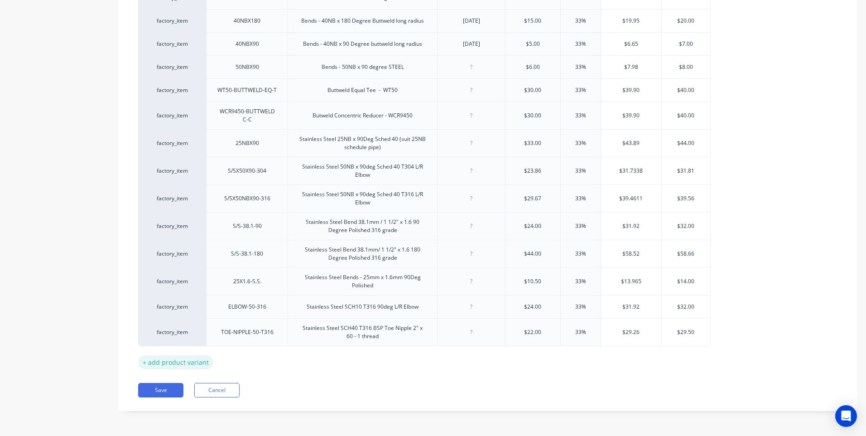
click at [184, 363] on div "+ add product variant" at bounding box center [175, 362] width 75 height 14
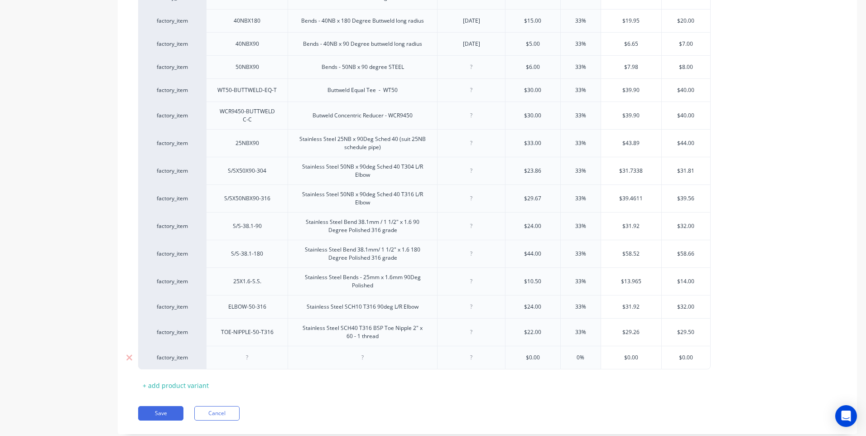
click at [248, 362] on div at bounding box center [247, 358] width 45 height 12
click at [362, 360] on div at bounding box center [362, 358] width 45 height 12
click at [247, 363] on div at bounding box center [247, 360] width 45 height 12
click at [472, 362] on div at bounding box center [471, 360] width 45 height 12
drag, startPoint x: 546, startPoint y: 362, endPoint x: 522, endPoint y: 363, distance: 24.0
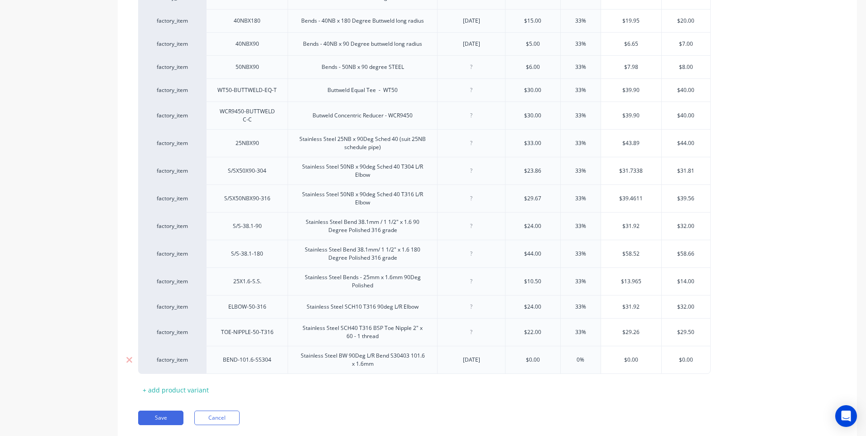
click at [522, 363] on input "$0.00" at bounding box center [533, 360] width 55 height 8
click at [492, 398] on div "Pricing Buying Selling Tracking Xero Item # Our Code Description Date Purchased…" at bounding box center [487, 122] width 739 height 634
click at [161, 416] on button "Save" at bounding box center [160, 417] width 45 height 14
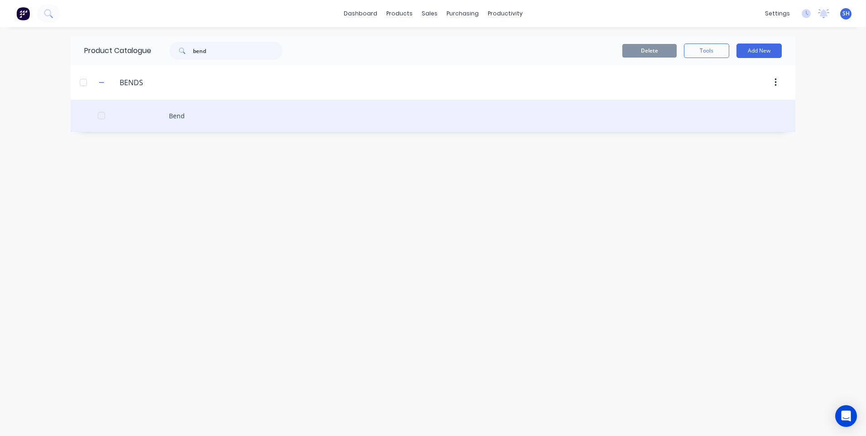
click at [179, 116] on div "Bend" at bounding box center [433, 116] width 725 height 32
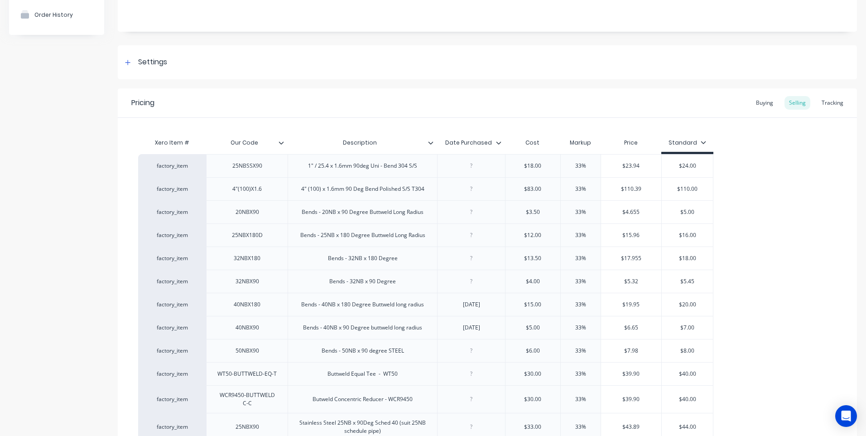
scroll to position [82, 0]
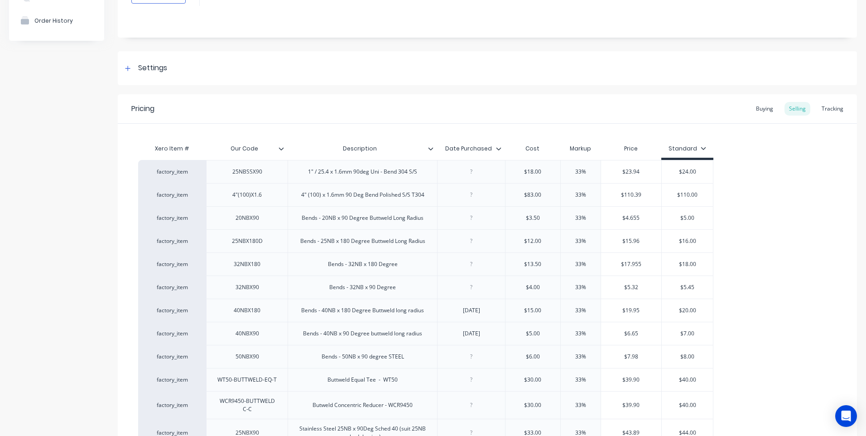
click at [498, 151] on icon at bounding box center [498, 148] width 5 height 5
click at [501, 133] on div "Xero Item # Our Code Description Date Purchased Cost Markup Price Standard fact…" at bounding box center [487, 405] width 739 height 563
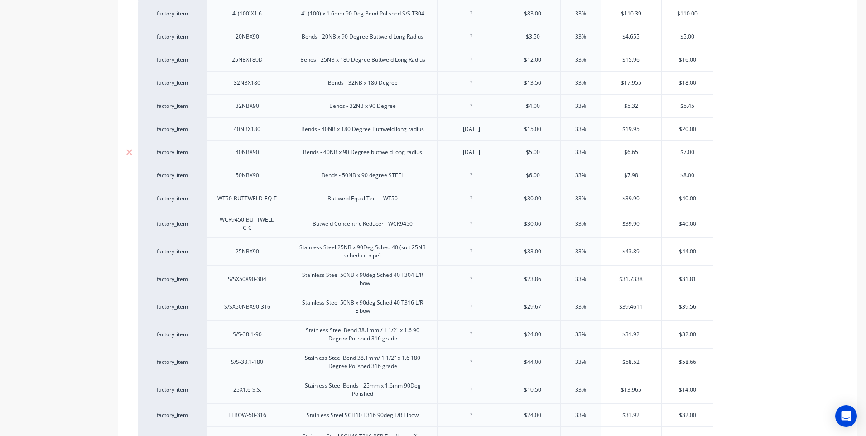
scroll to position [400, 0]
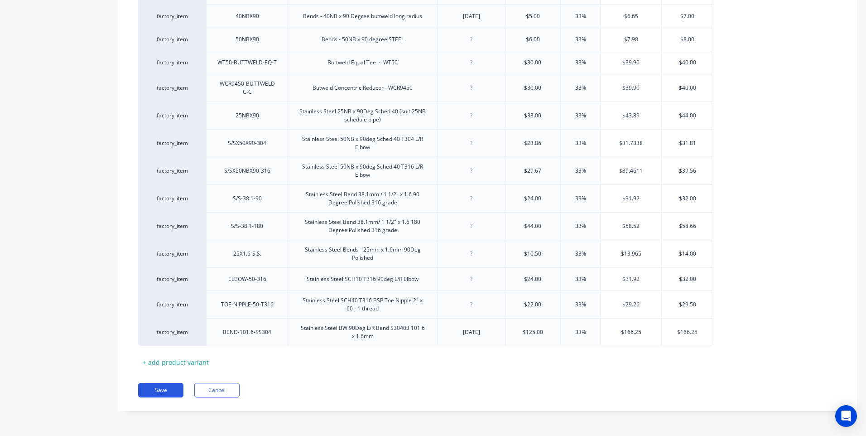
click at [164, 391] on button "Save" at bounding box center [160, 390] width 45 height 14
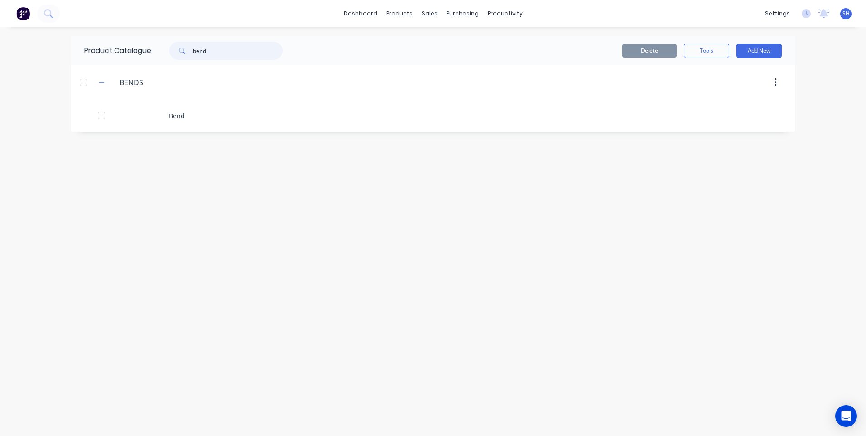
drag, startPoint x: 222, startPoint y: 49, endPoint x: 169, endPoint y: 49, distance: 52.1
click at [169, 49] on div "bend" at bounding box center [221, 51] width 122 height 18
click at [46, 12] on icon at bounding box center [48, 13] width 9 height 9
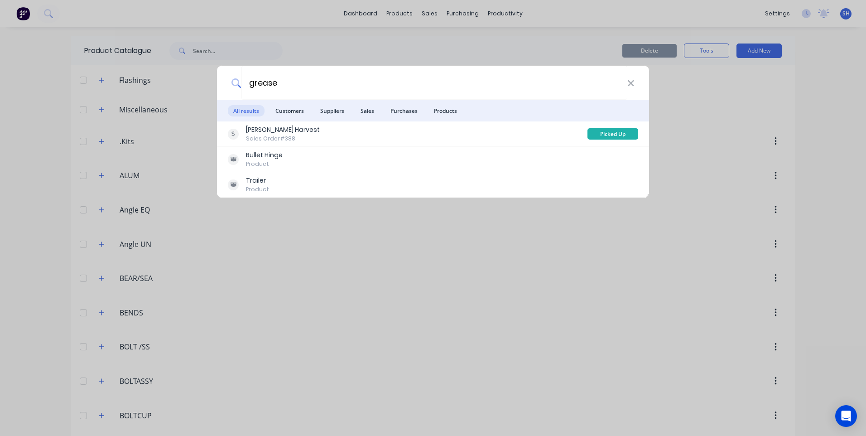
drag, startPoint x: 285, startPoint y: 81, endPoint x: 236, endPoint y: 83, distance: 49.0
click at [236, 83] on div "grease" at bounding box center [433, 83] width 432 height 34
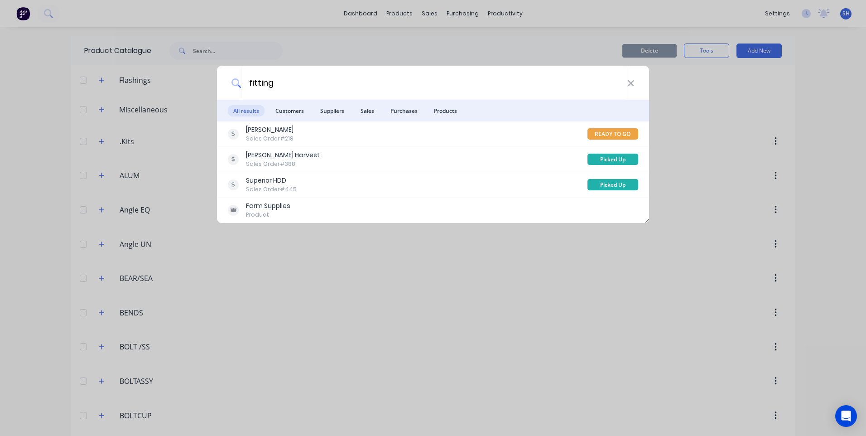
click at [334, 278] on div "fitting All results Customers Suppliers Sales Purchases Products [PERSON_NAME] …" at bounding box center [433, 218] width 866 height 436
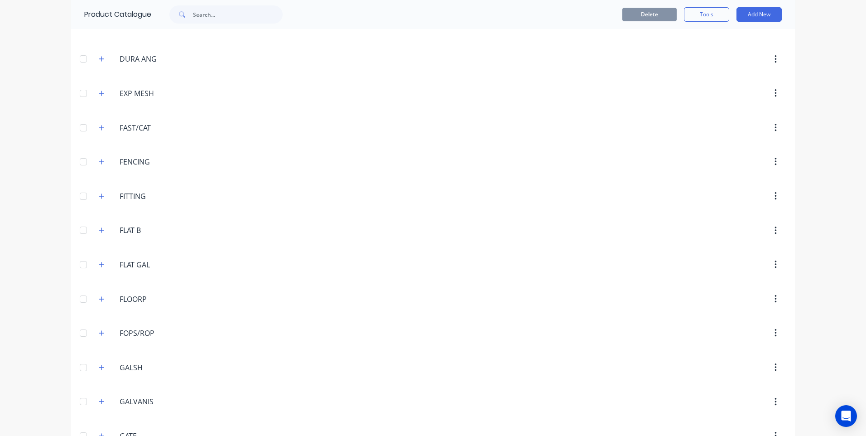
scroll to position [1359, 0]
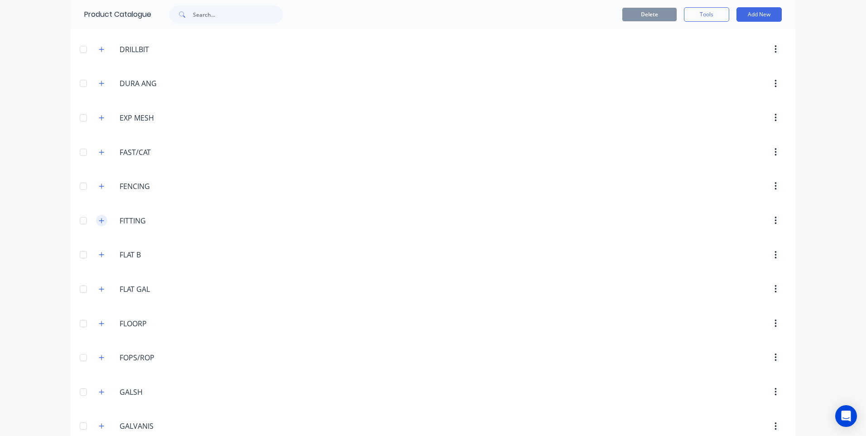
click at [99, 222] on icon "button" at bounding box center [101, 220] width 5 height 6
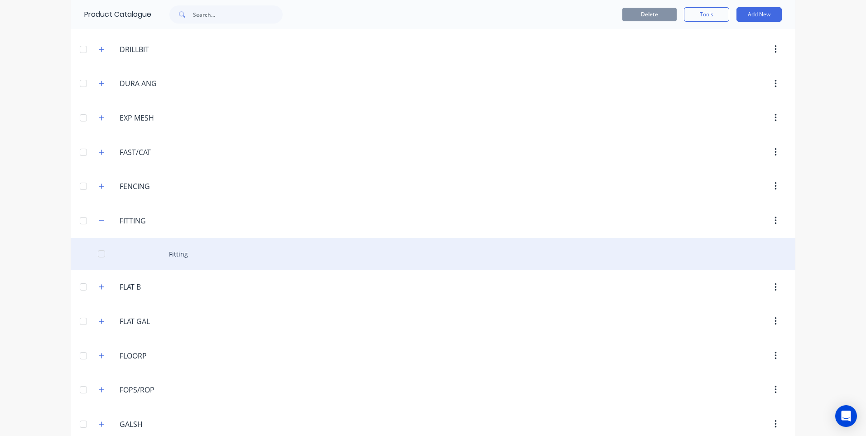
click at [171, 253] on div "Fitting" at bounding box center [433, 254] width 725 height 32
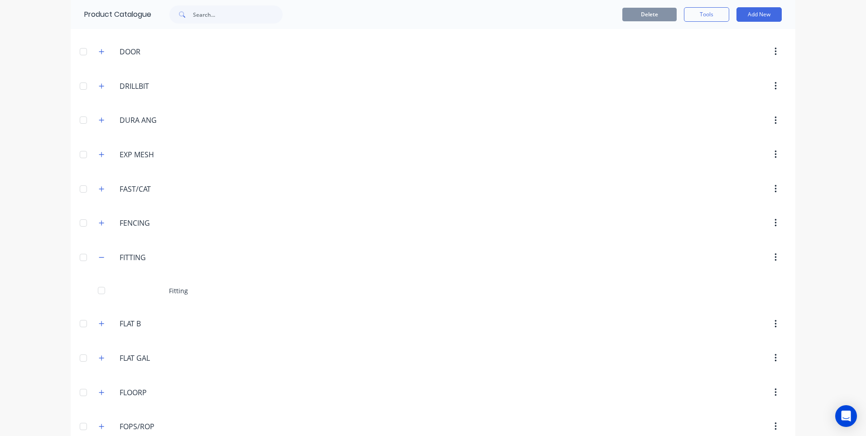
scroll to position [1405, 0]
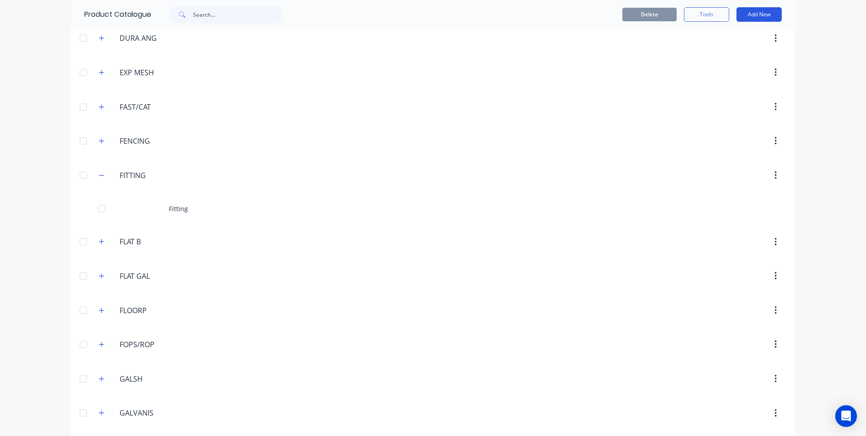
click at [753, 12] on button "Add New" at bounding box center [759, 14] width 45 height 14
click at [715, 72] on div "Product" at bounding box center [739, 74] width 70 height 13
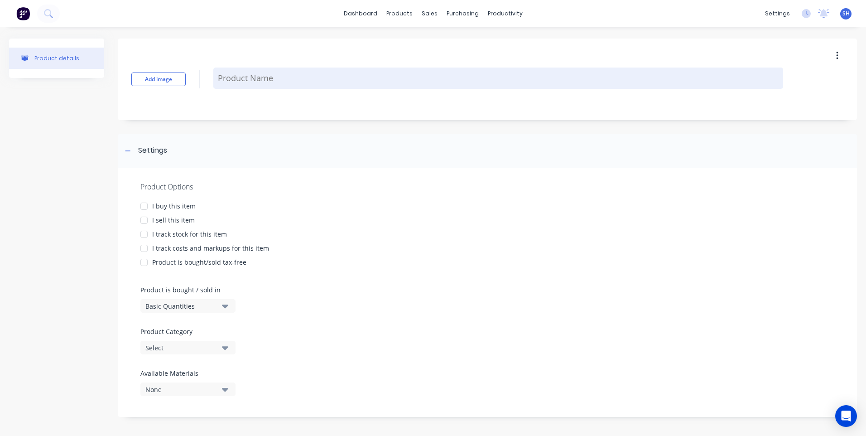
click at [229, 77] on textarea at bounding box center [498, 78] width 570 height 21
click at [275, 81] on textarea "Grease Fitting" at bounding box center [498, 78] width 570 height 21
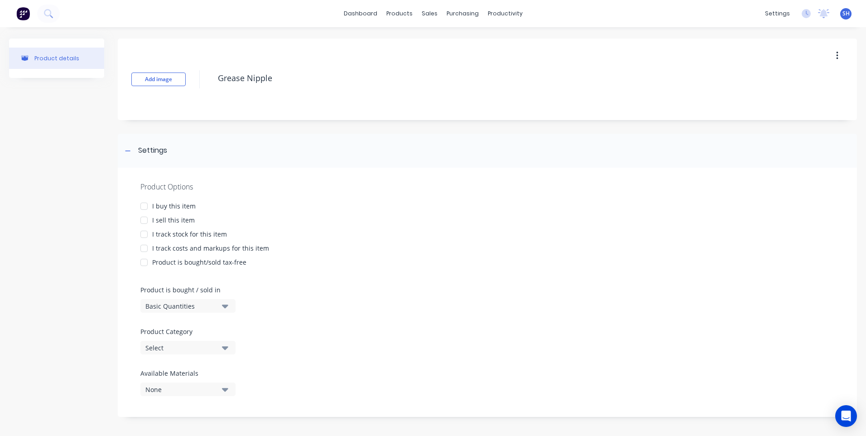
click at [145, 207] on div at bounding box center [144, 206] width 18 height 18
click at [144, 218] on div at bounding box center [144, 220] width 18 height 18
click at [144, 234] on div at bounding box center [144, 234] width 18 height 18
click at [149, 251] on div at bounding box center [144, 248] width 18 height 18
click at [189, 347] on div "Select" at bounding box center [181, 348] width 72 height 10
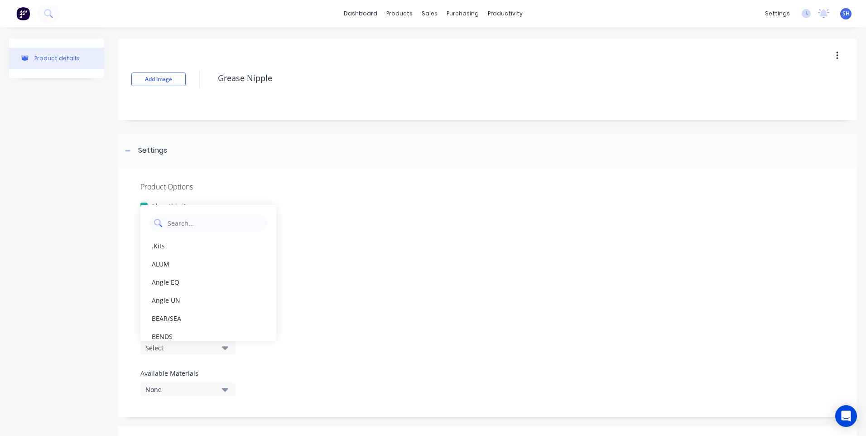
click at [173, 220] on Category "text" at bounding box center [215, 223] width 96 height 18
click at [159, 244] on div "FITTING" at bounding box center [208, 246] width 136 height 18
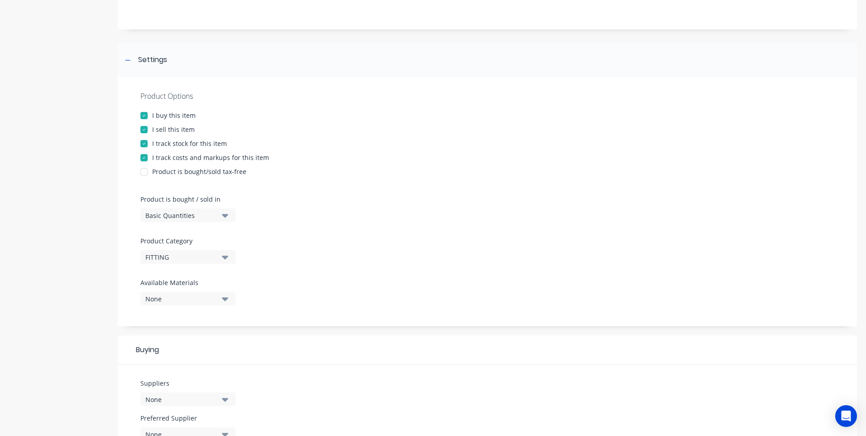
scroll to position [181, 0]
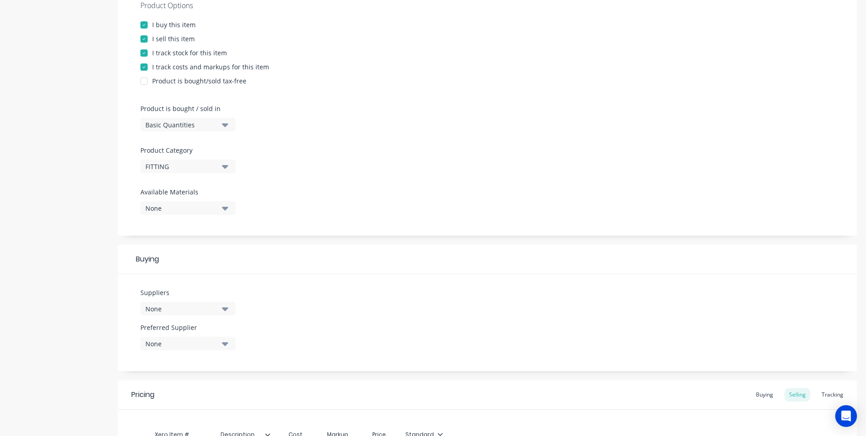
click at [175, 306] on div "None" at bounding box center [181, 309] width 72 height 10
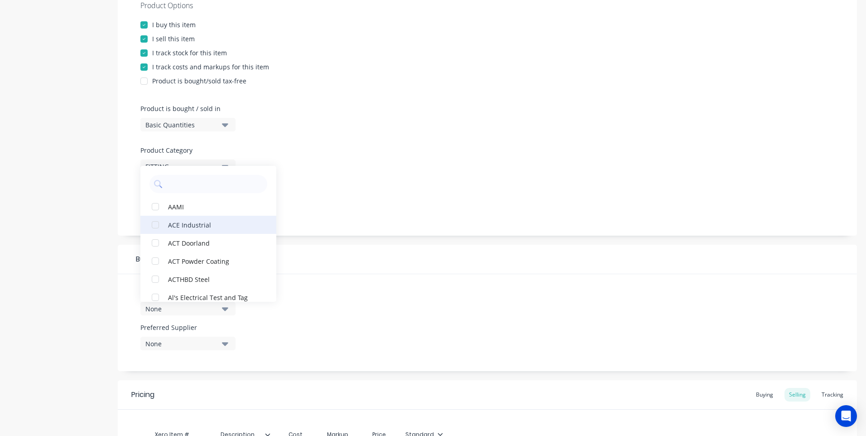
click at [179, 225] on div "ACE Industrial" at bounding box center [213, 225] width 91 height 10
click at [179, 346] on div "None" at bounding box center [181, 344] width 72 height 10
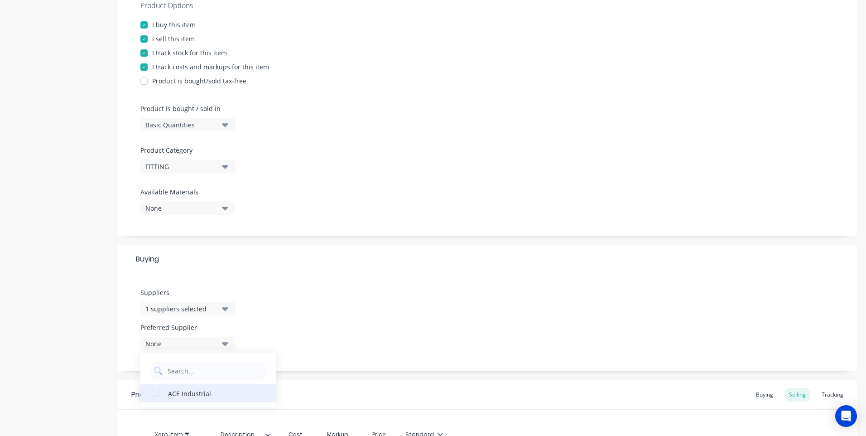
click at [199, 394] on div "ACE Industrial" at bounding box center [213, 393] width 91 height 10
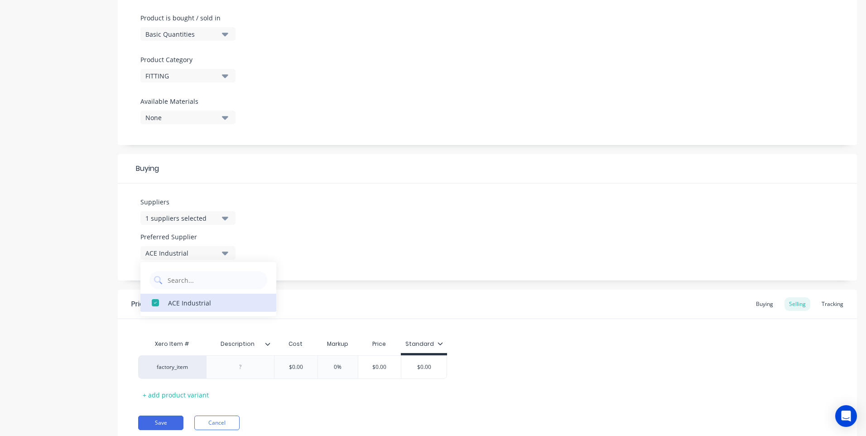
scroll to position [304, 0]
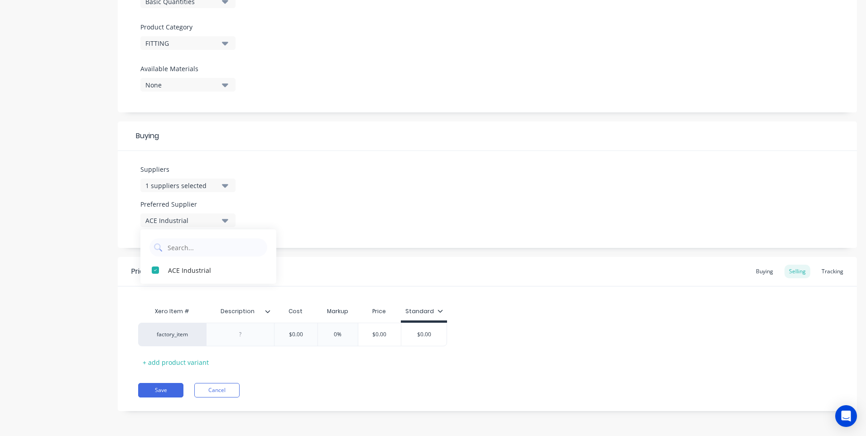
click at [328, 180] on div "Suppliers 1 suppliers selected Preferred Supplier ACE Industrial ACE Industrial" at bounding box center [487, 199] width 739 height 97
click at [267, 313] on icon at bounding box center [267, 311] width 5 height 5
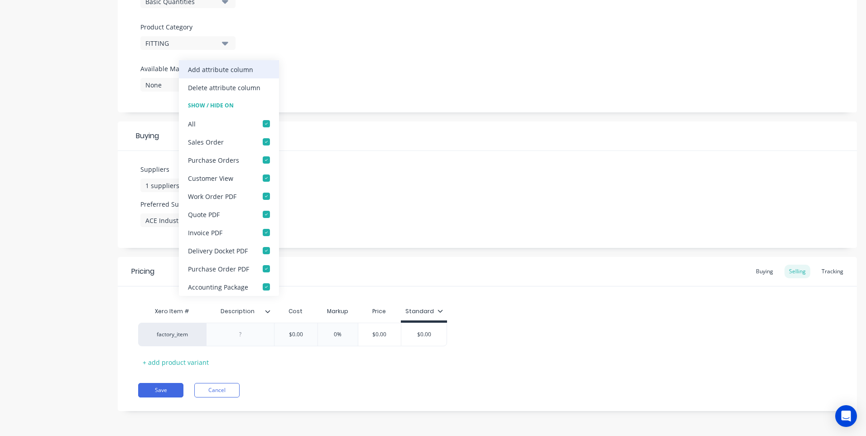
click at [229, 70] on div "Add attribute column" at bounding box center [220, 70] width 65 height 10
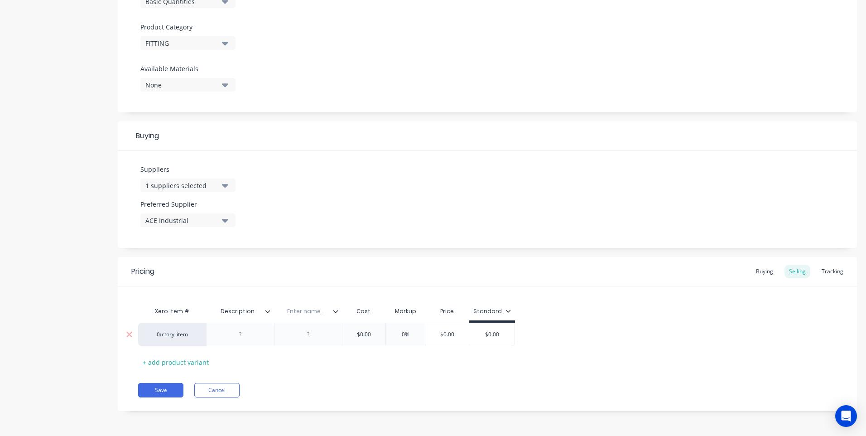
drag, startPoint x: 240, startPoint y: 336, endPoint x: 242, endPoint y: 341, distance: 5.5
click at [240, 337] on div at bounding box center [240, 334] width 45 height 12
click at [245, 315] on div "Description" at bounding box center [237, 311] width 63 height 23
drag, startPoint x: 256, startPoint y: 316, endPoint x: 316, endPoint y: 316, distance: 60.3
click at [316, 316] on div "Xero Item # Description Enter name... Cost Markup Price Standard" at bounding box center [326, 312] width 377 height 20
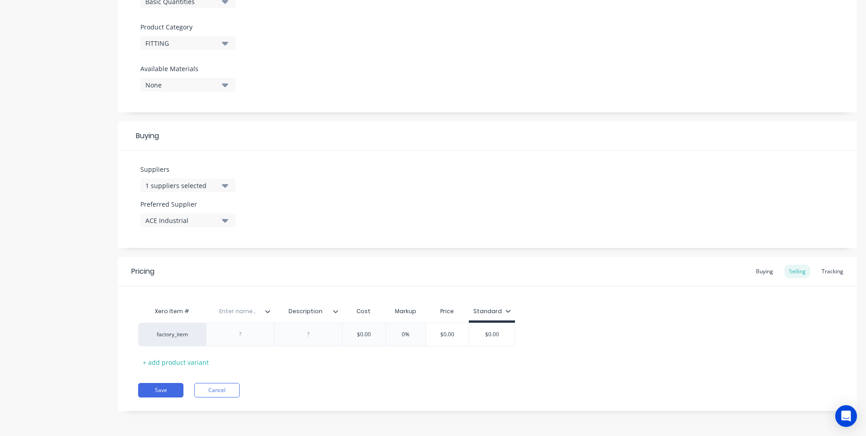
click at [240, 315] on input "text" at bounding box center [237, 311] width 63 height 8
click at [241, 338] on div at bounding box center [240, 334] width 45 height 12
click at [335, 312] on icon at bounding box center [335, 311] width 5 height 3
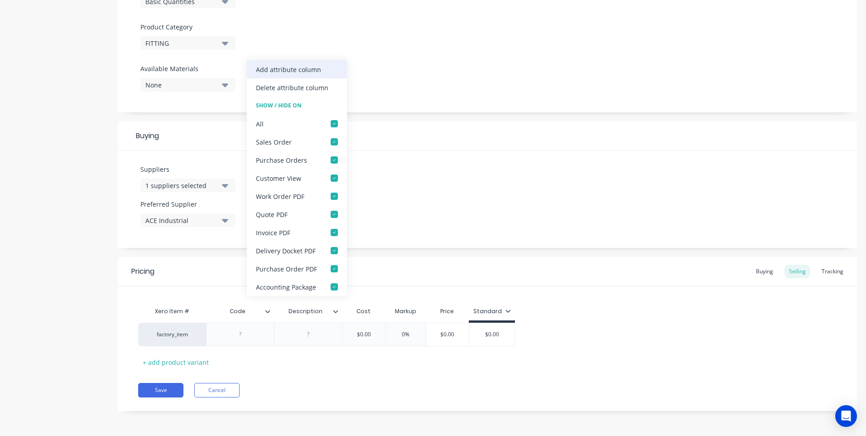
click at [288, 66] on div "Add attribute column" at bounding box center [288, 70] width 65 height 10
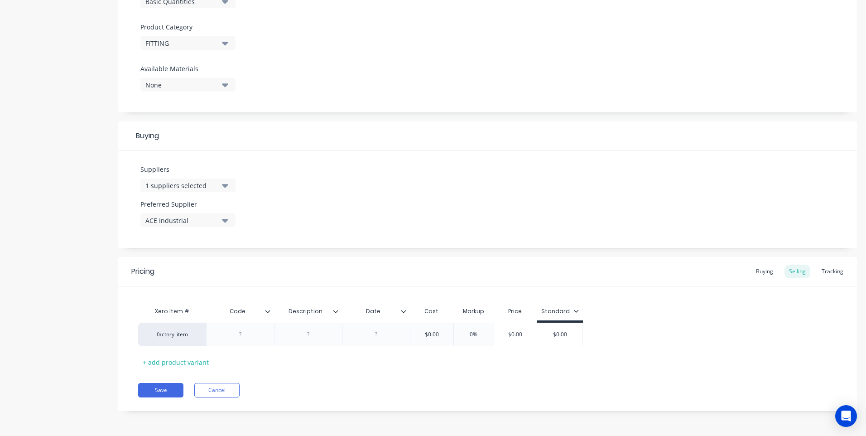
click at [353, 384] on div "Save Cancel" at bounding box center [497, 390] width 719 height 14
click at [308, 337] on div at bounding box center [308, 334] width 45 height 12
drag, startPoint x: 310, startPoint y: 341, endPoint x: 320, endPoint y: 381, distance: 41.4
click at [320, 381] on div "Pricing Buying Selling Tracking Xero Item # Code Description Date Cost Markup P…" at bounding box center [487, 334] width 739 height 154
click at [309, 338] on div at bounding box center [308, 334] width 45 height 12
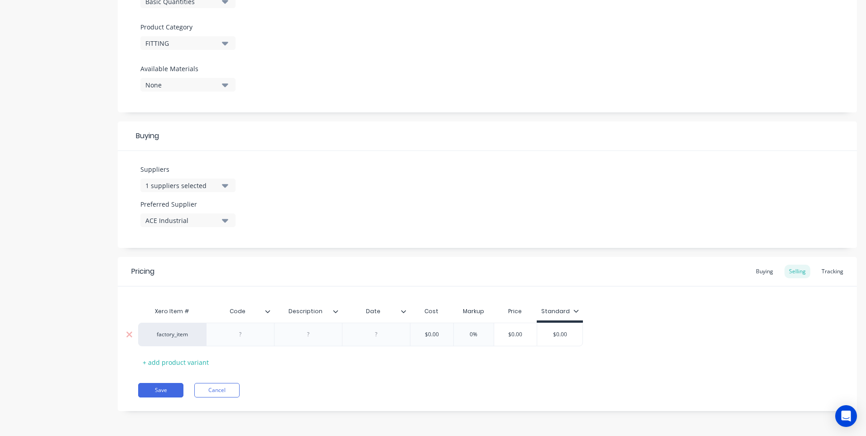
paste div
click at [241, 338] on div at bounding box center [240, 334] width 45 height 12
paste div
drag, startPoint x: 503, startPoint y: 335, endPoint x: 470, endPoint y: 333, distance: 33.1
click at [470, 333] on input "$0.00" at bounding box center [492, 334] width 45 height 8
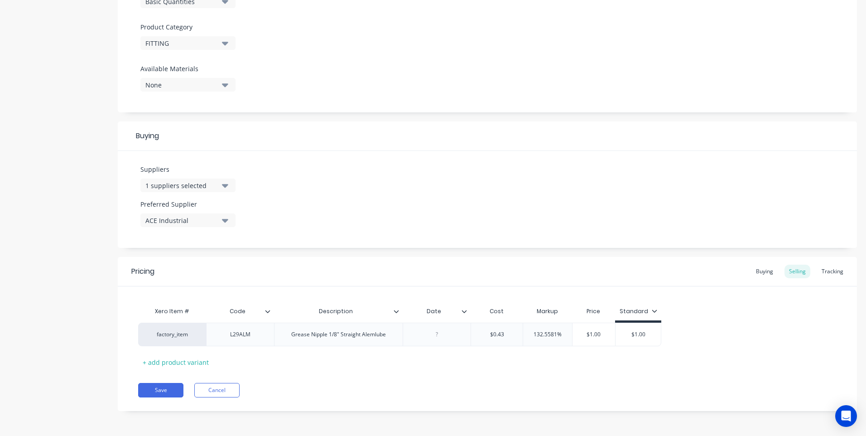
click at [734, 197] on div "Suppliers 1 suppliers selected Preferred Supplier ACE Industrial" at bounding box center [487, 199] width 739 height 97
click at [438, 338] on div at bounding box center [437, 334] width 45 height 12
